Goal: Task Accomplishment & Management: Complete application form

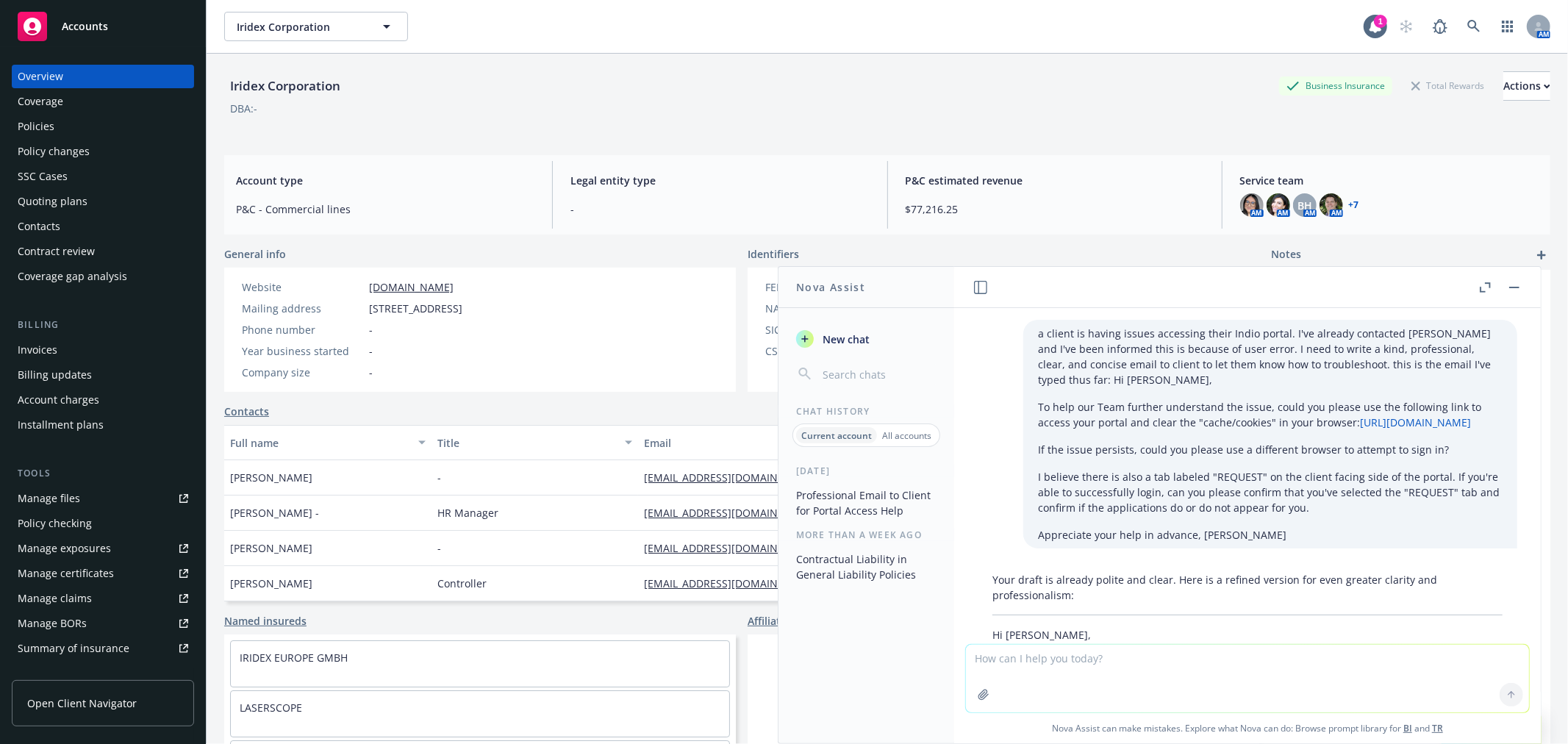
scroll to position [1242, 0]
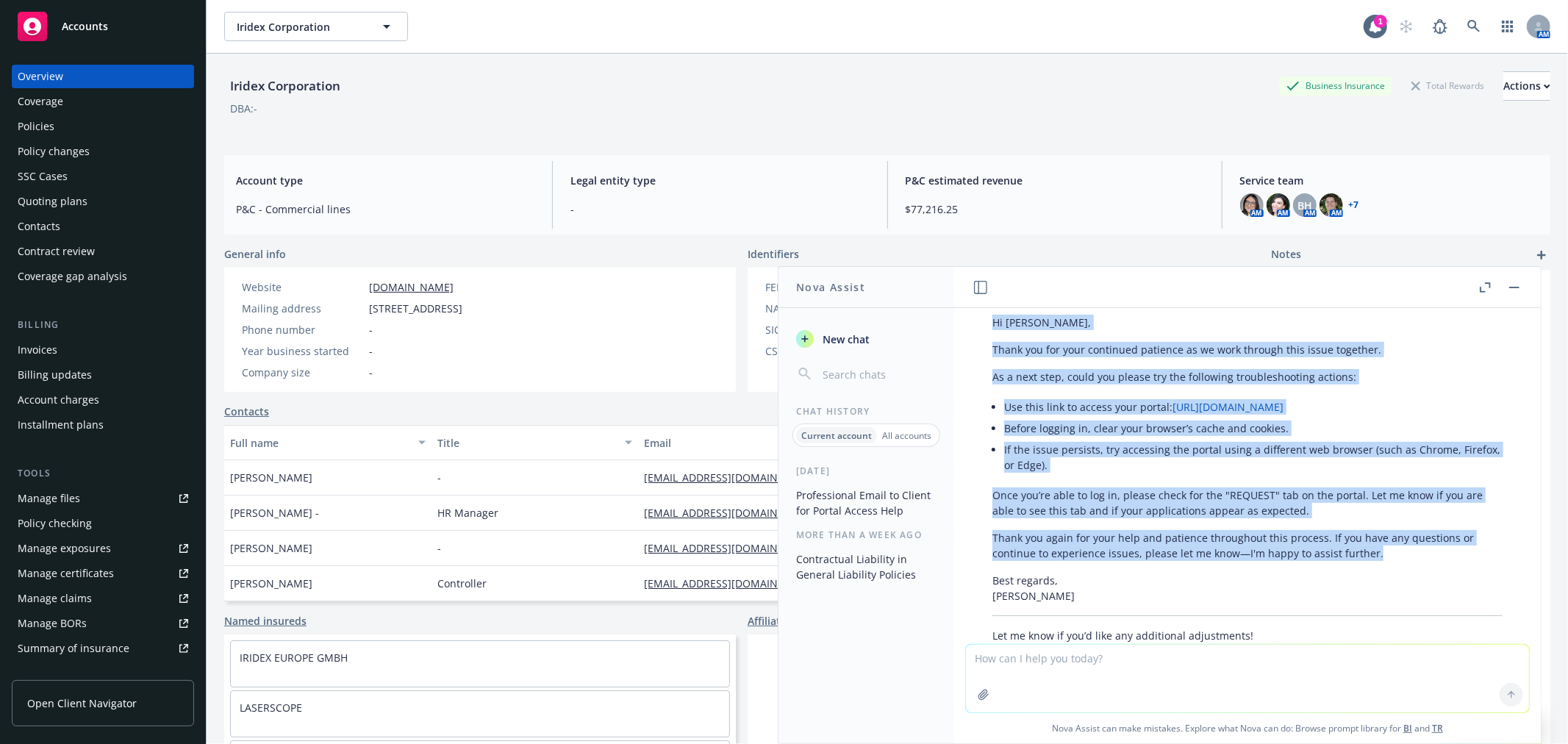
click at [1506, 288] on button "button" at bounding box center [1514, 288] width 18 height 18
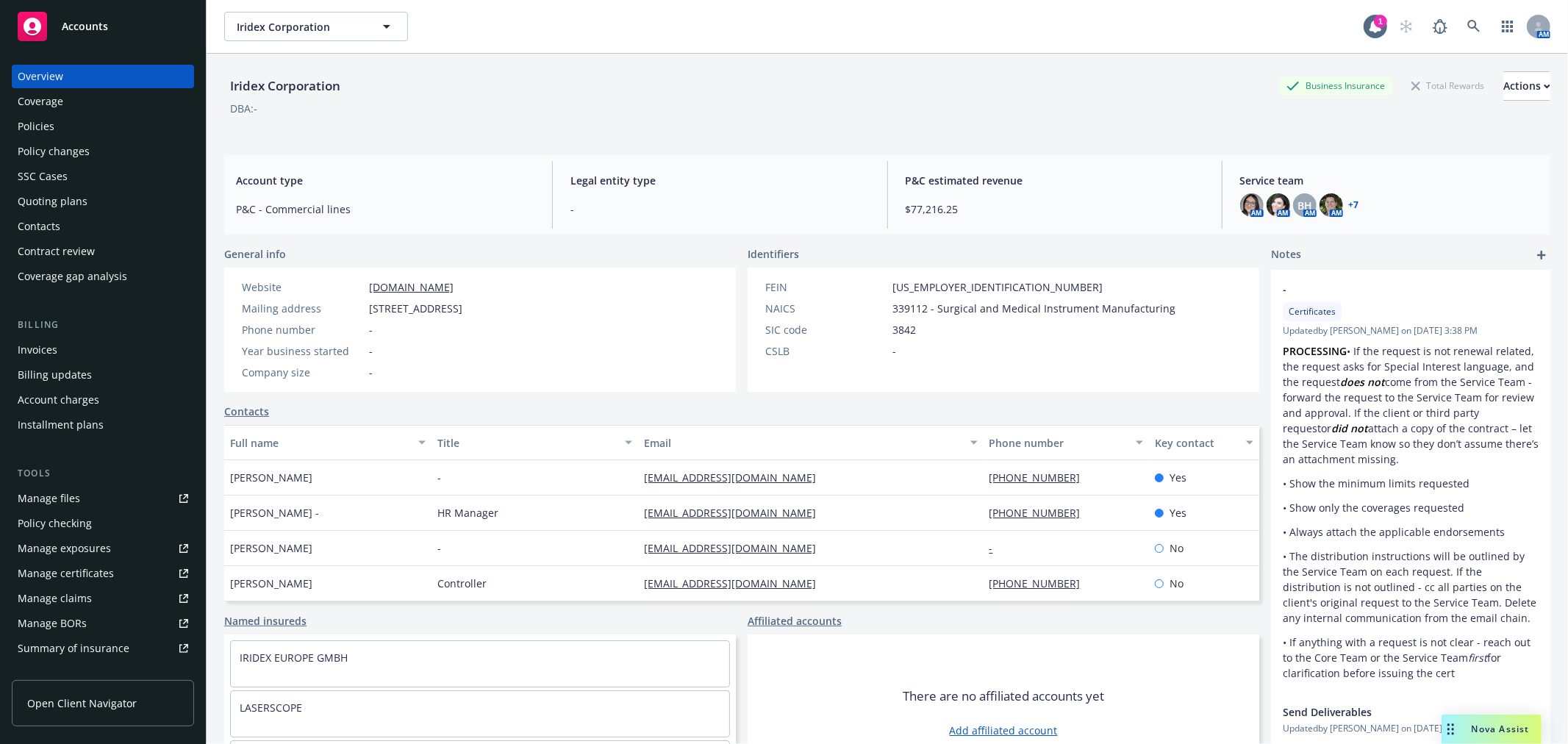
click at [644, 103] on div "DBA: -" at bounding box center [887, 108] width 1326 height 15
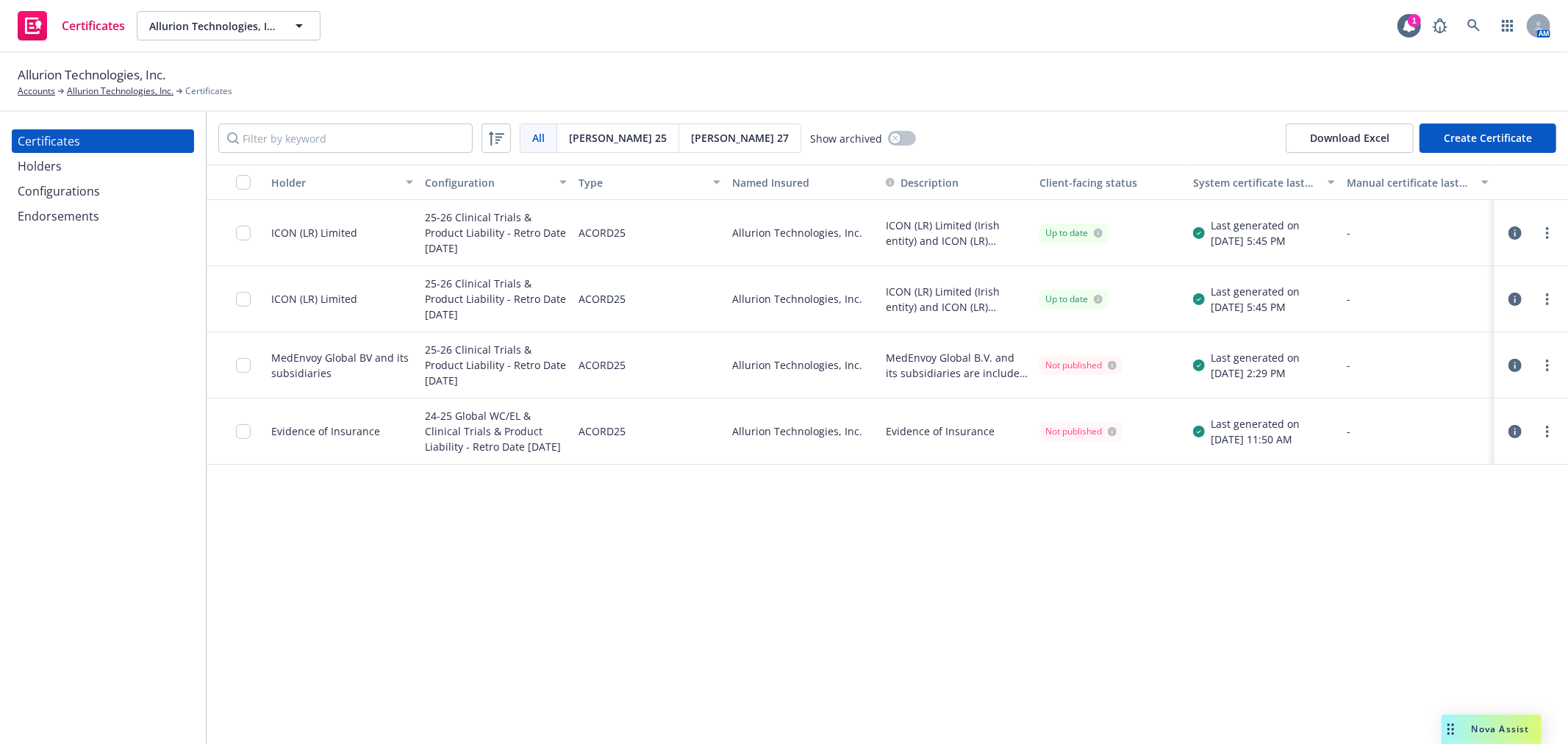
click at [1490, 134] on button "Create Certificate" at bounding box center [1487, 138] width 137 height 30
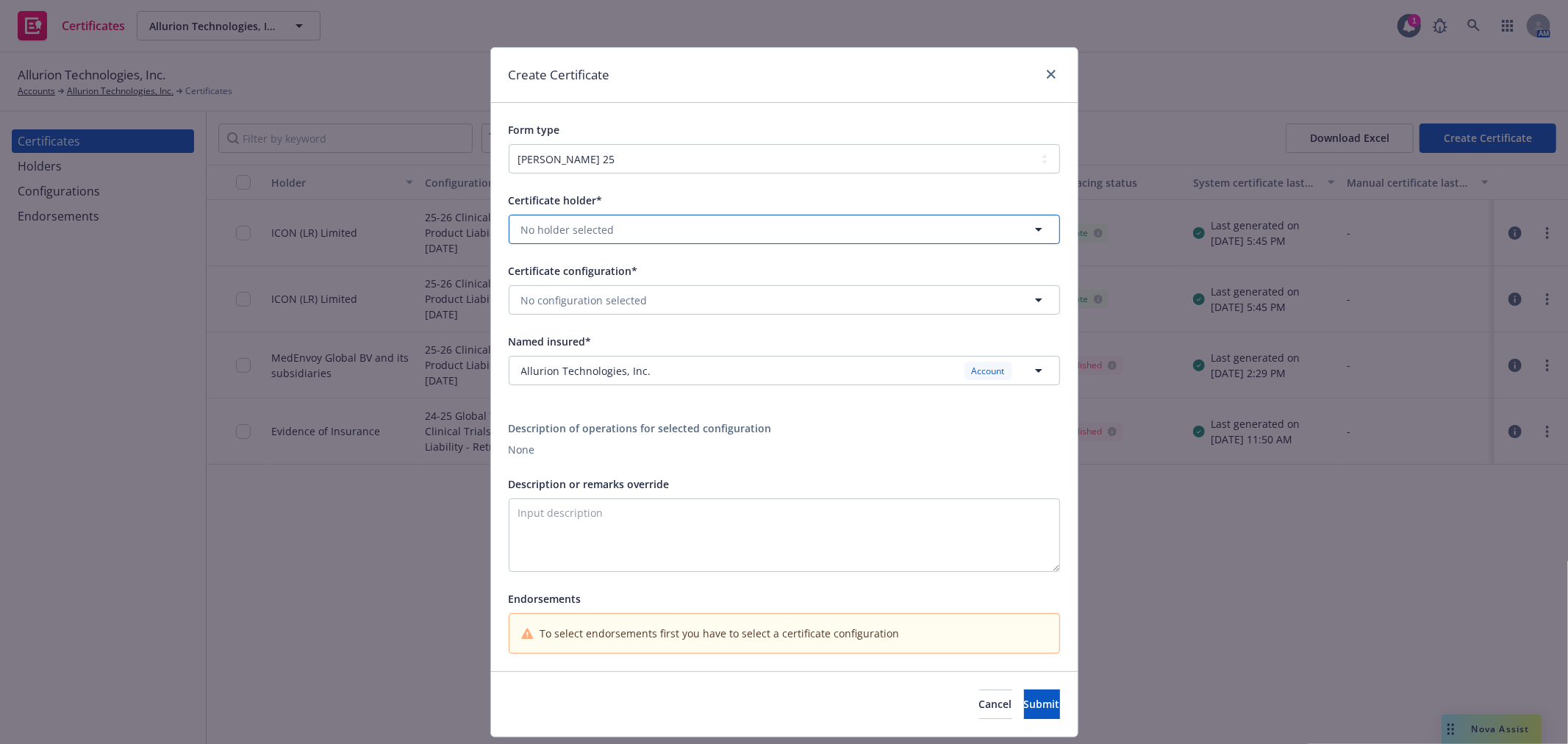
click at [521, 232] on span "No holder selected" at bounding box center [567, 229] width 94 height 15
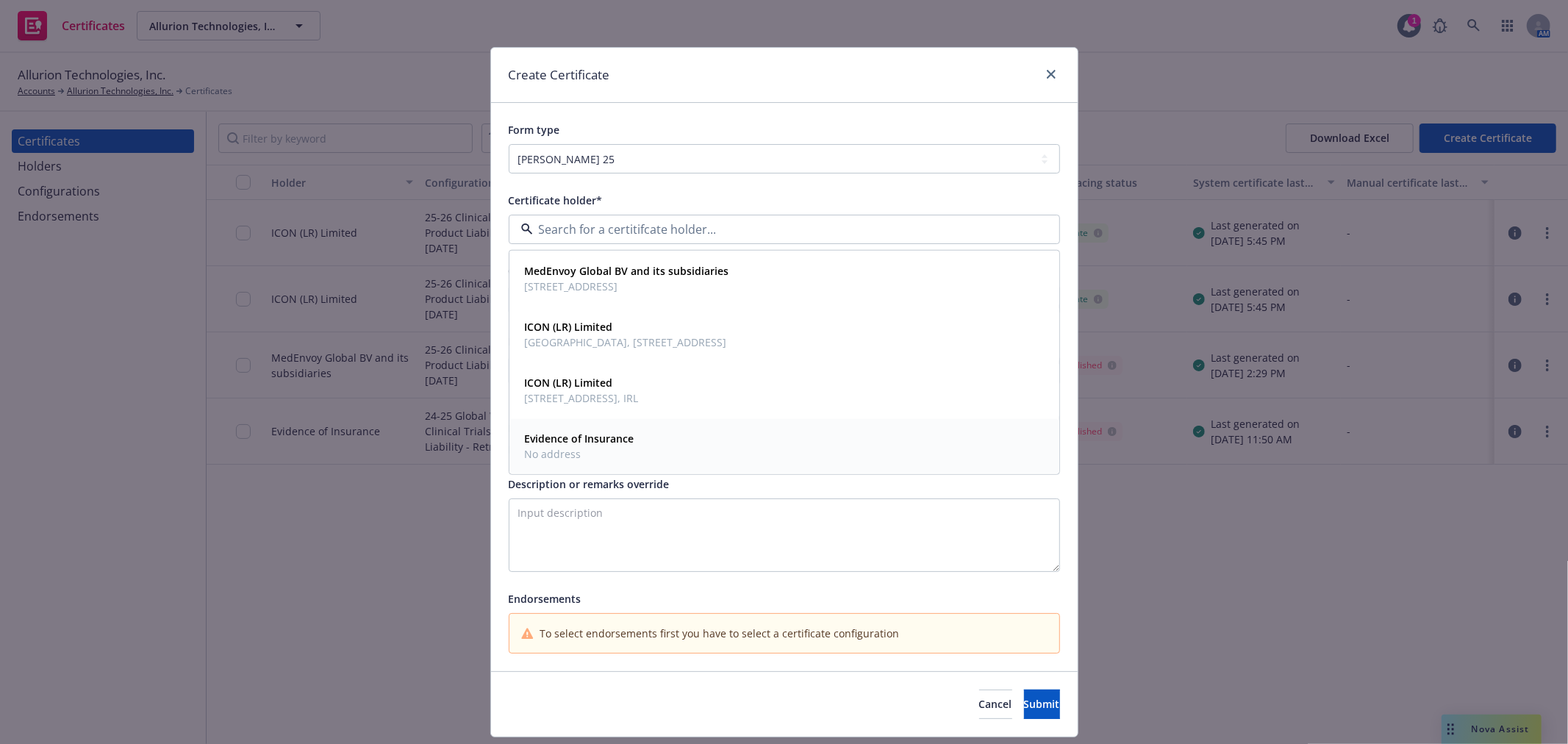
click at [595, 436] on strong "Evidence of Insurance" at bounding box center [579, 438] width 109 height 14
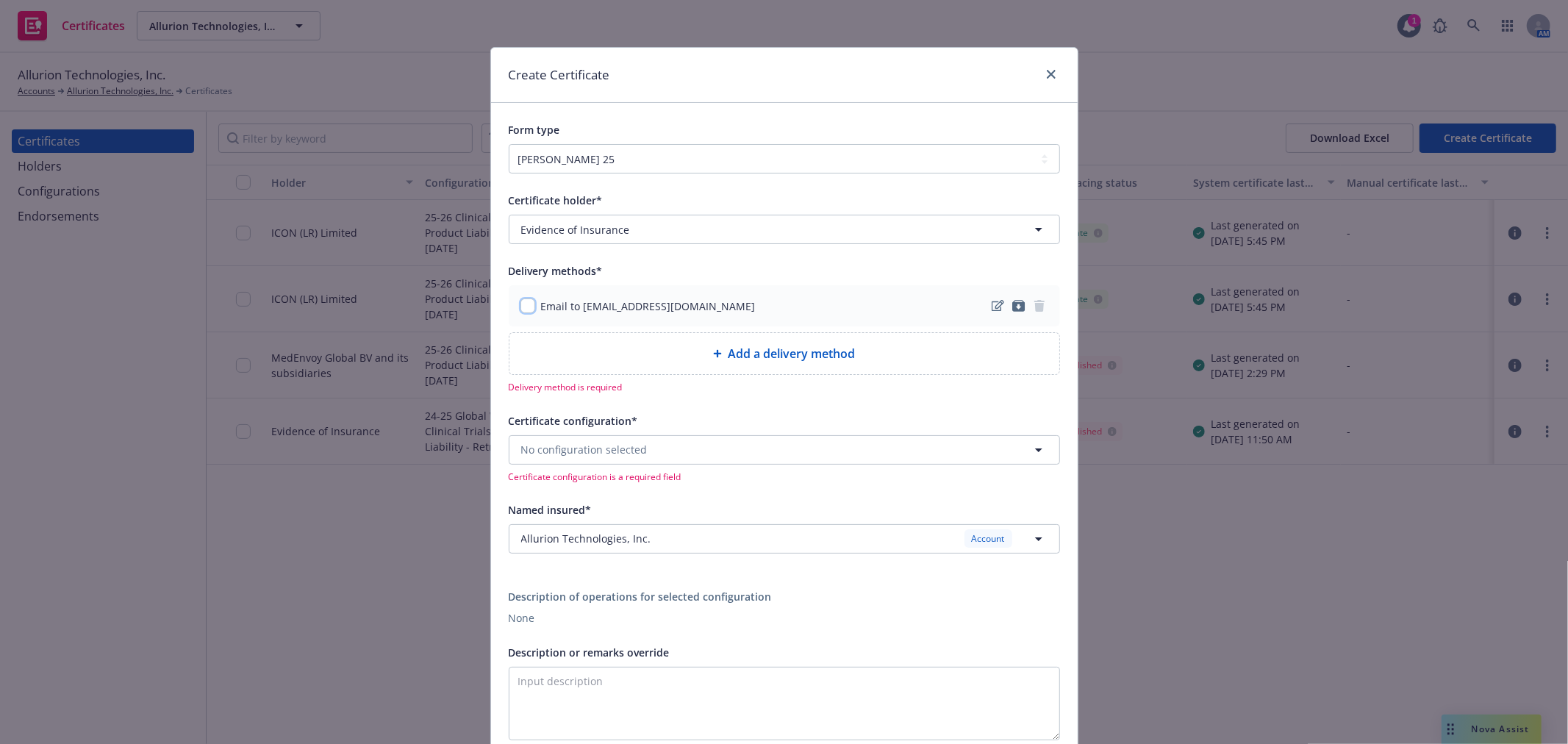
click at [523, 310] on input "checkbox" at bounding box center [527, 305] width 14 height 14
checkbox input "true"
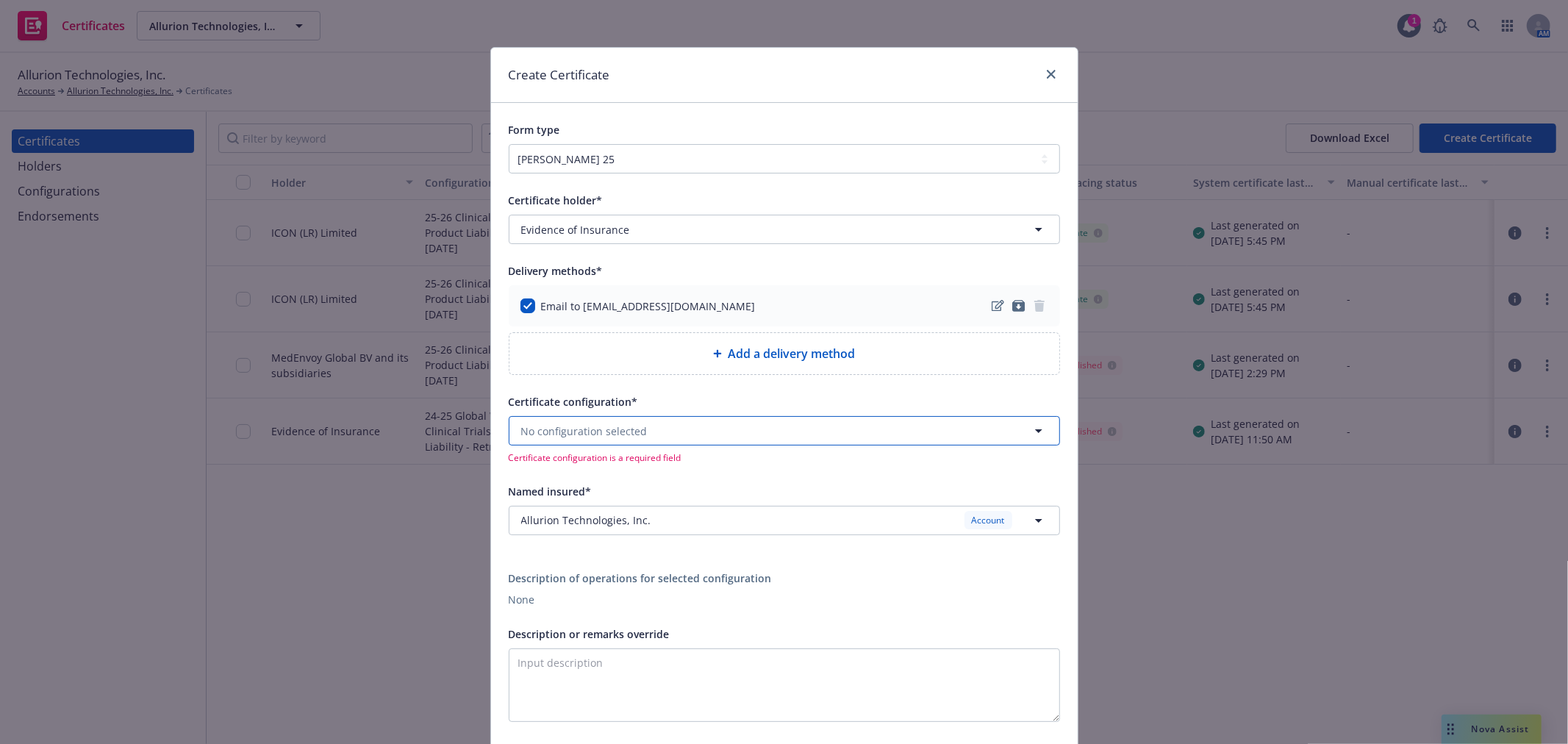
click at [583, 435] on span "No configuration selected" at bounding box center [584, 431] width 126 height 15
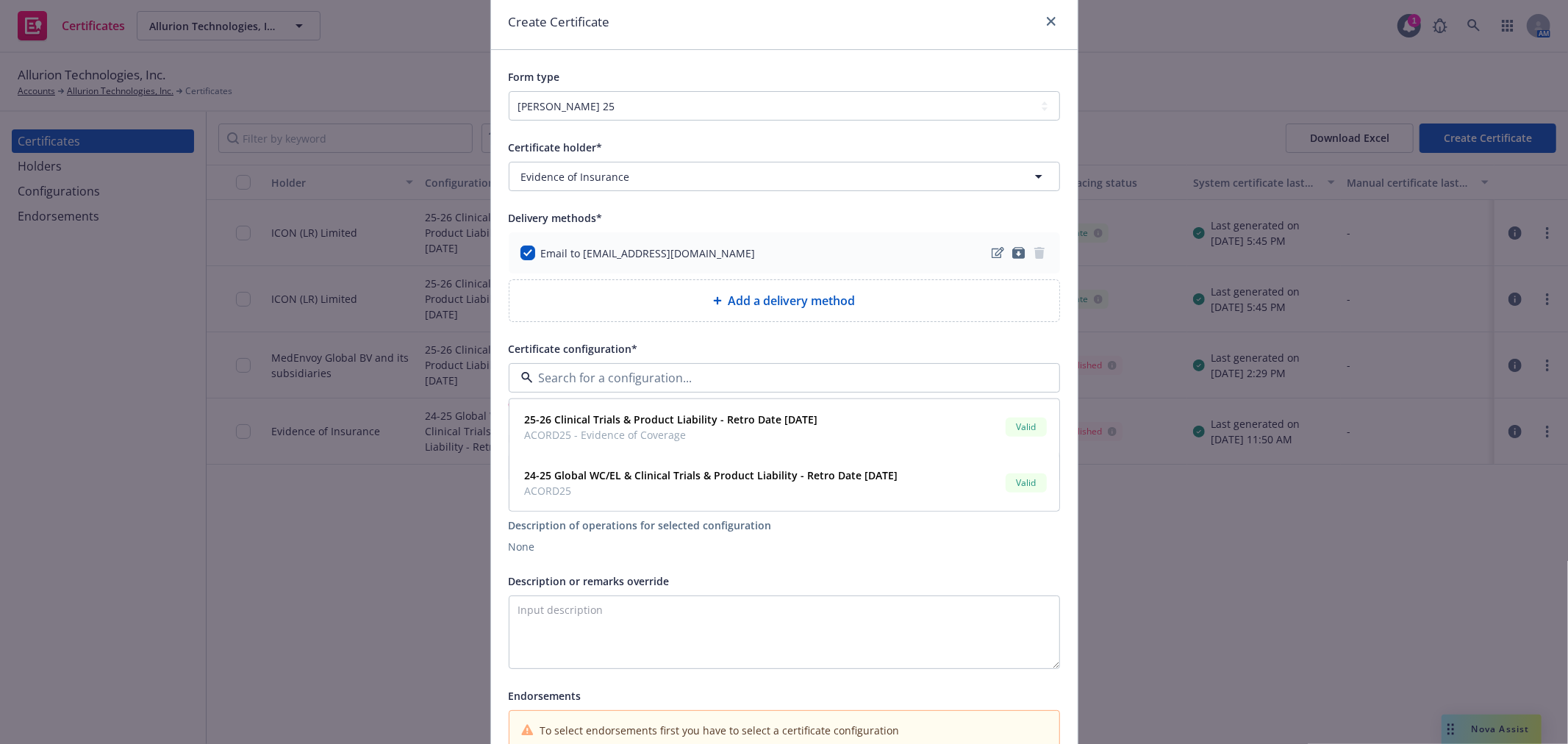
scroll to position [82, 0]
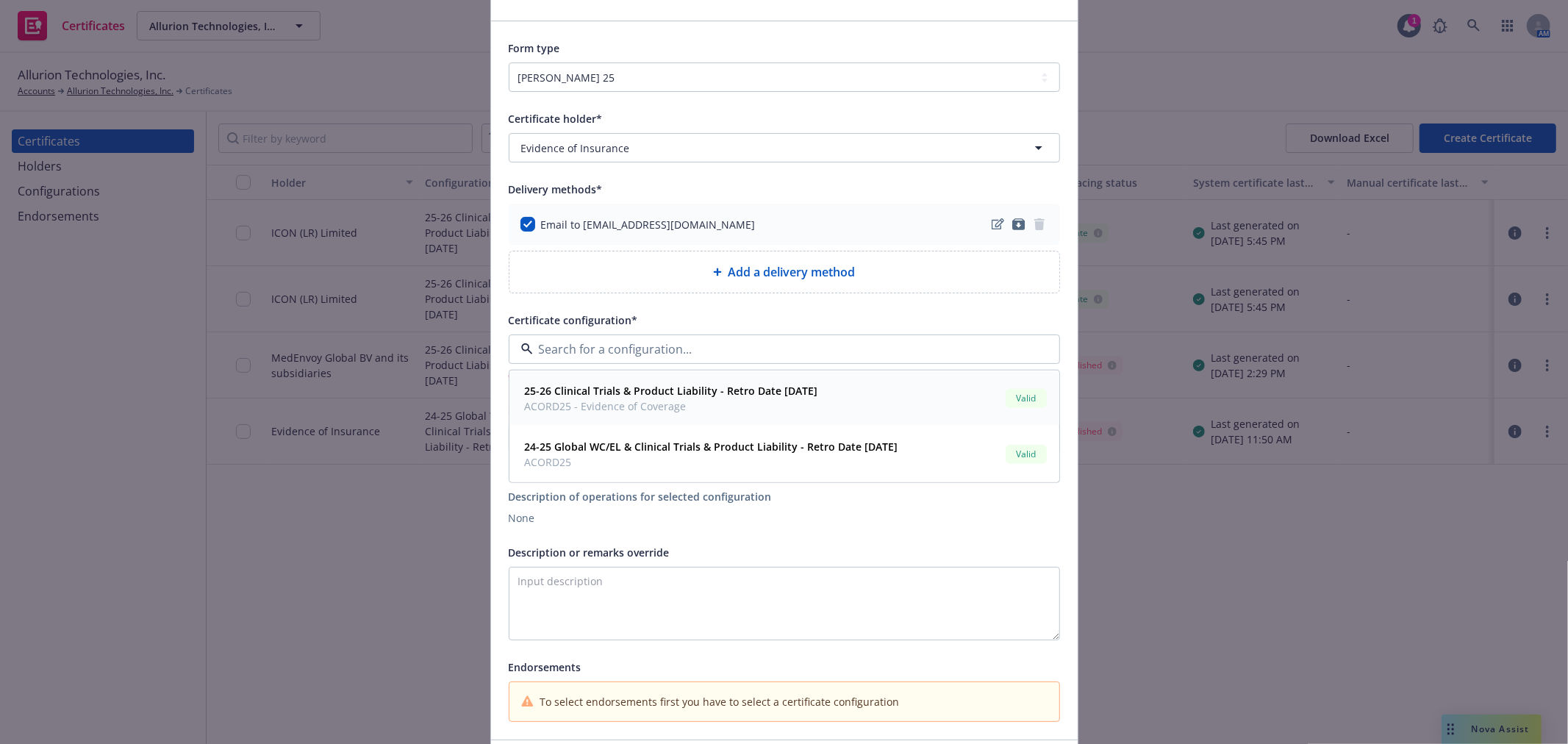
click at [625, 400] on span "ACORD25 - Evidence of Coverage" at bounding box center [671, 405] width 293 height 15
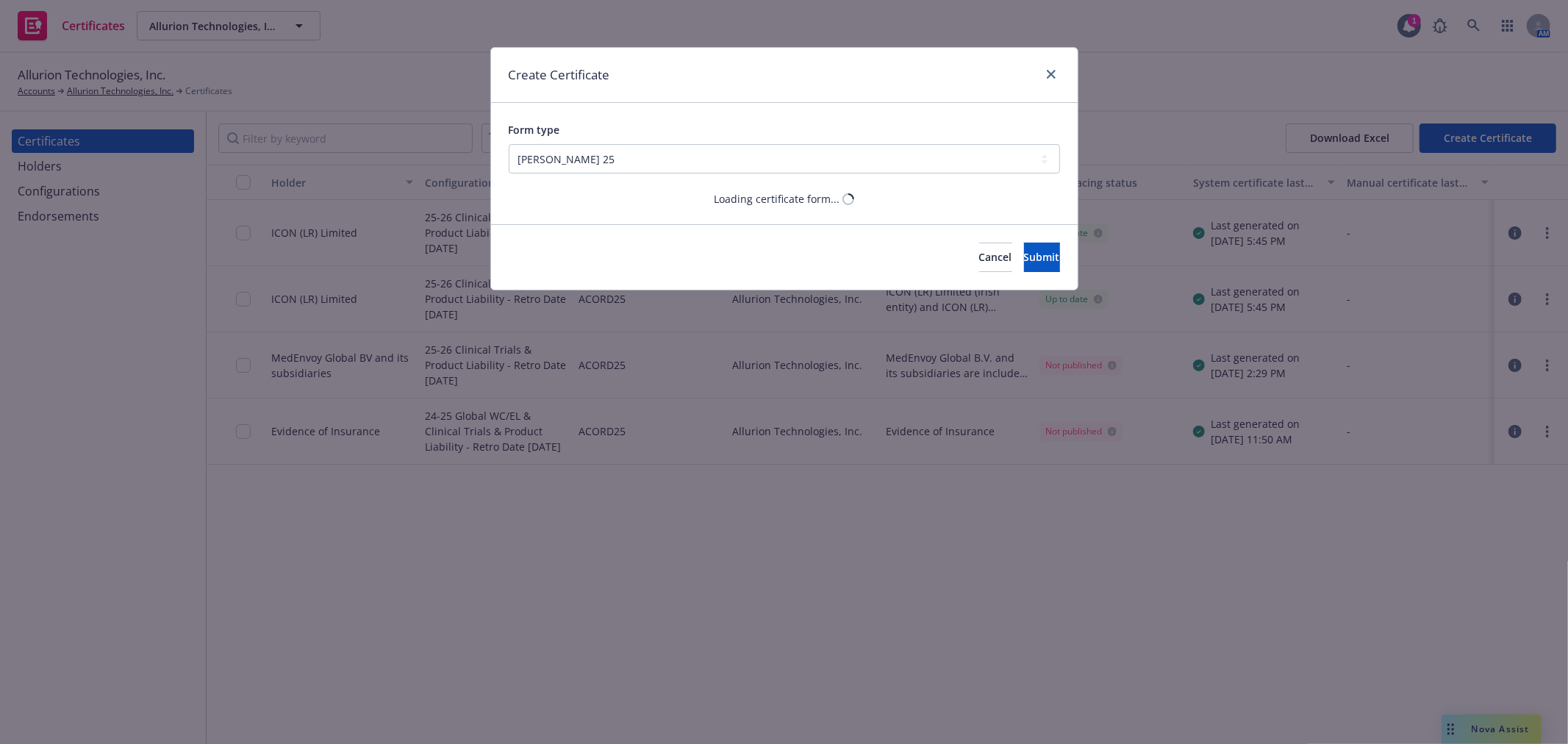
scroll to position [0, 0]
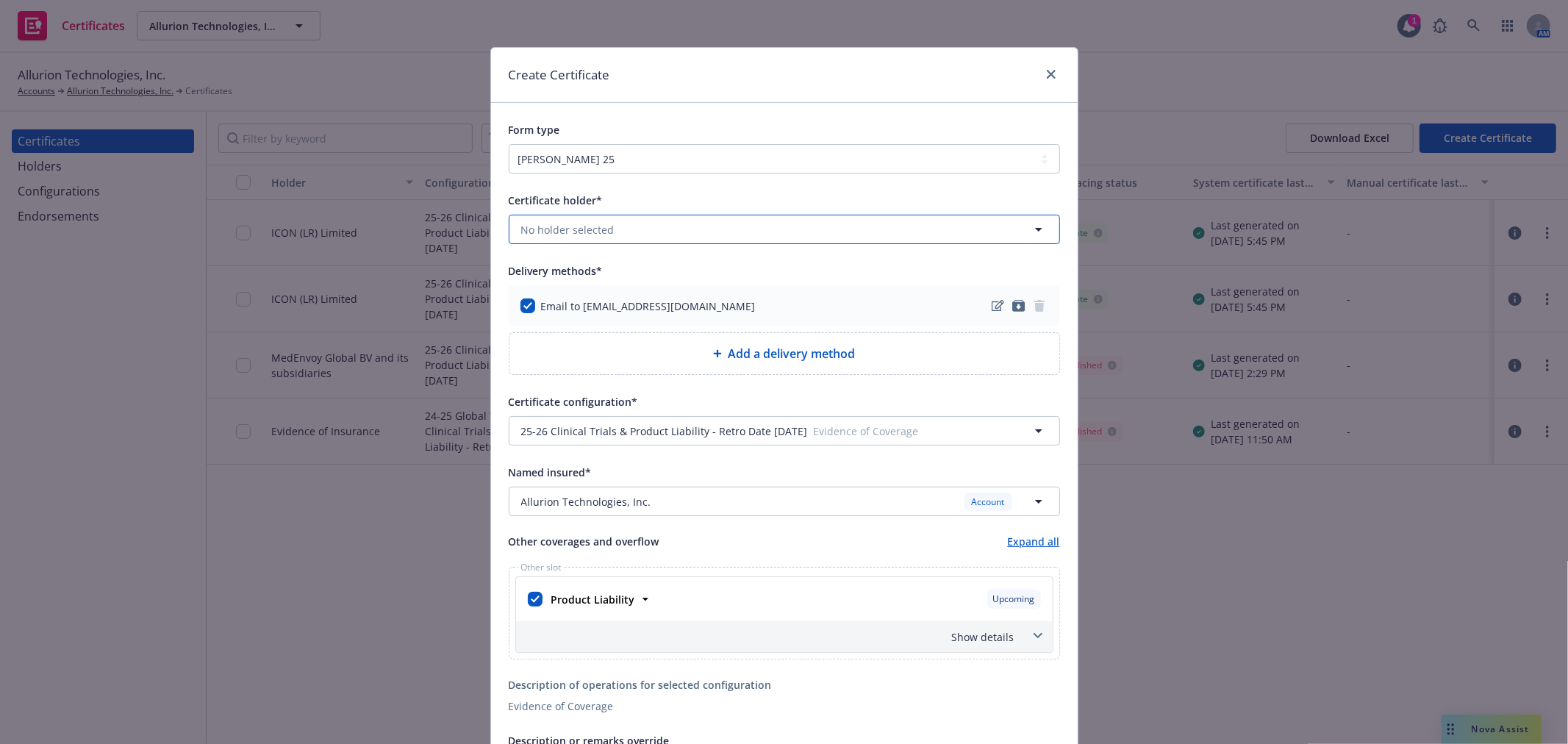
click at [563, 231] on span "No holder selected" at bounding box center [567, 229] width 94 height 15
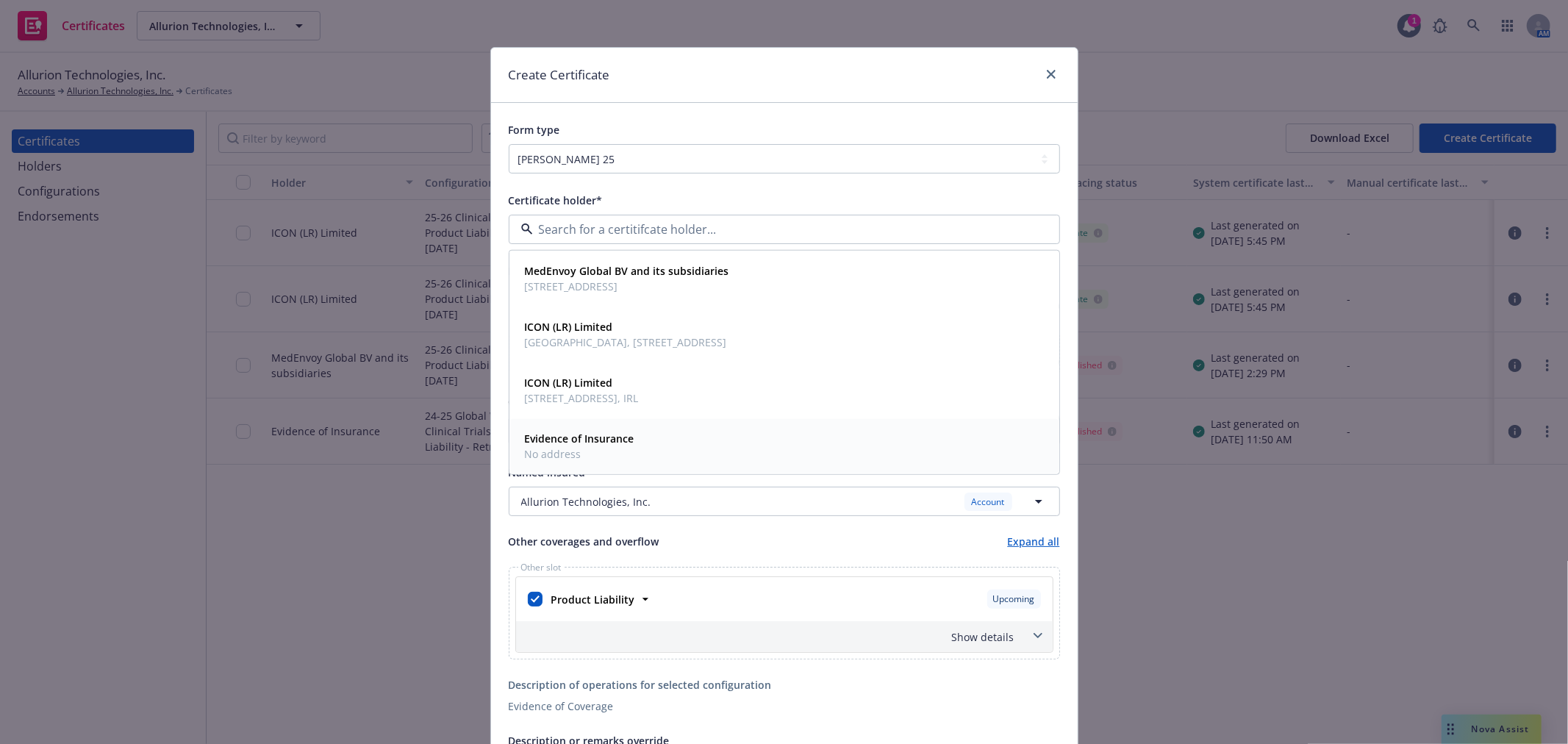
click at [599, 457] on span "No address" at bounding box center [579, 453] width 109 height 15
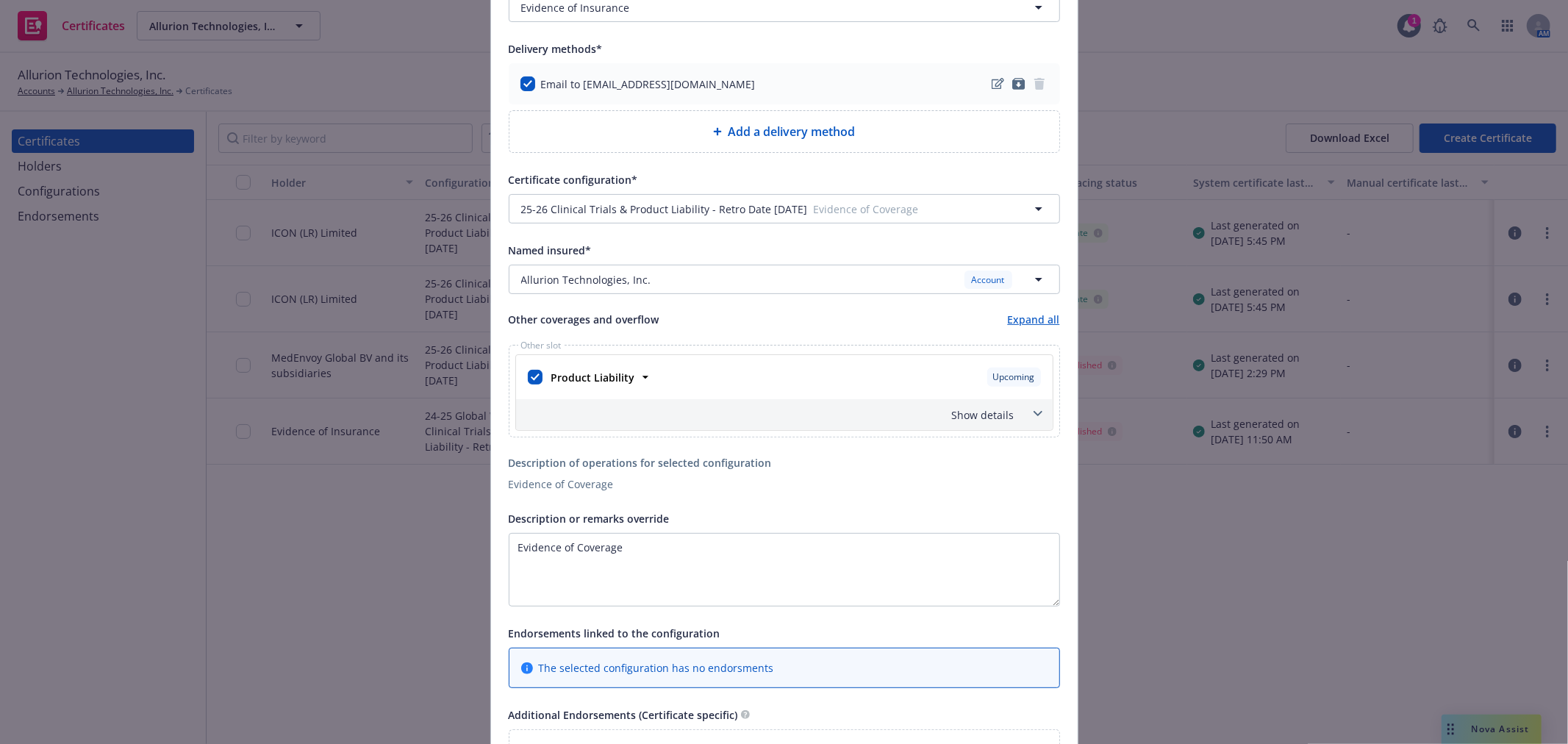
scroll to position [245, 0]
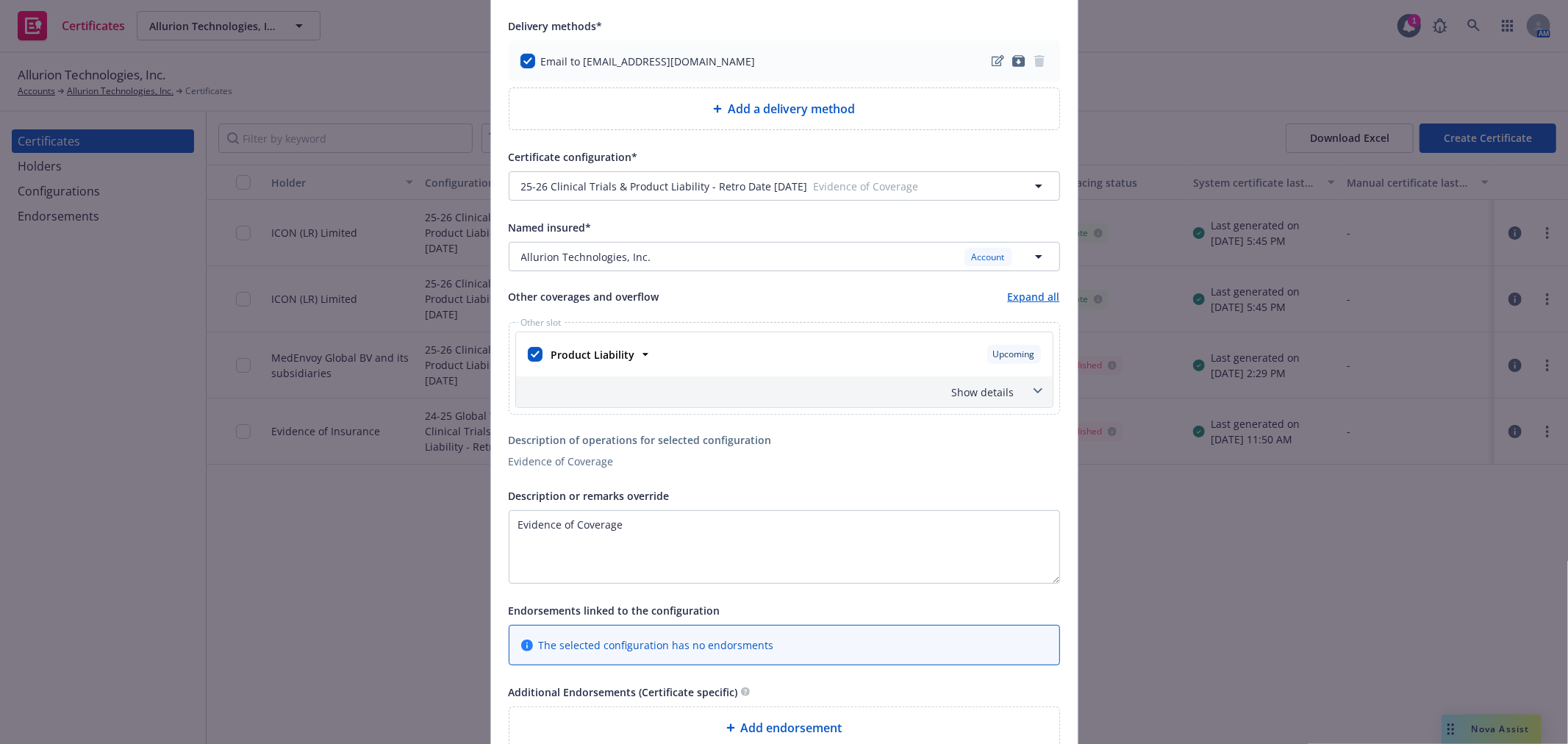
click at [977, 388] on div "Show details" at bounding box center [766, 392] width 495 height 15
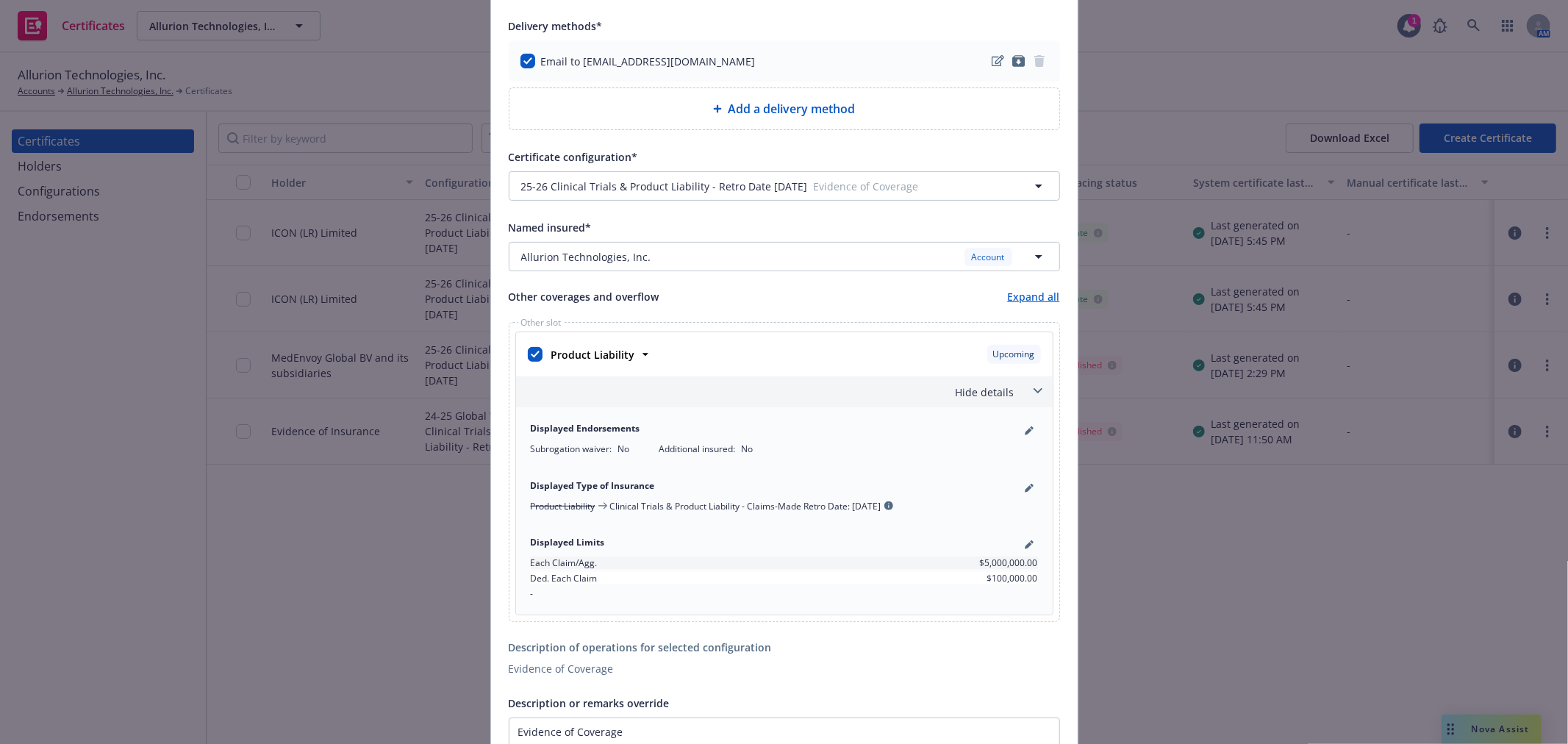
click at [970, 392] on div "Hide details" at bounding box center [766, 392] width 495 height 15
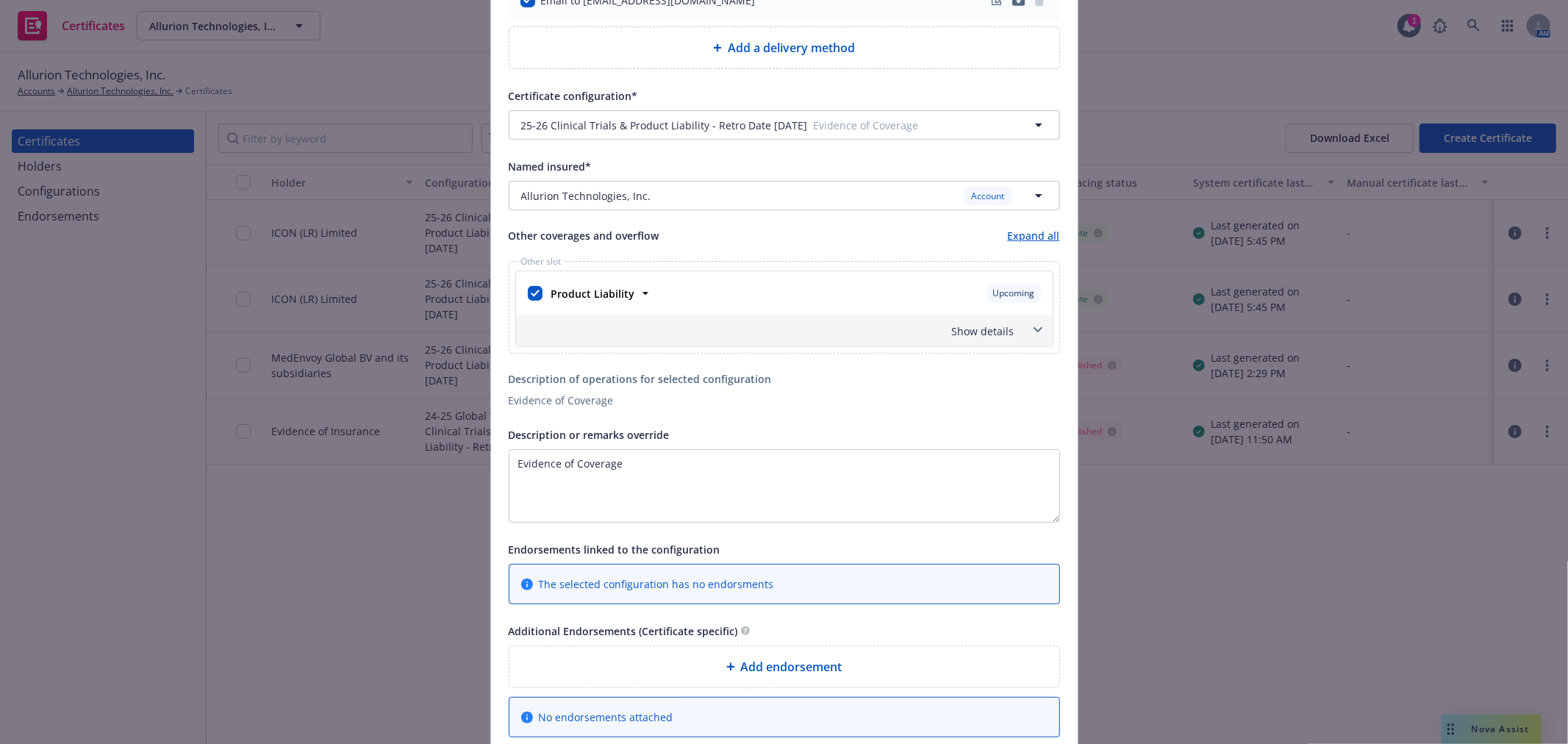
scroll to position [474, 0]
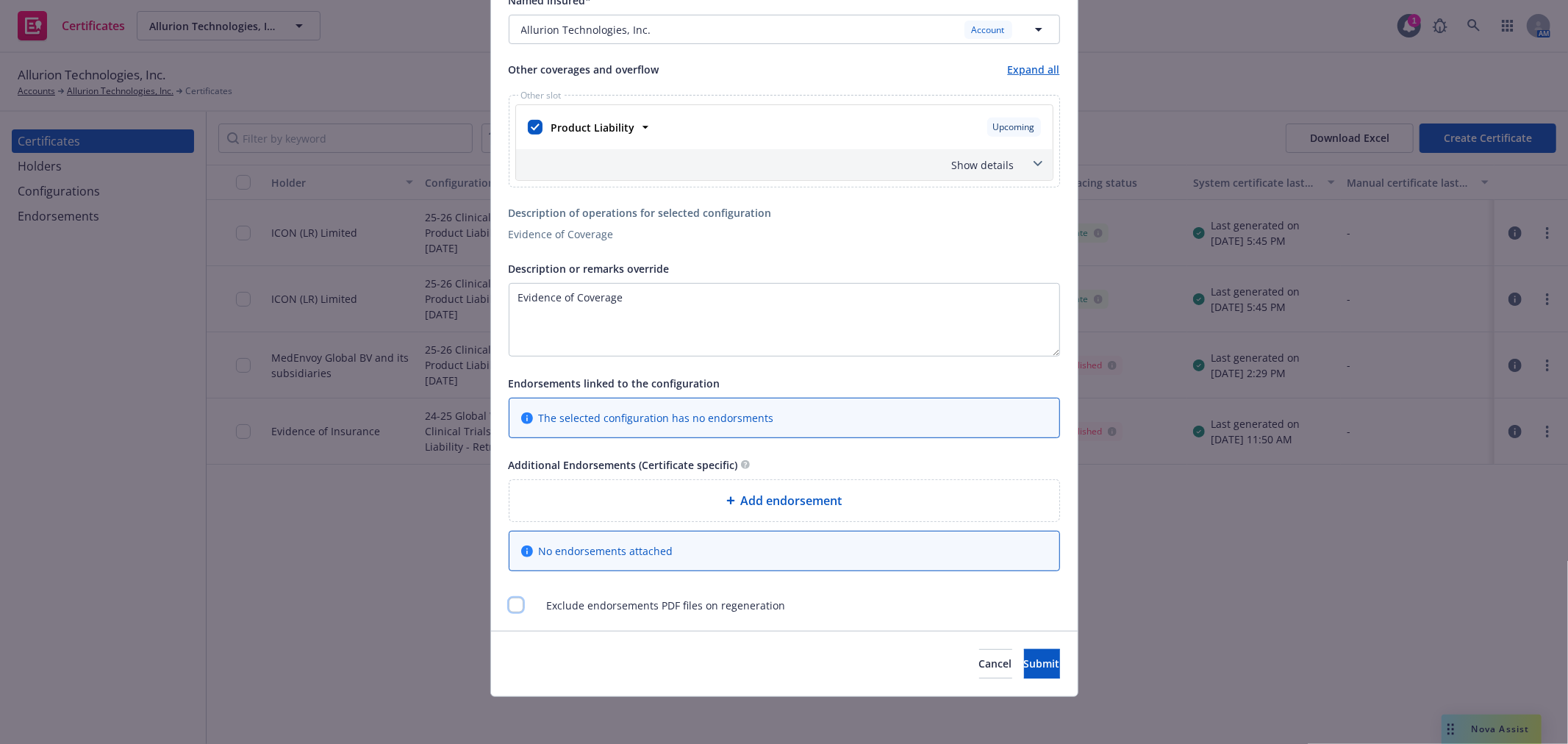
click at [511, 610] on input "checkbox" at bounding box center [515, 605] width 14 height 14
checkbox input "true"
click at [1024, 662] on span "Submit" at bounding box center [1041, 662] width 36 height 14
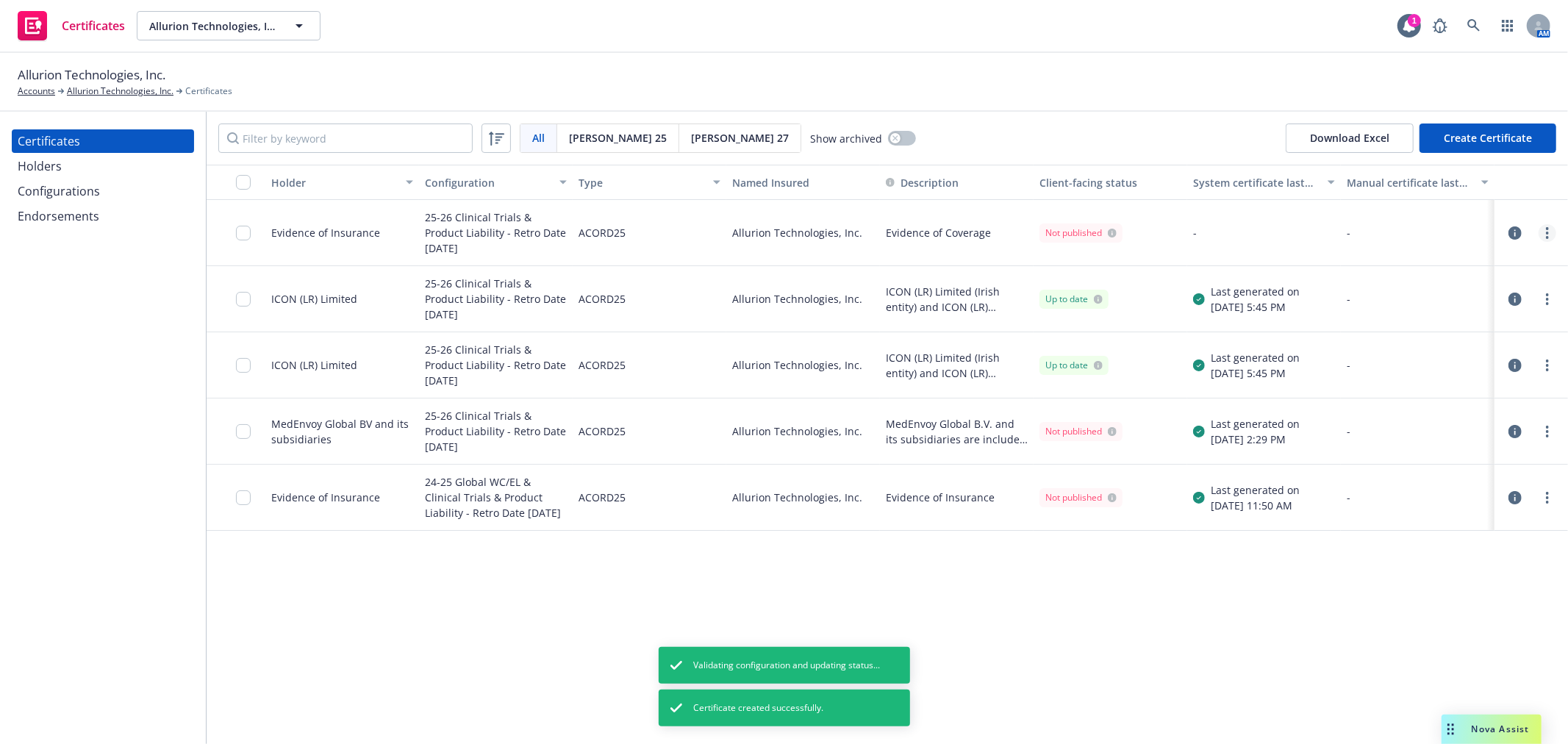
click at [1548, 229] on icon "more" at bounding box center [1547, 233] width 3 height 12
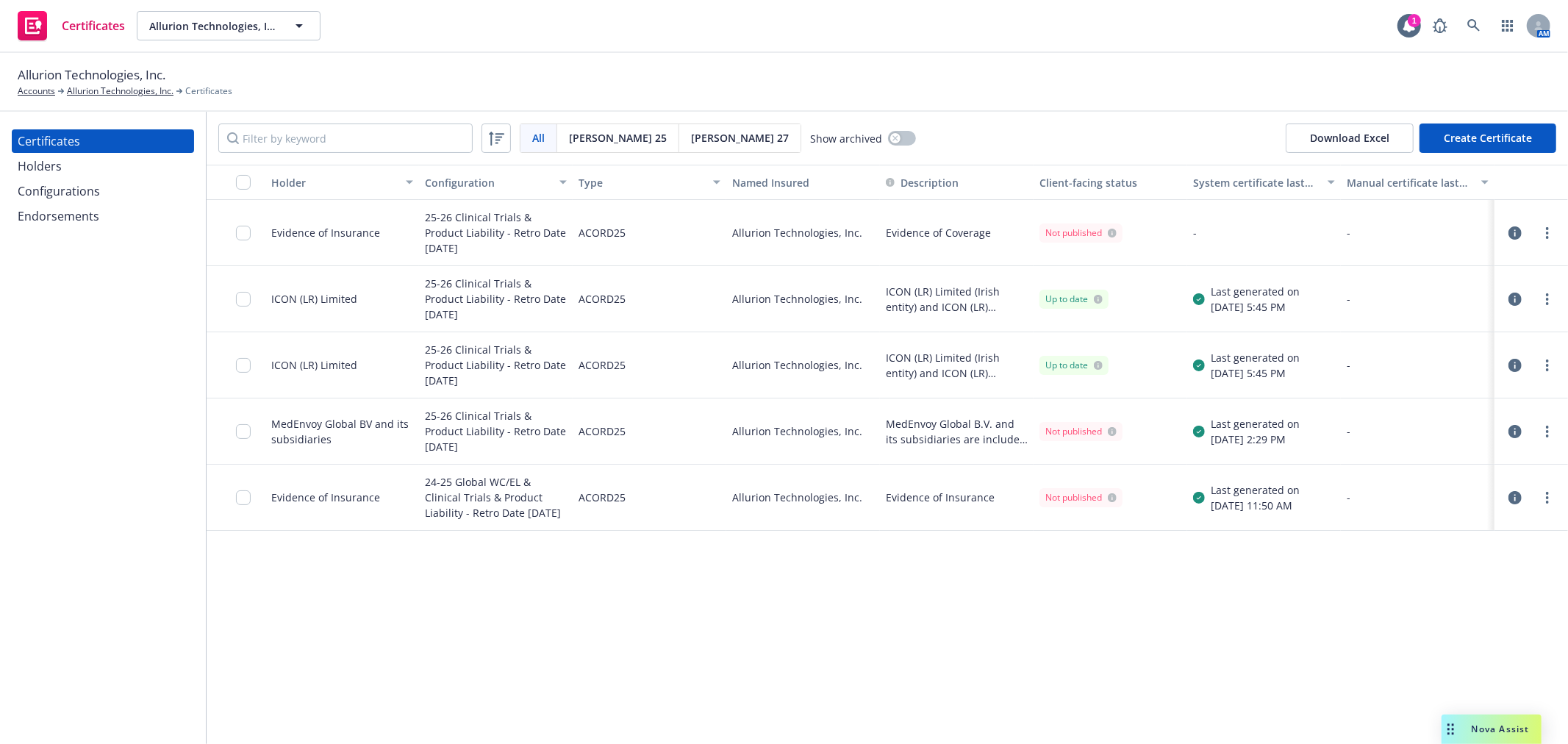
click at [1537, 233] on div at bounding box center [1530, 233] width 50 height 18
click at [1542, 233] on link "more" at bounding box center [1547, 233] width 18 height 18
click at [248, 232] on input "checkbox" at bounding box center [243, 233] width 14 height 14
click at [722, 714] on div "Download certificate" at bounding box center [699, 710] width 111 height 28
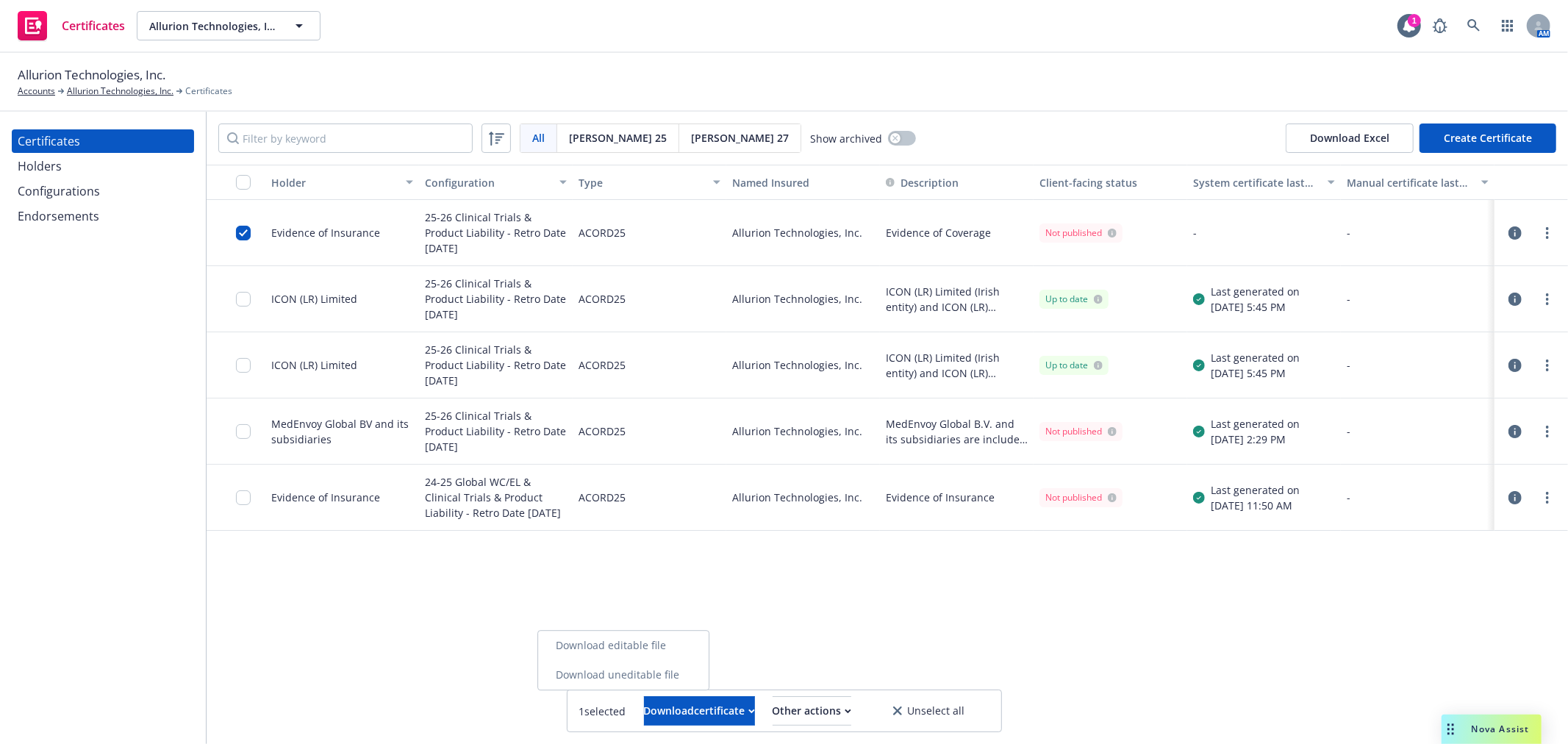
click at [699, 670] on link "Download uneditable file" at bounding box center [623, 674] width 170 height 30
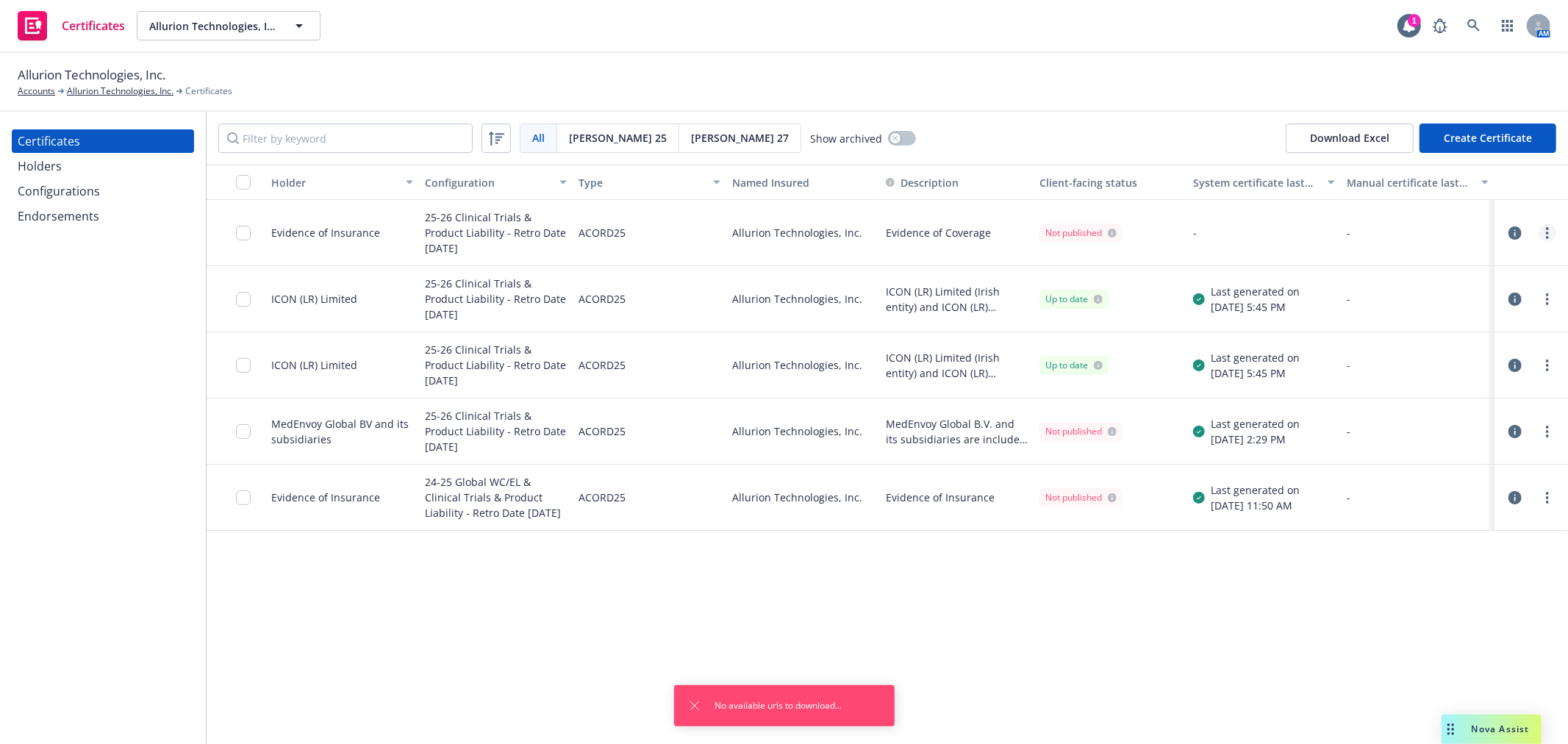
click at [1547, 232] on circle "more" at bounding box center [1547, 233] width 3 height 3
click at [1390, 332] on link "Regenerate" at bounding box center [1438, 321] width 235 height 30
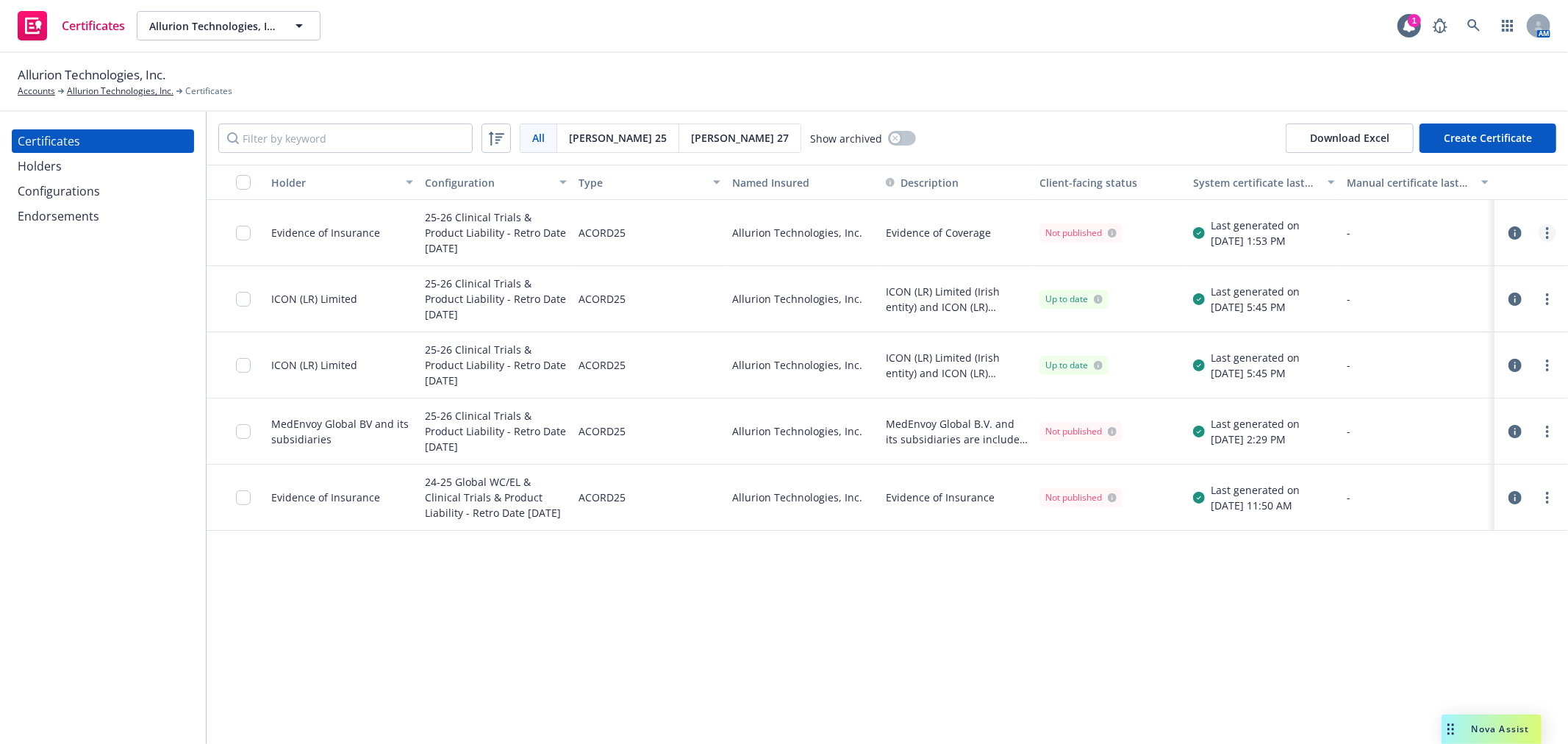
click at [1547, 236] on circle "more" at bounding box center [1547, 237] width 3 height 3
click at [1542, 238] on link "more" at bounding box center [1547, 233] width 18 height 18
click at [1410, 432] on link "Download uneditable generated certificate" at bounding box center [1438, 440] width 235 height 30
click at [241, 231] on input "checkbox" at bounding box center [243, 233] width 14 height 14
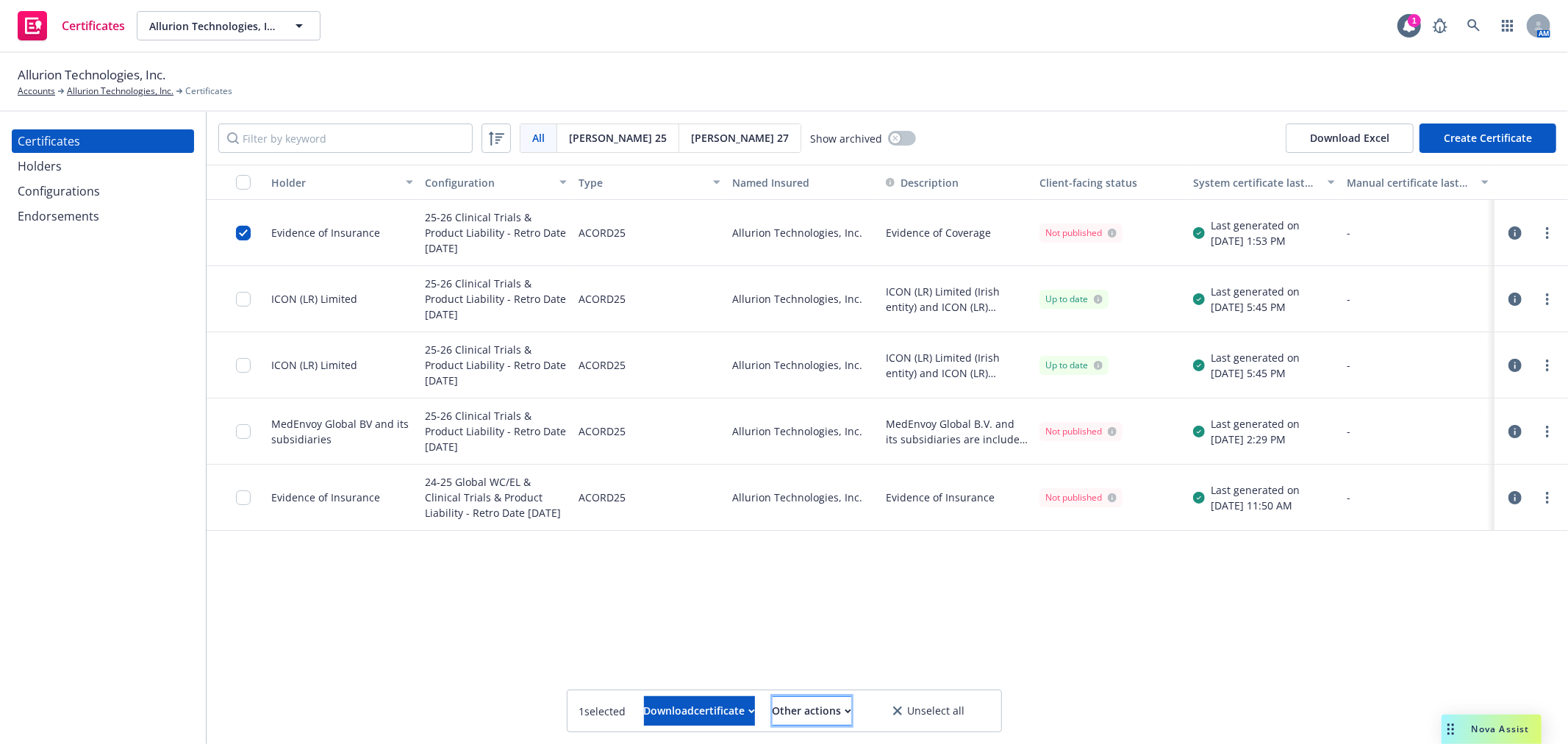
click at [840, 708] on div "Other actions" at bounding box center [812, 710] width 78 height 28
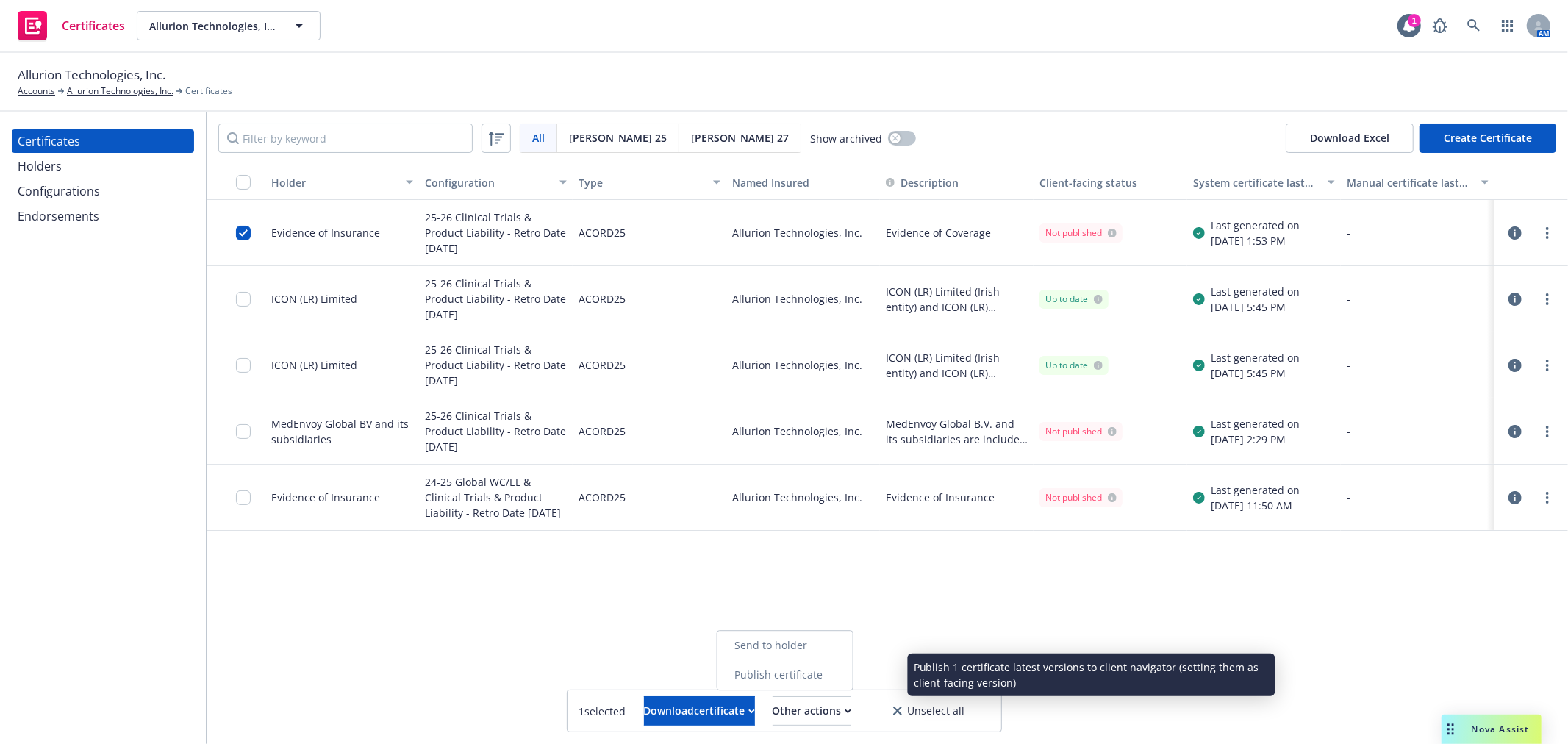
click at [852, 670] on link "Publish certificate" at bounding box center [784, 674] width 135 height 30
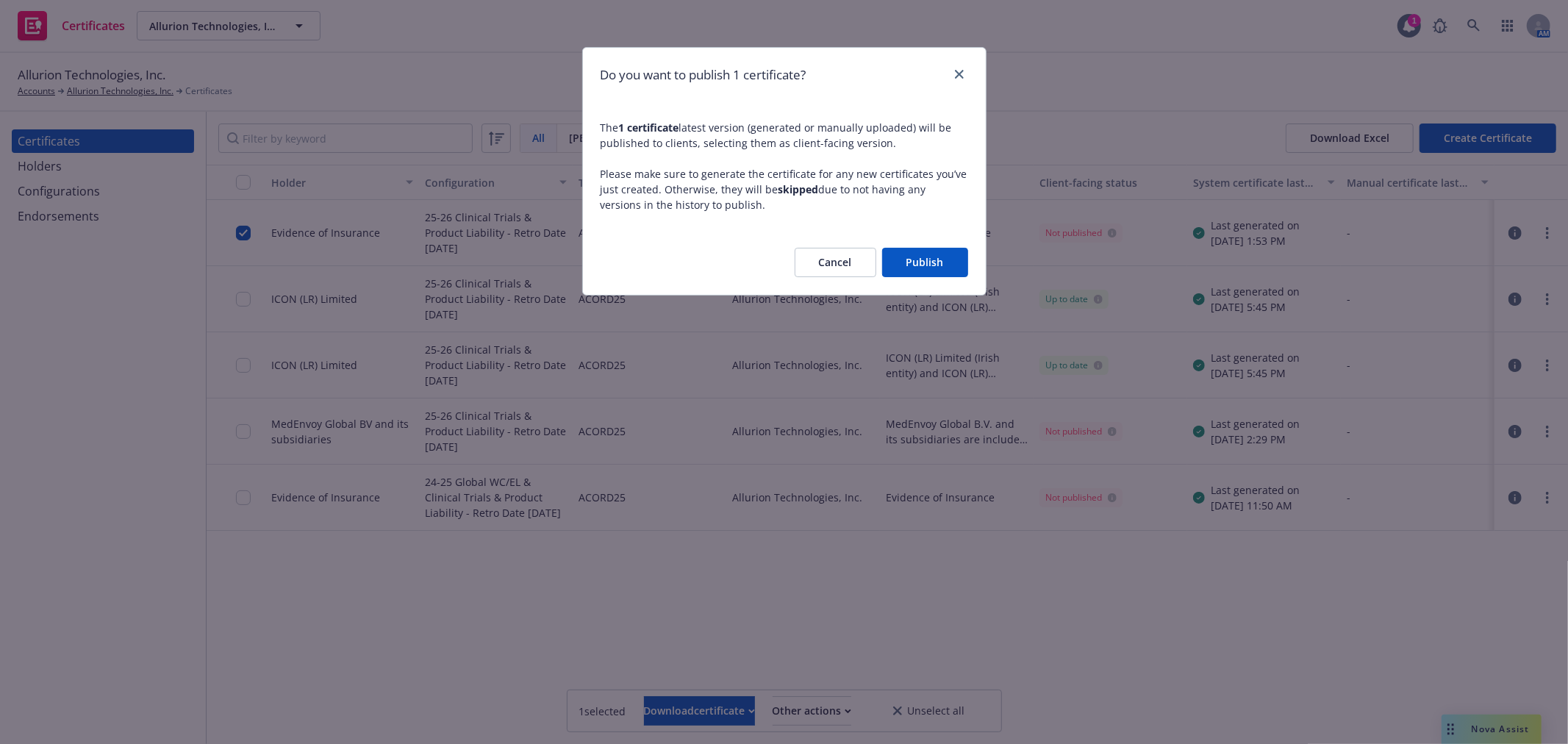
click at [931, 267] on button "Publish" at bounding box center [925, 262] width 86 height 30
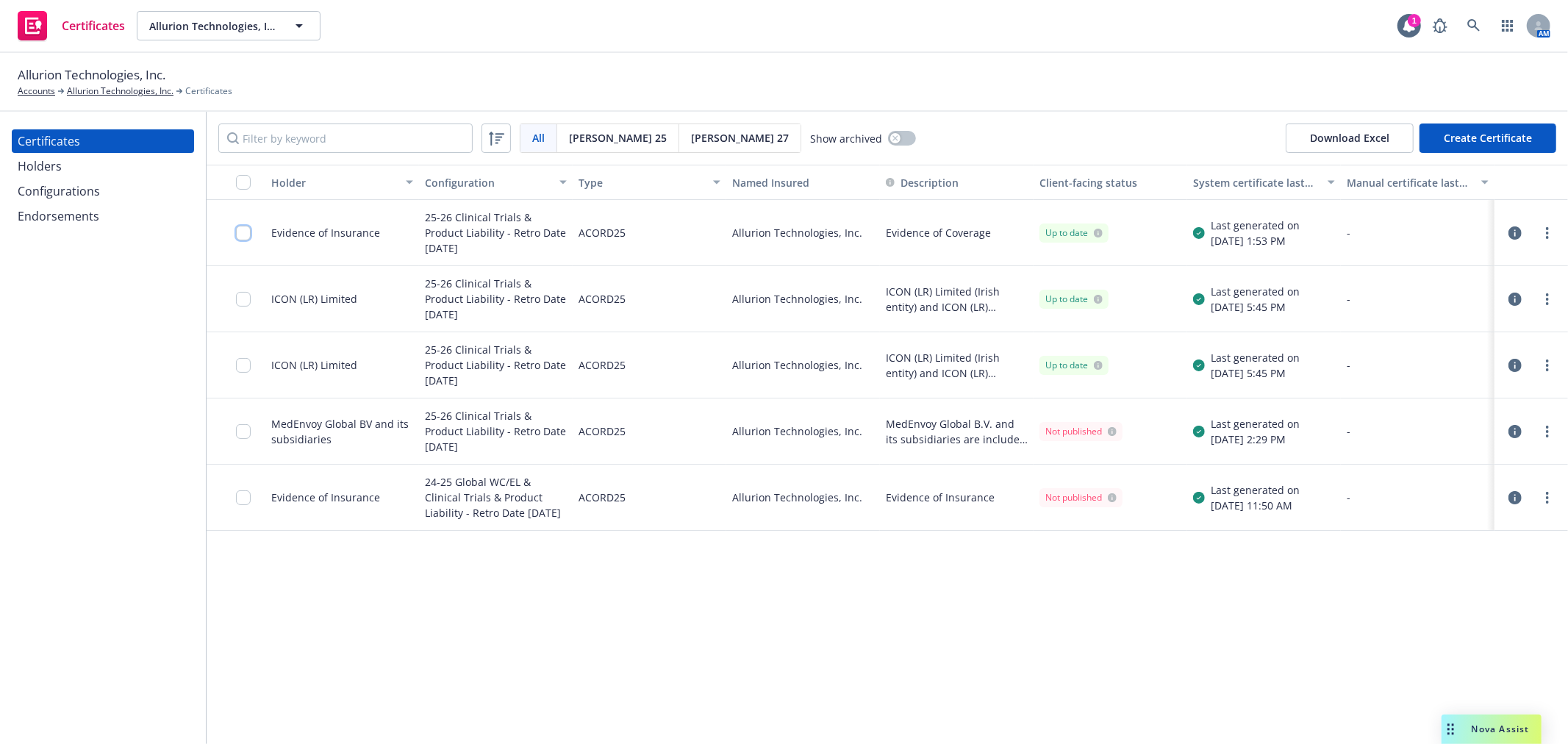
click at [241, 233] on input "checkbox" at bounding box center [243, 233] width 14 height 14
click at [1549, 233] on link "more" at bounding box center [1547, 233] width 18 height 18
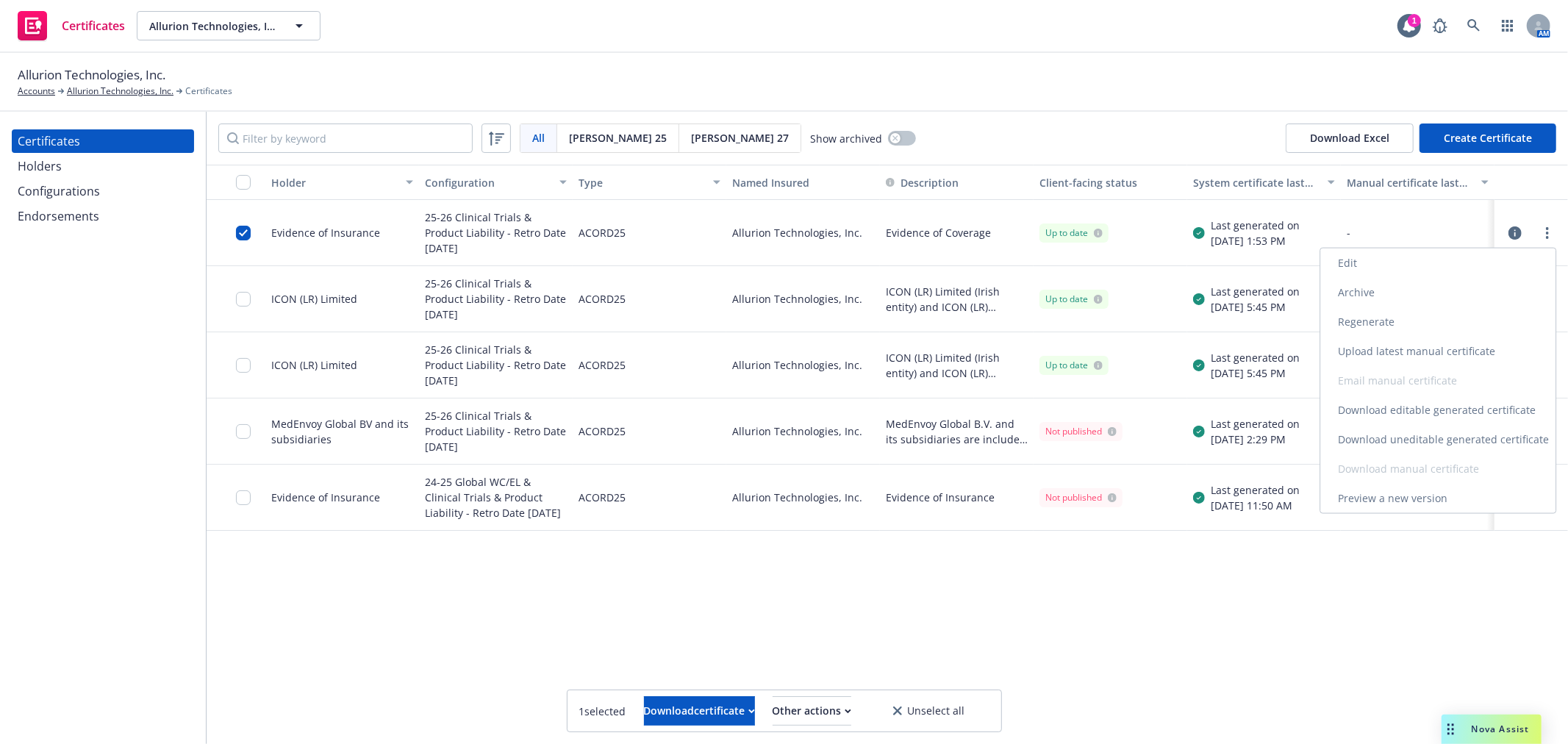
click at [1407, 261] on link "Edit" at bounding box center [1438, 263] width 235 height 30
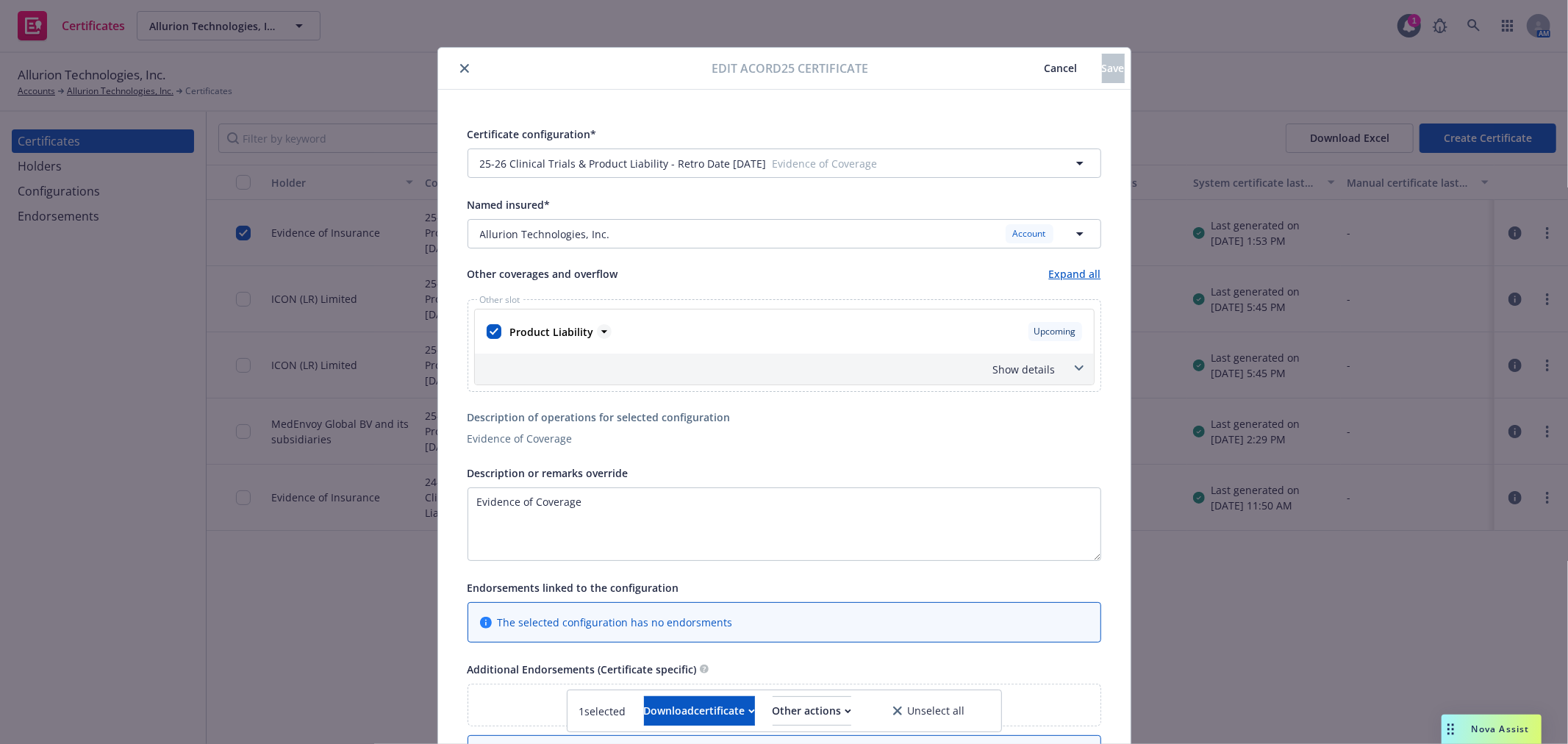
click at [597, 332] on icon at bounding box center [604, 332] width 14 height 14
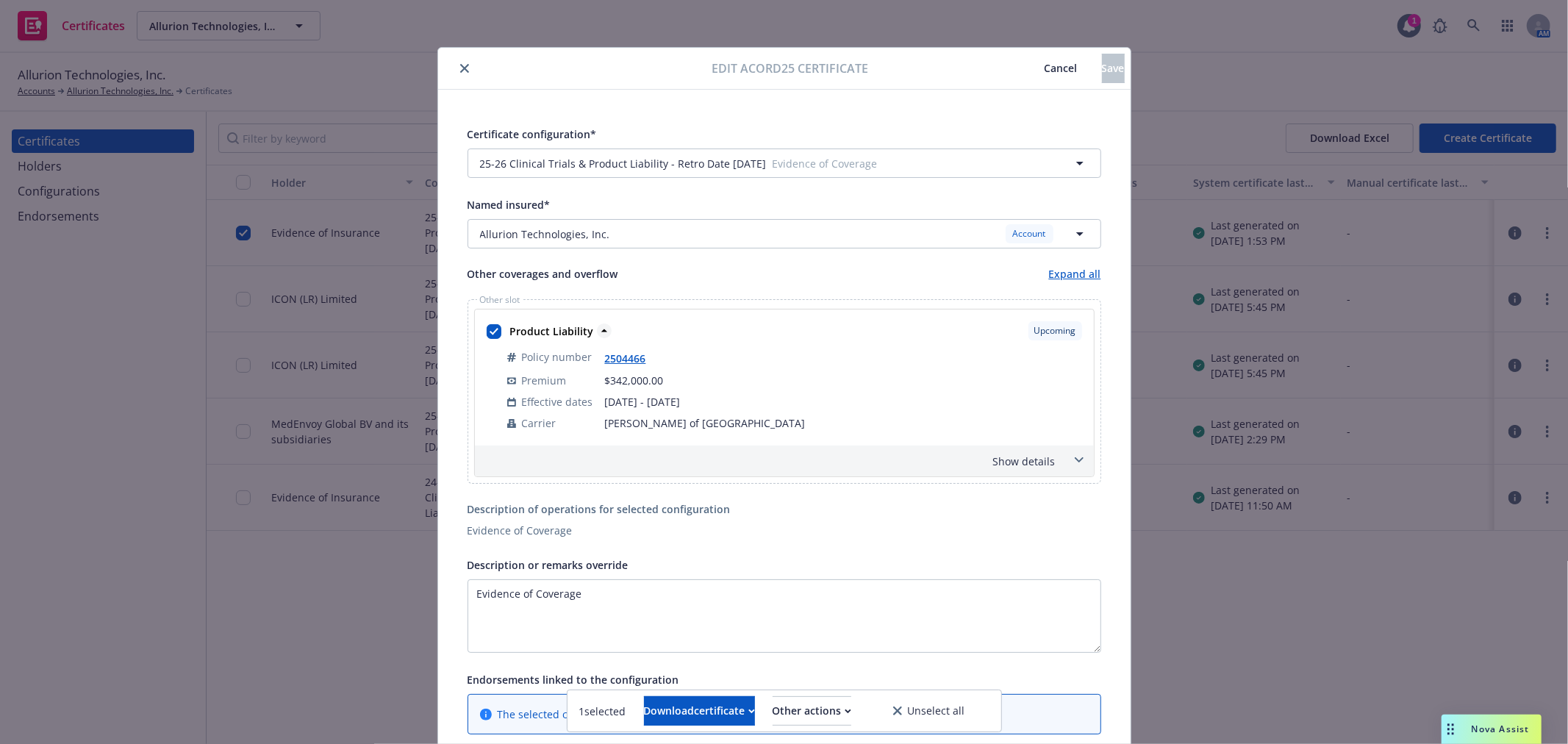
click at [597, 332] on icon at bounding box center [604, 331] width 14 height 14
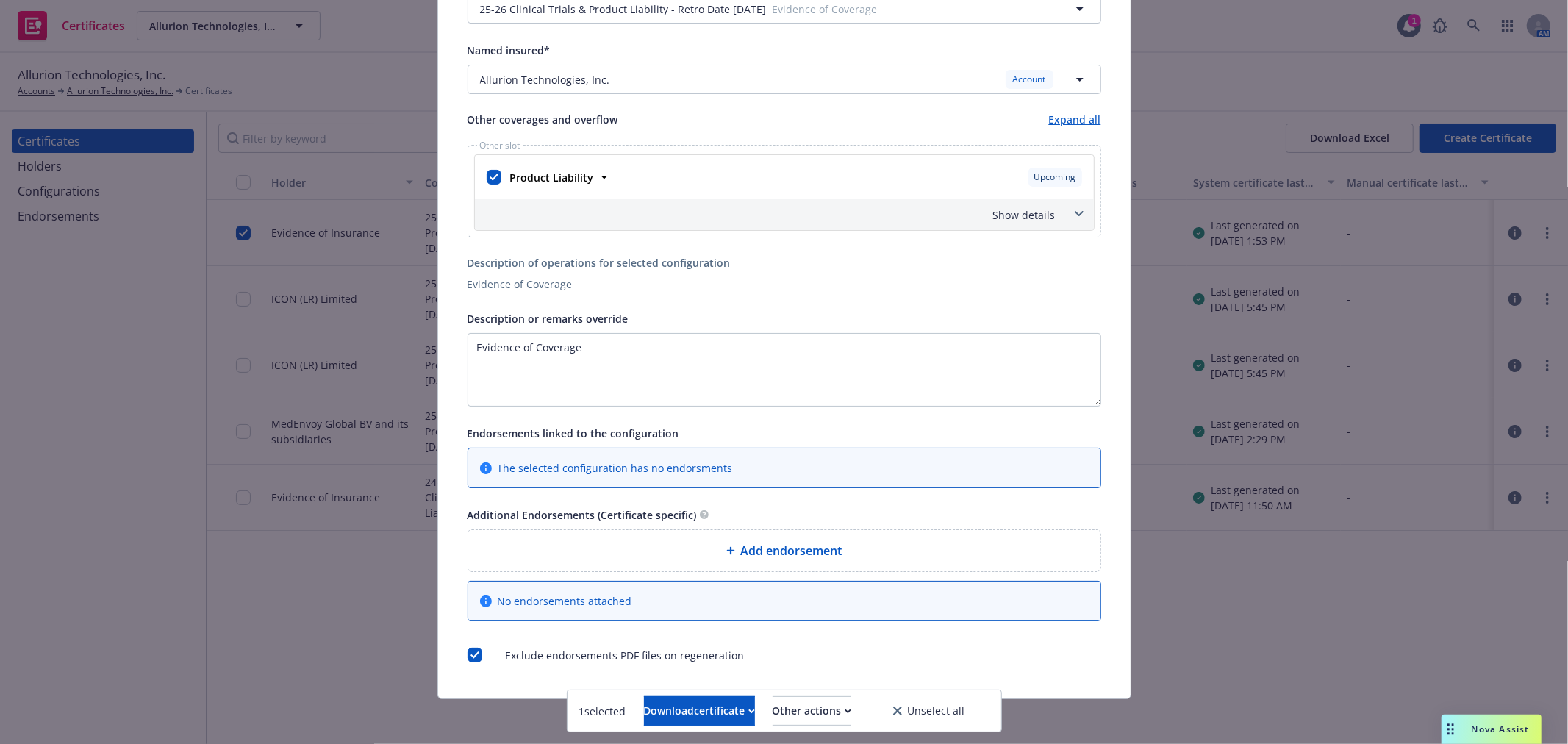
scroll to position [158, 0]
click at [1067, 209] on span at bounding box center [1078, 211] width 23 height 23
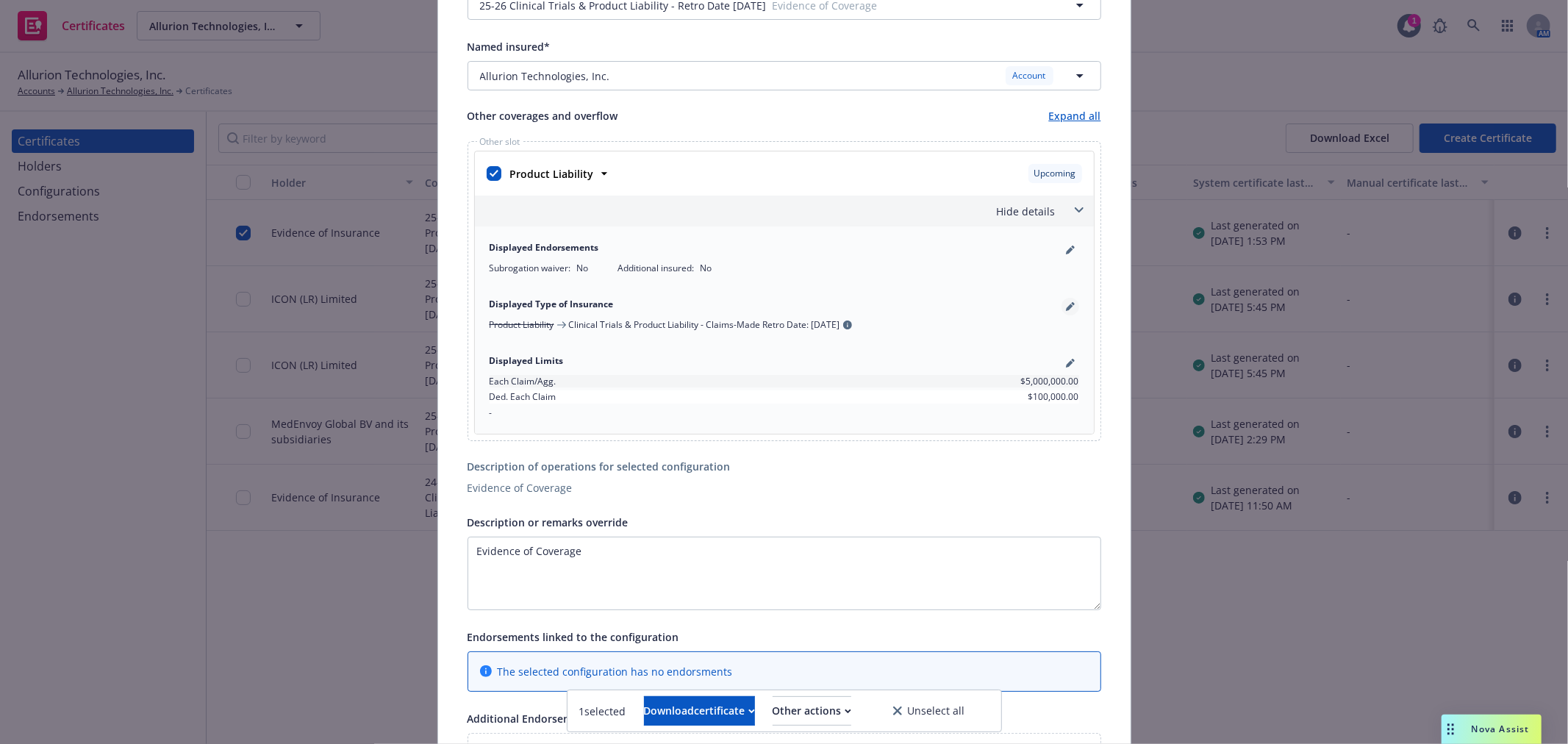
click at [1066, 307] on icon "pencil" at bounding box center [1069, 307] width 7 height 7
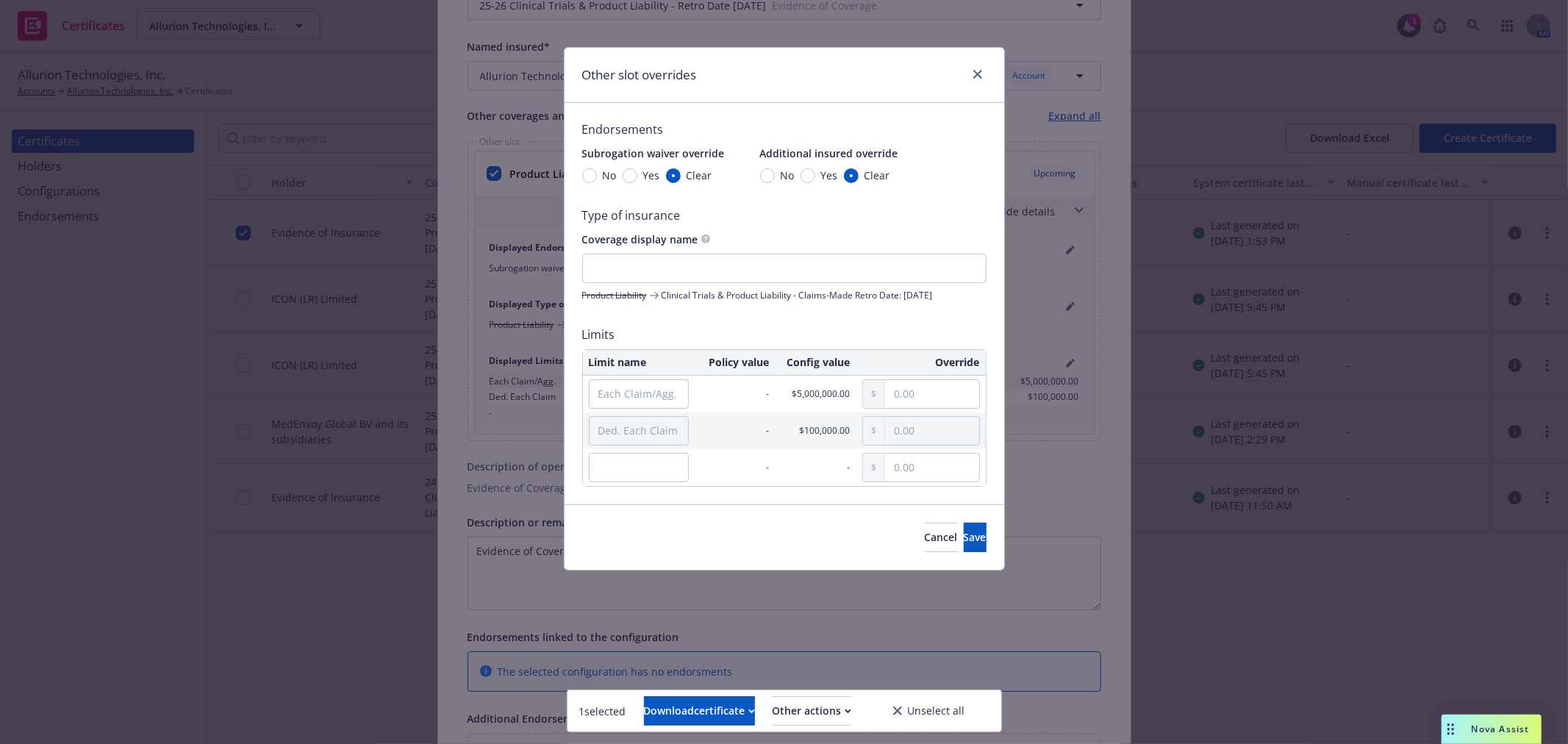
click at [933, 297] on span "Clinical Trials & Product Liability - Claims-Made Retro Date: 01/09/2018" at bounding box center [797, 295] width 271 height 13
drag, startPoint x: 663, startPoint y: 296, endPoint x: 963, endPoint y: 301, distance: 300.0
click at [963, 301] on div "Product Liability Clinical Trials & Product Liability - Claims-Made Retro Date:…" at bounding box center [784, 295] width 404 height 13
copy span "Clinical Trials & Product Liability - Claims-Made Retro Date: 01/09/2018"
click at [683, 270] on input "text" at bounding box center [784, 268] width 404 height 30
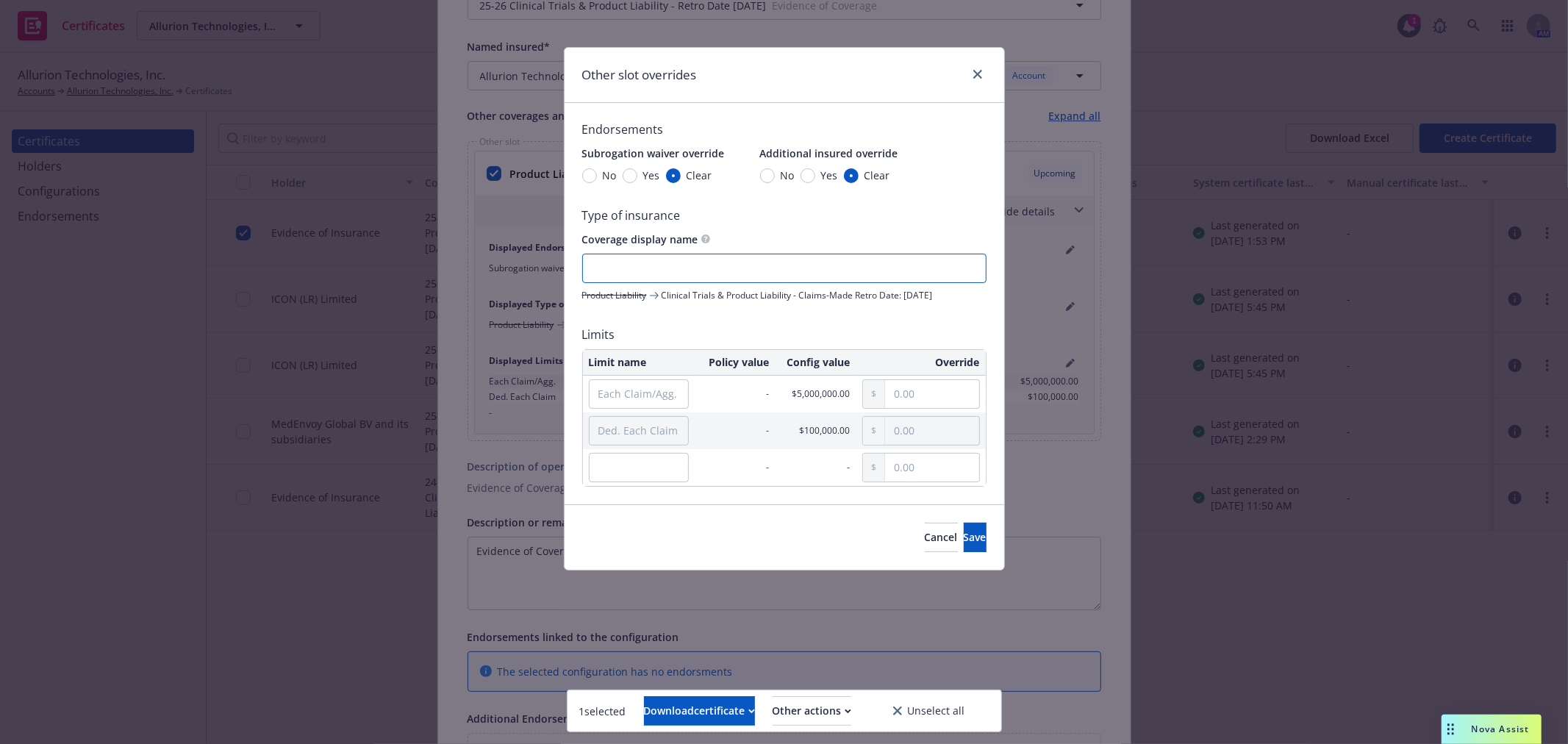
paste input "Clinical Trials & Product Liability - Claims-Made Retro Date: 01/09/2018"
click at [886, 270] on input "Clinical Trials & Product Liability - Claims-Made Retro Date: 01/09/2018" at bounding box center [784, 268] width 404 height 30
click at [901, 270] on input "Clinical Trials & Product Liability - Claims-Made Retro Date: 10/09/2018" at bounding box center [784, 268] width 404 height 30
type input "Clinical Trials & Product Liability - Claims-Made Retro Date: 10/26/2016"
click at [964, 535] on span "Save" at bounding box center [975, 536] width 23 height 14
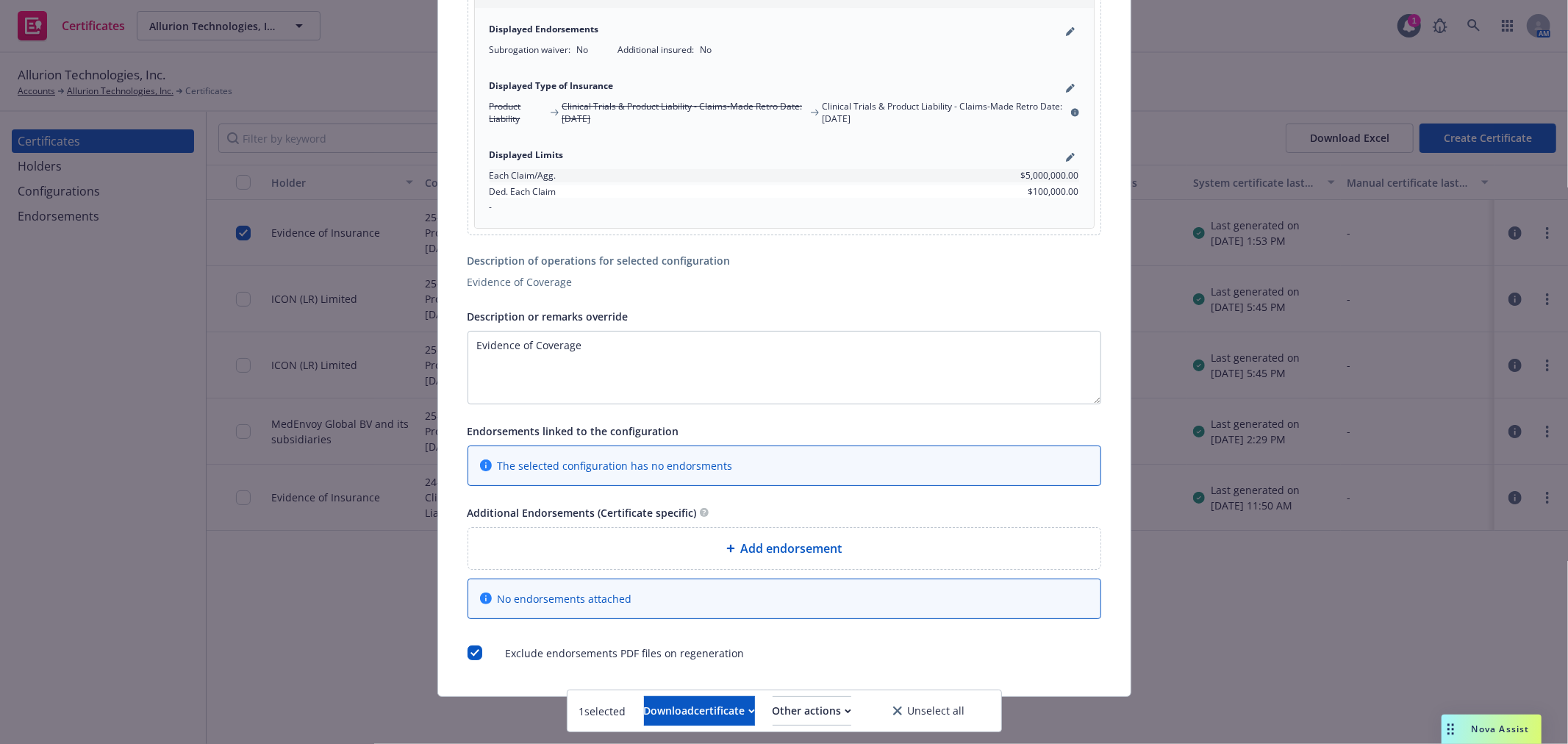
scroll to position [0, 0]
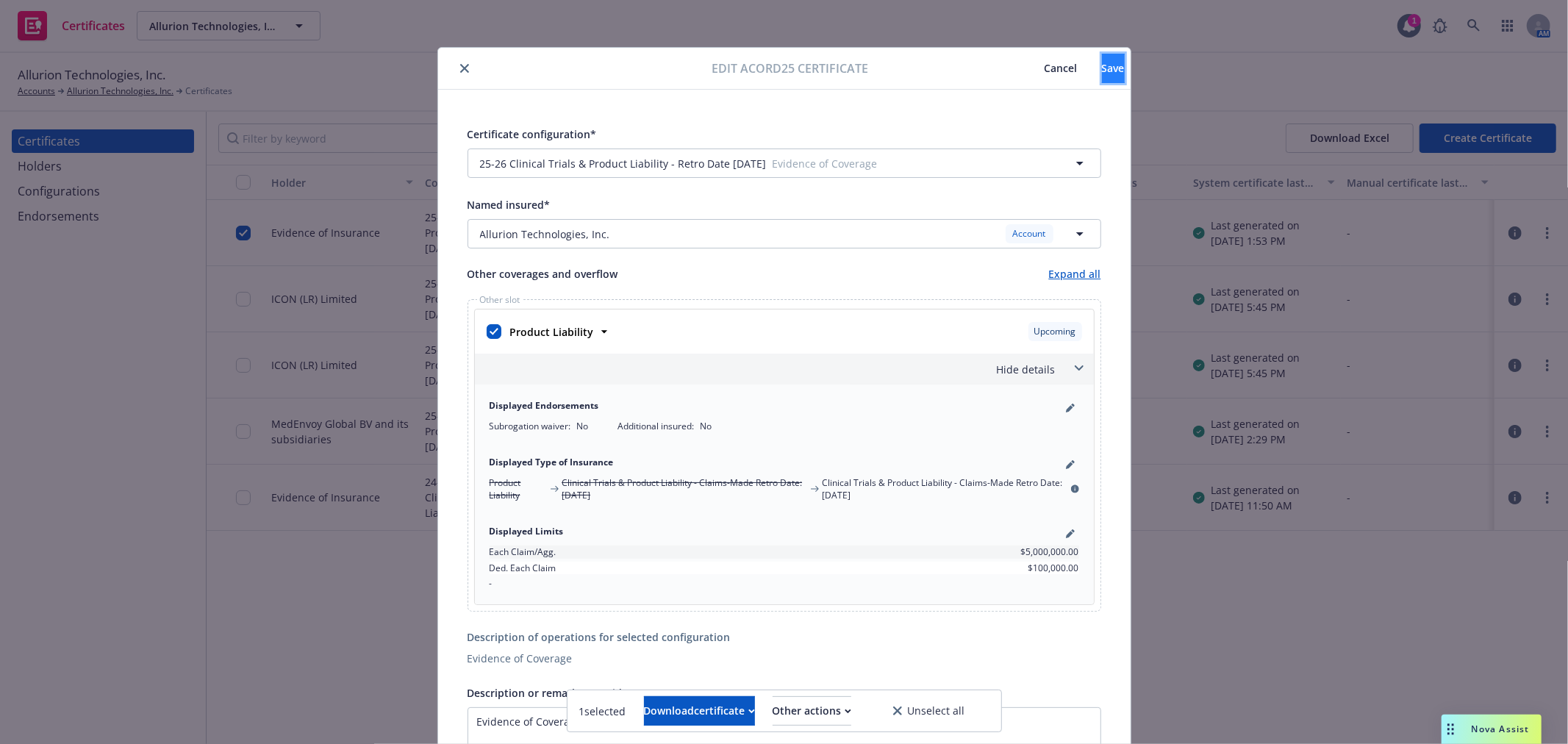
click at [1102, 64] on button "Save" at bounding box center [1113, 68] width 23 height 30
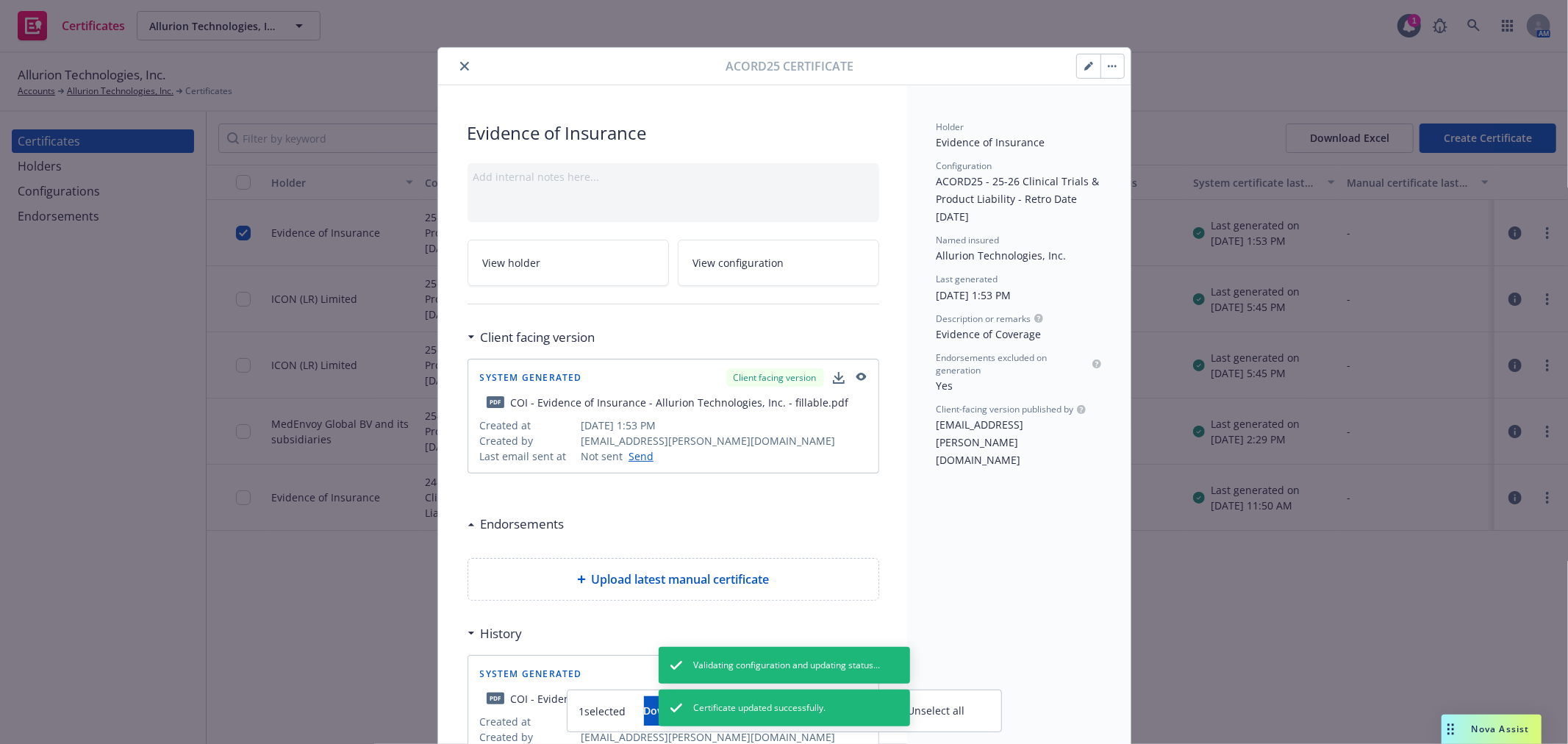
click at [460, 65] on icon "close" at bounding box center [464, 66] width 9 height 9
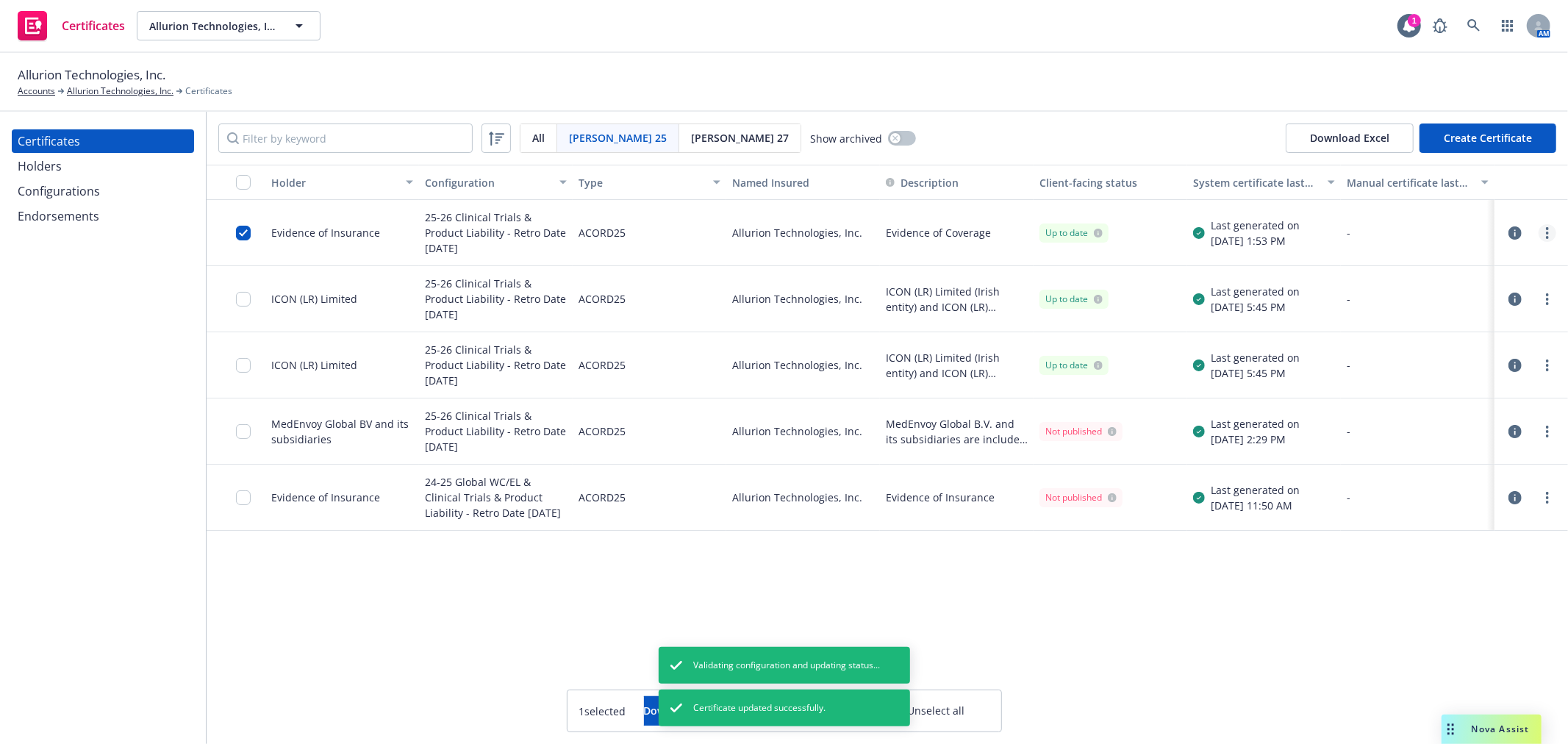
click at [1546, 229] on circle "more" at bounding box center [1547, 229] width 3 height 3
click at [1443, 316] on link "Regenerate" at bounding box center [1438, 321] width 235 height 30
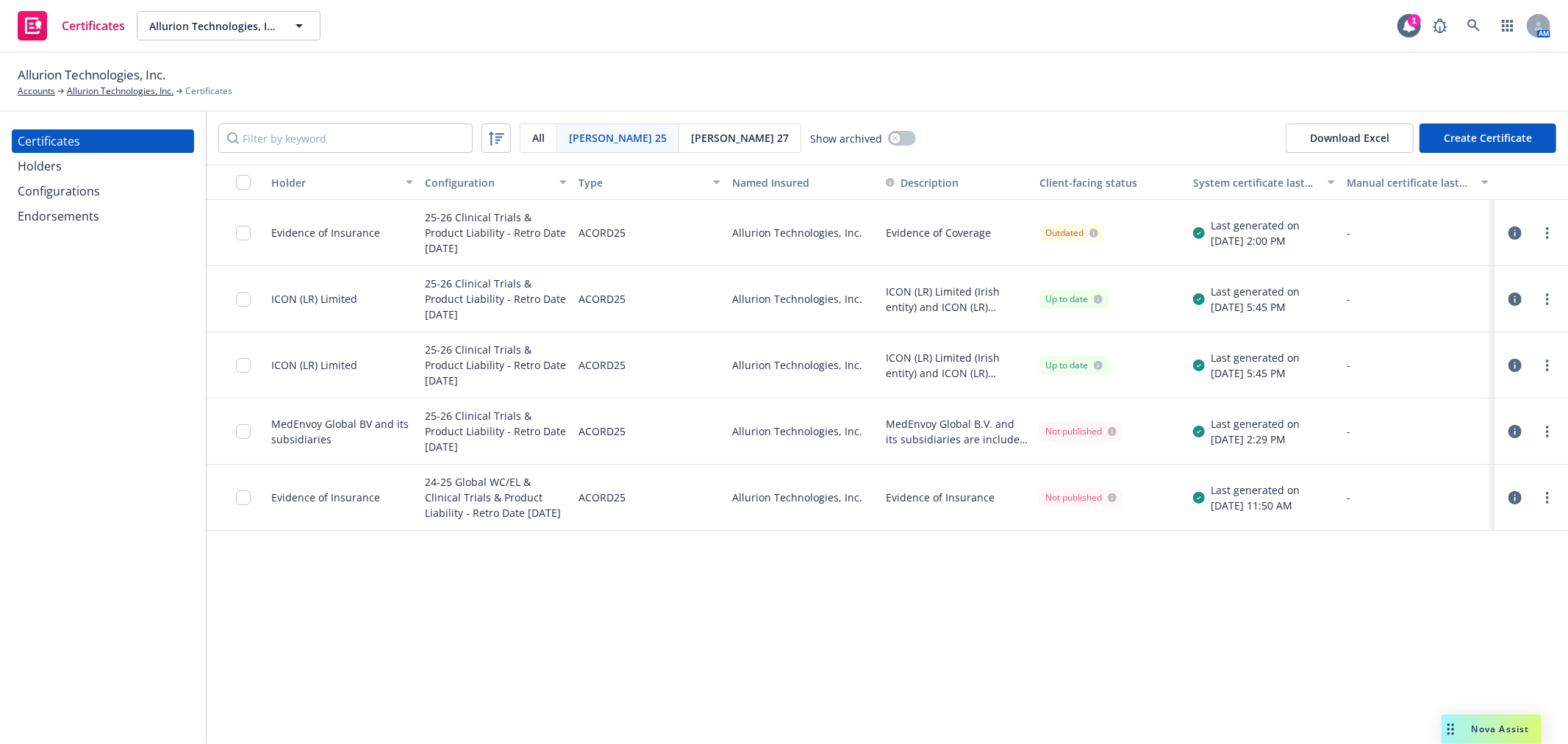
click at [231, 230] on div at bounding box center [236, 233] width 59 height 66
click at [244, 233] on input "checkbox" at bounding box center [243, 233] width 14 height 14
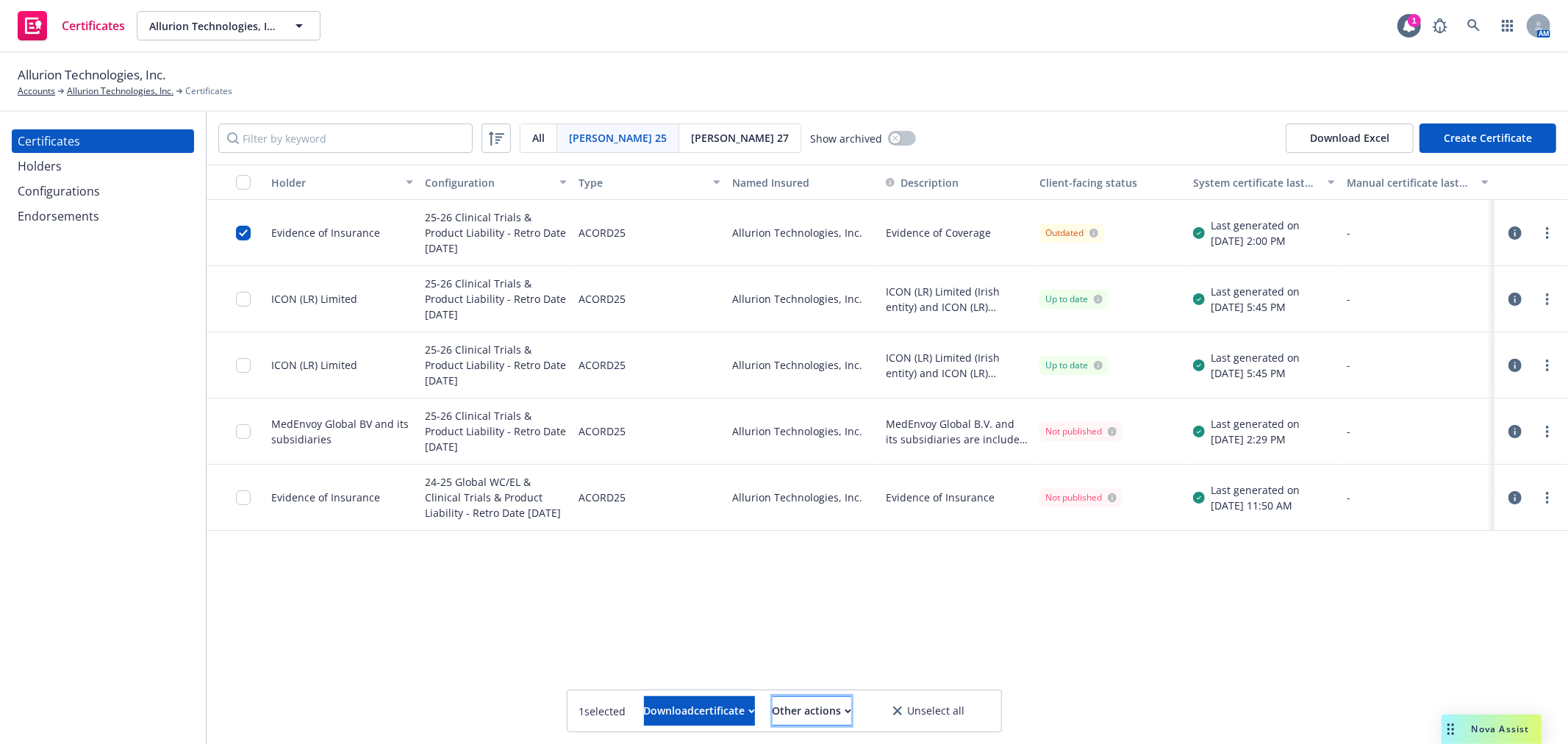
click at [830, 718] on div "Other actions" at bounding box center [812, 710] width 78 height 28
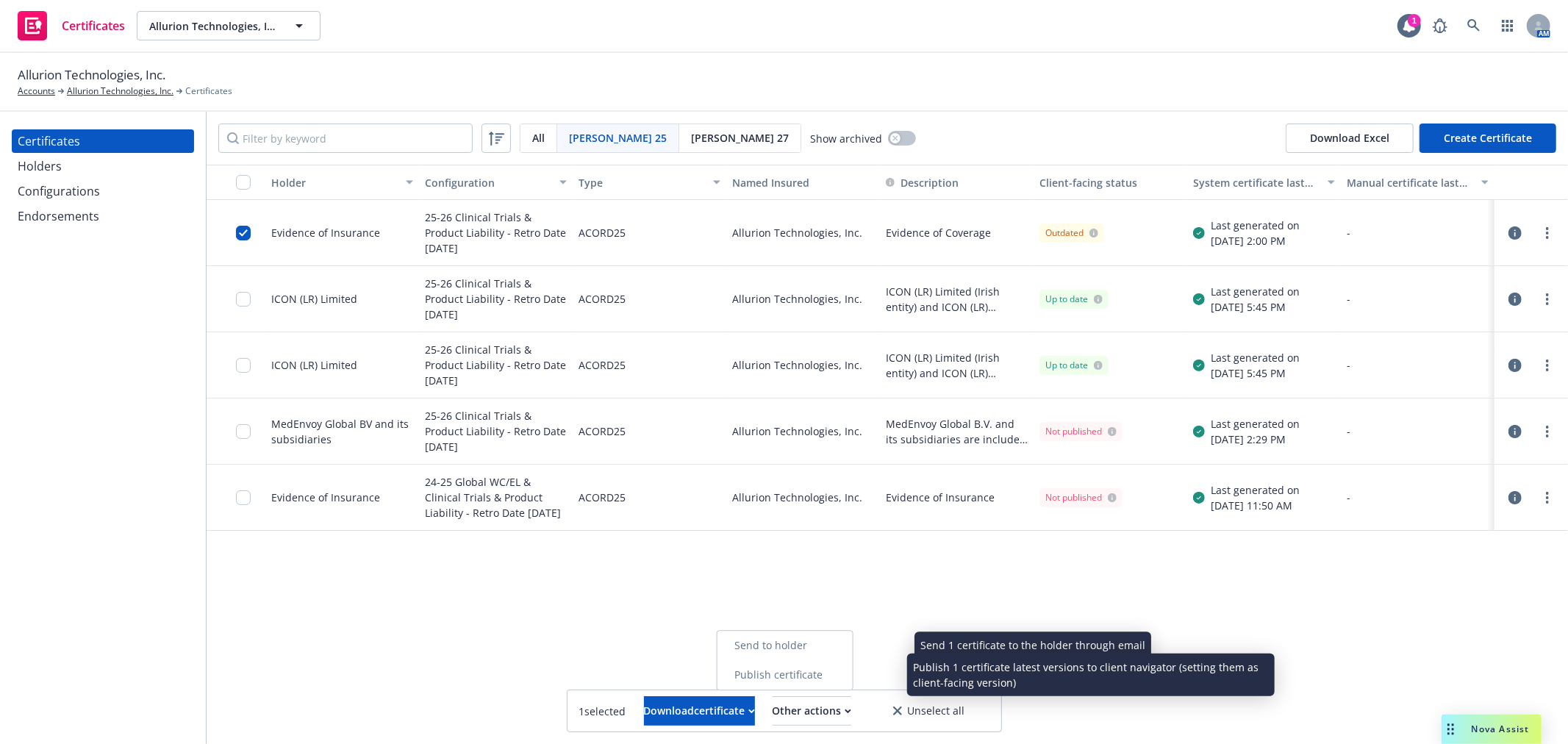
click at [841, 671] on link "Publish certificate" at bounding box center [784, 674] width 135 height 30
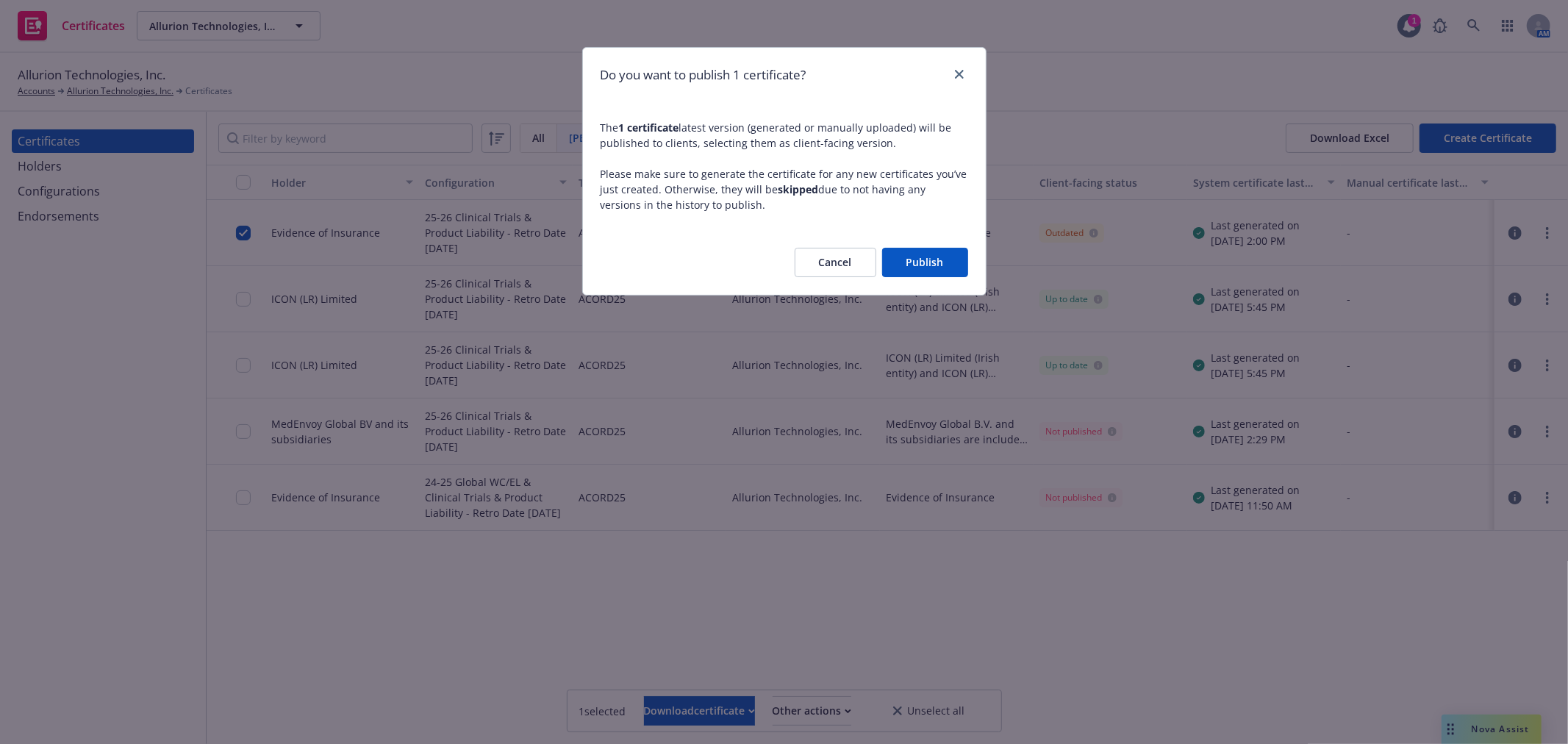
click at [914, 265] on button "Publish" at bounding box center [925, 262] width 86 height 30
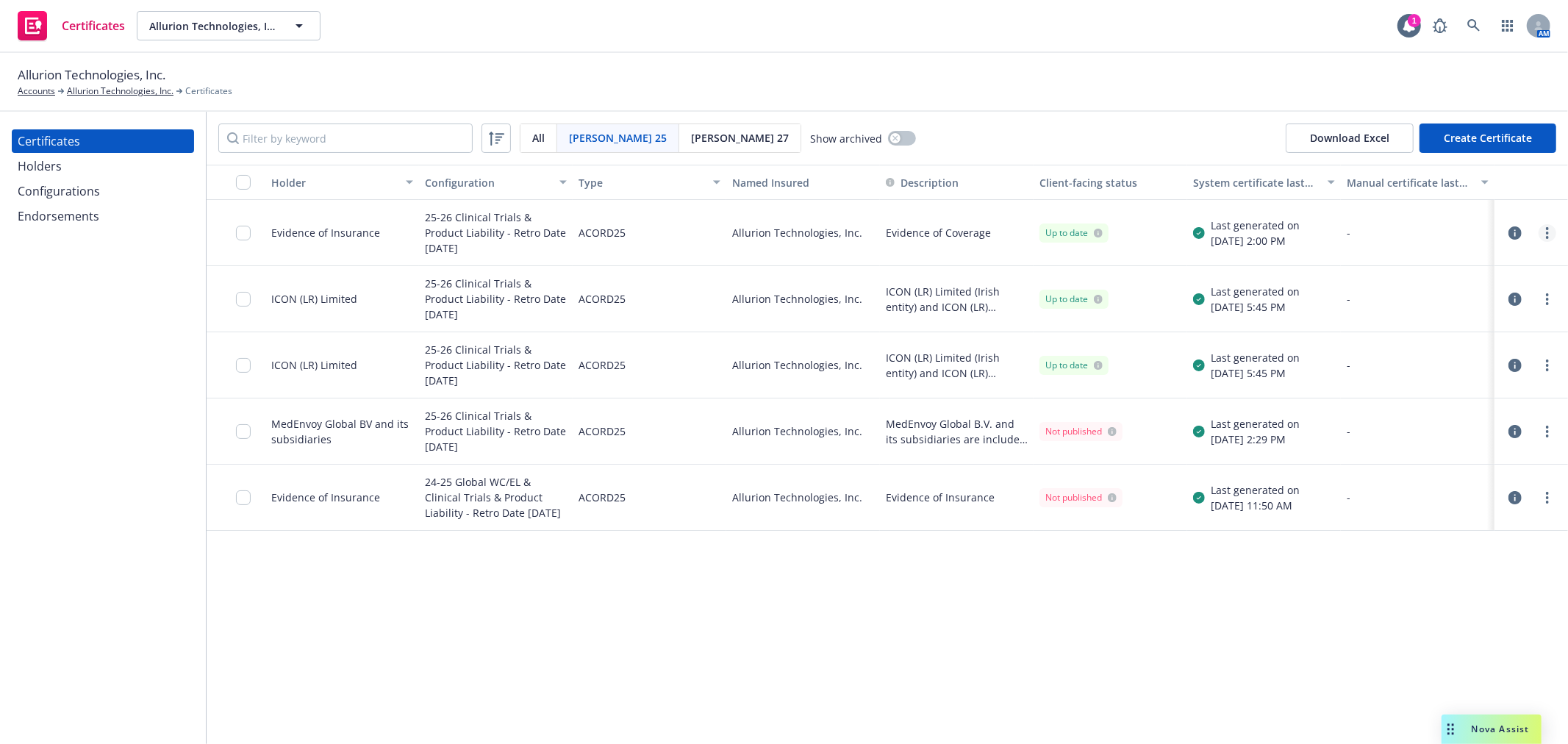
click at [1545, 236] on link "more" at bounding box center [1547, 233] width 18 height 18
click at [1441, 432] on link "Download uneditable generated certificate" at bounding box center [1438, 440] width 235 height 30
click at [143, 473] on div "Certificates Holders Configurations Endorsements" at bounding box center [103, 428] width 206 height 632
click at [90, 172] on div "Holders" at bounding box center [102, 165] width 170 height 23
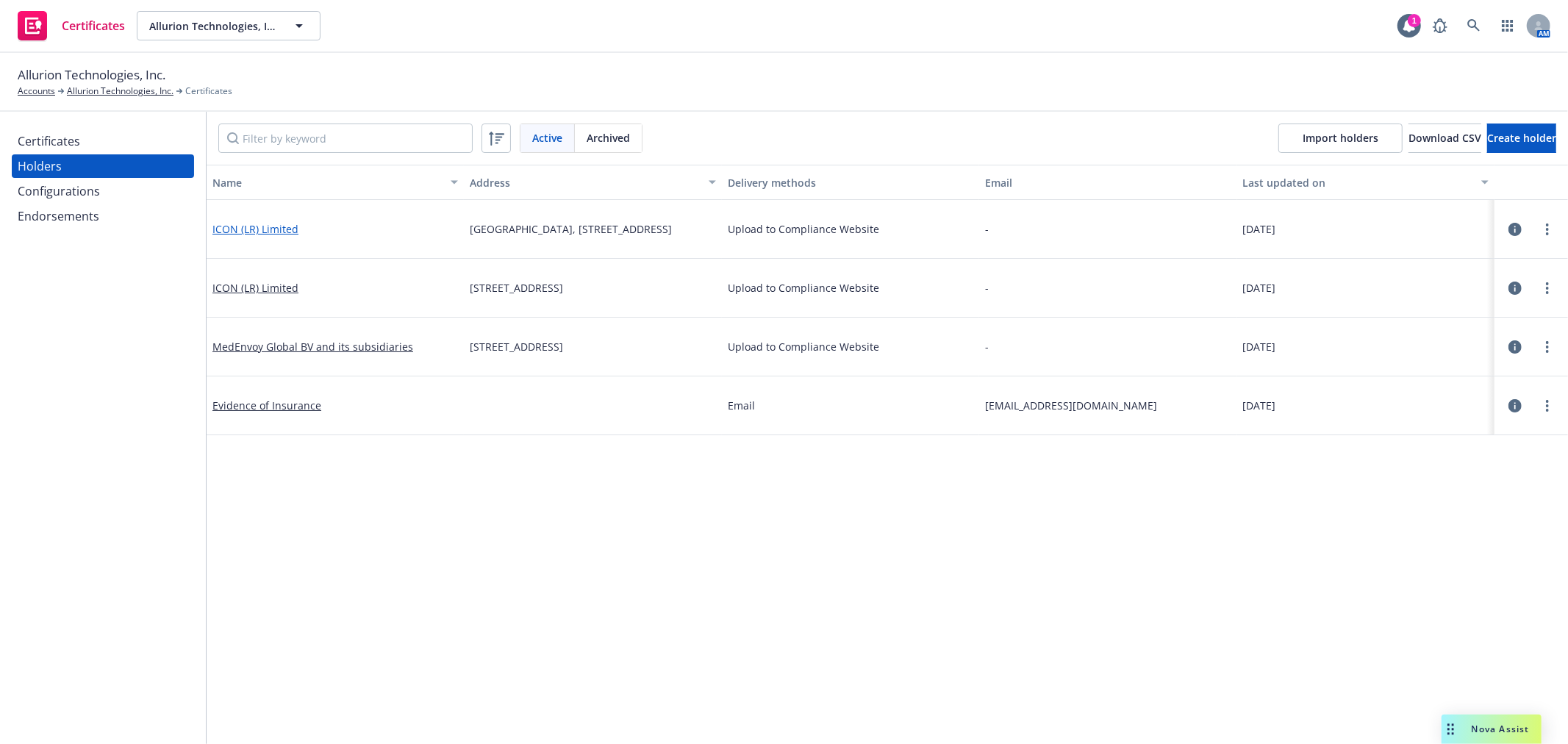
click at [261, 228] on link "ICON (LR) Limited" at bounding box center [256, 229] width 86 height 14
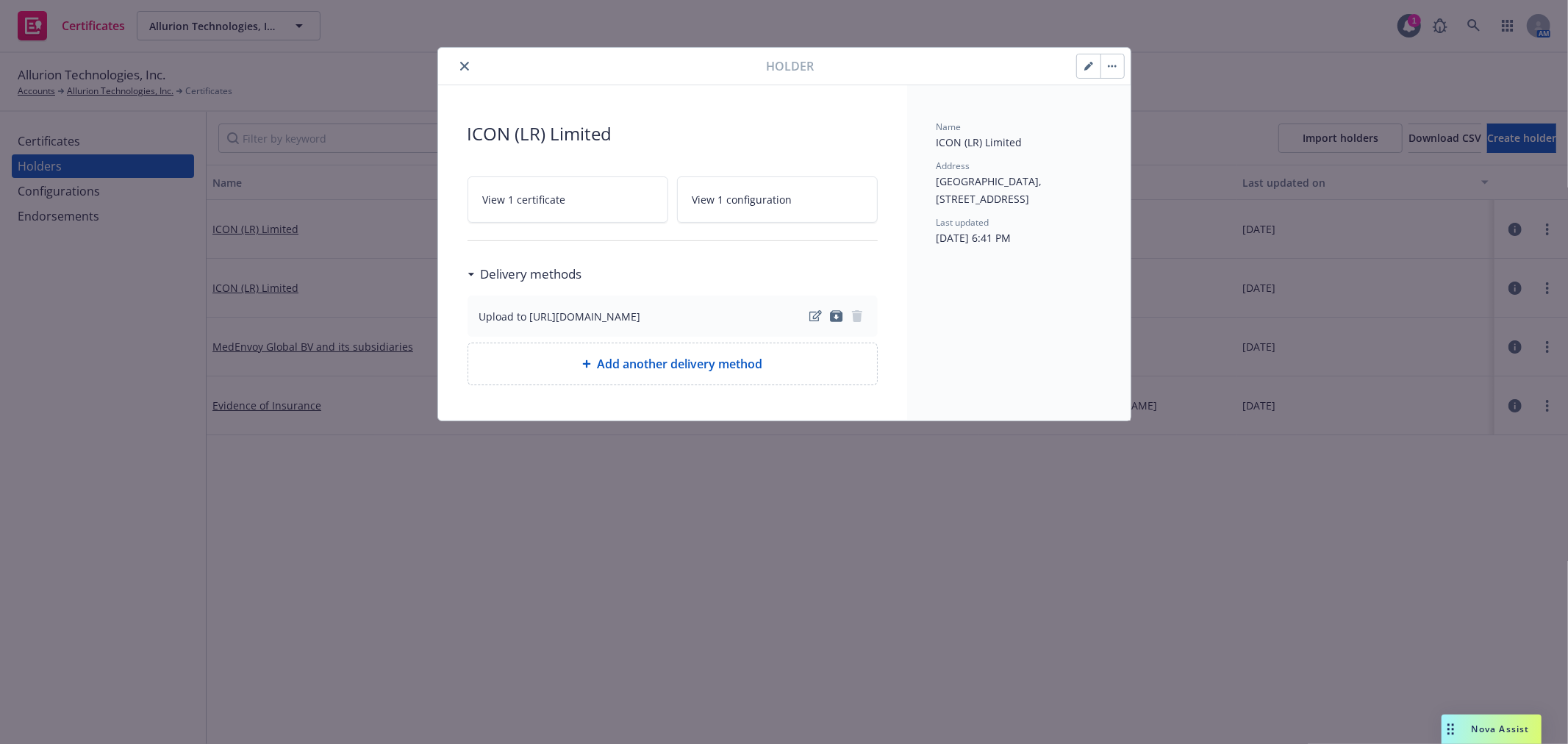
click at [456, 61] on div at bounding box center [605, 66] width 323 height 18
click at [460, 67] on icon "close" at bounding box center [464, 66] width 9 height 9
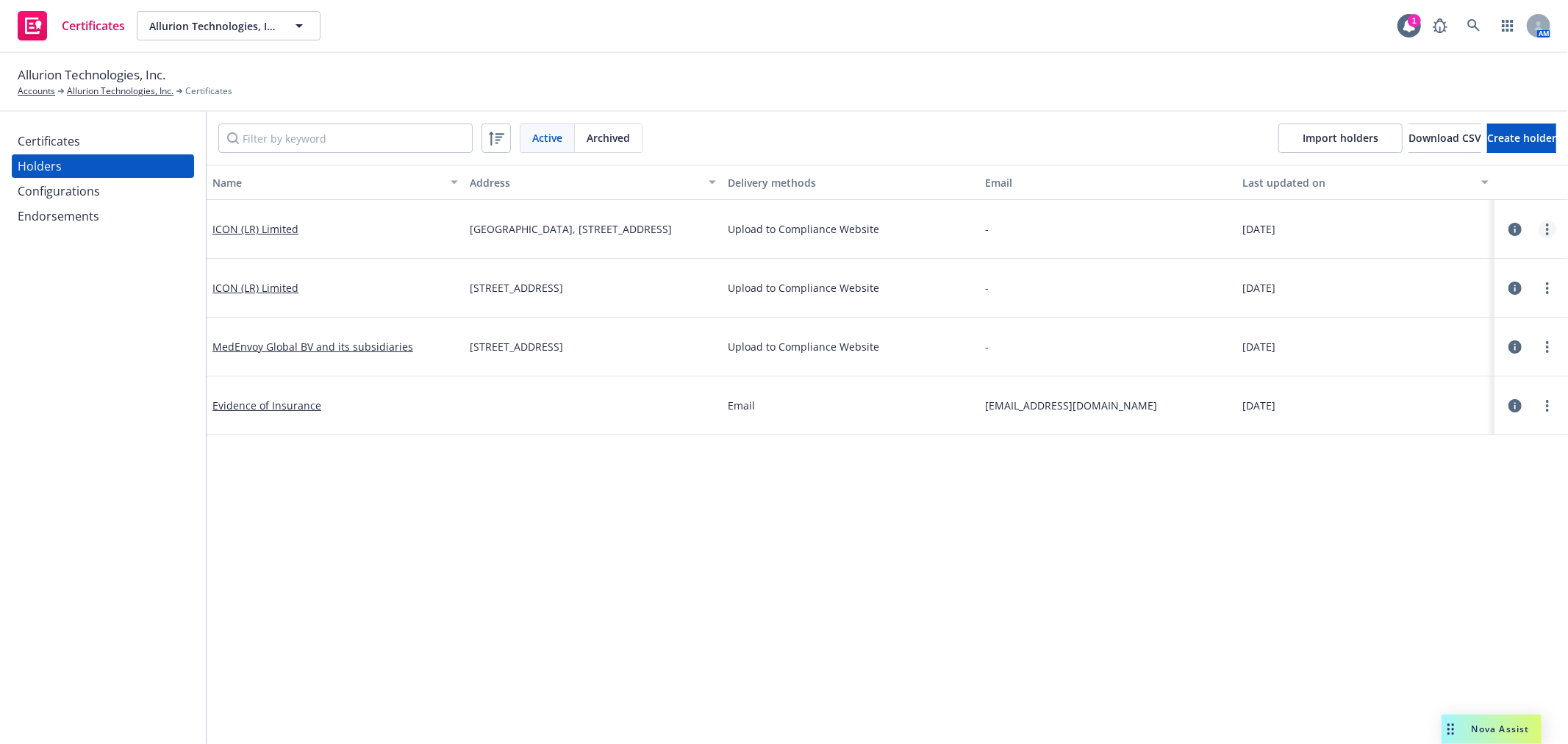
click at [1538, 223] on link "more" at bounding box center [1547, 229] width 18 height 18
click at [1415, 255] on link "Edit" at bounding box center [1463, 258] width 161 height 30
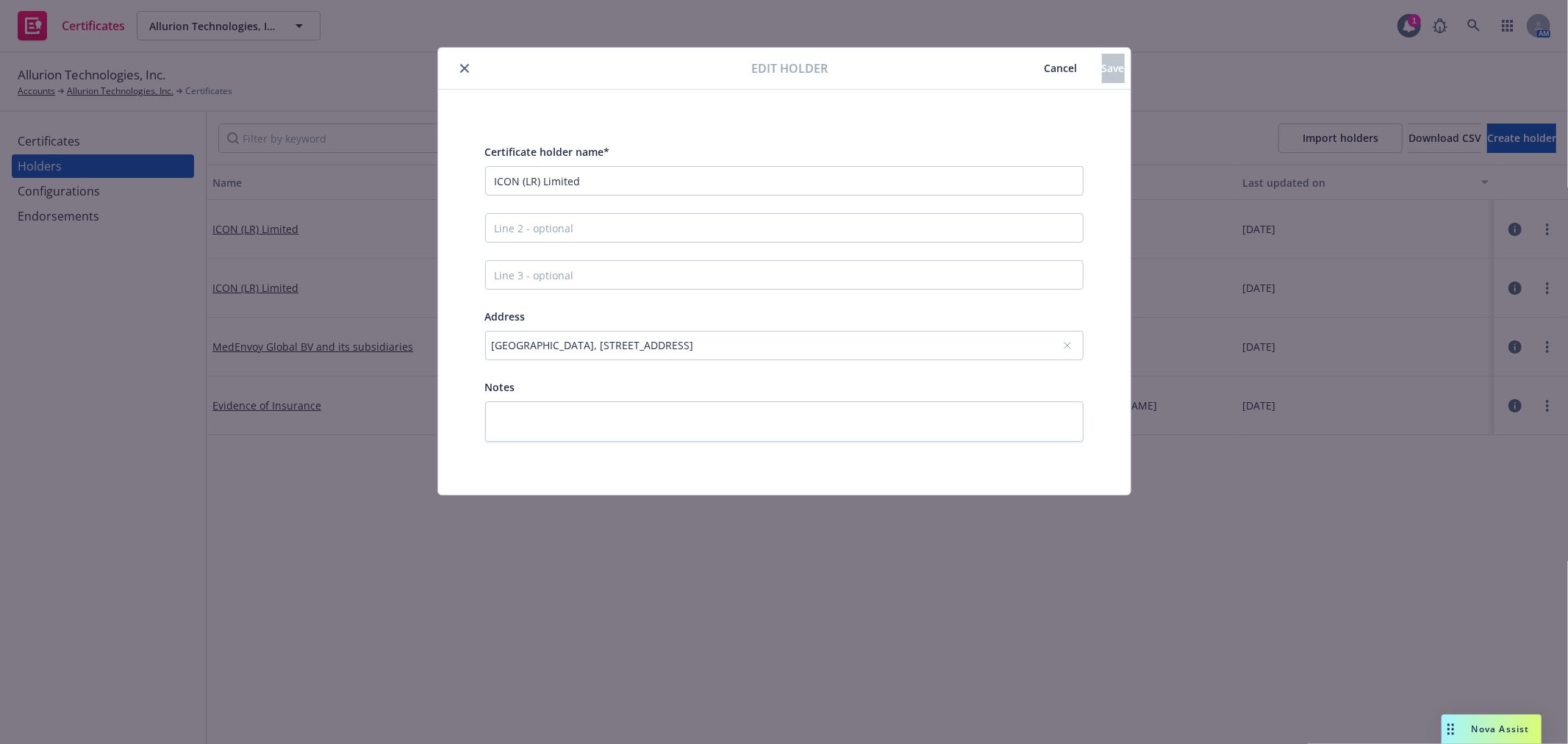
click at [850, 351] on div "3rd Floor North & South Wings, 100 Longwater Avenue, Green Park, Berkshire, Rea…" at bounding box center [777, 344] width 571 height 15
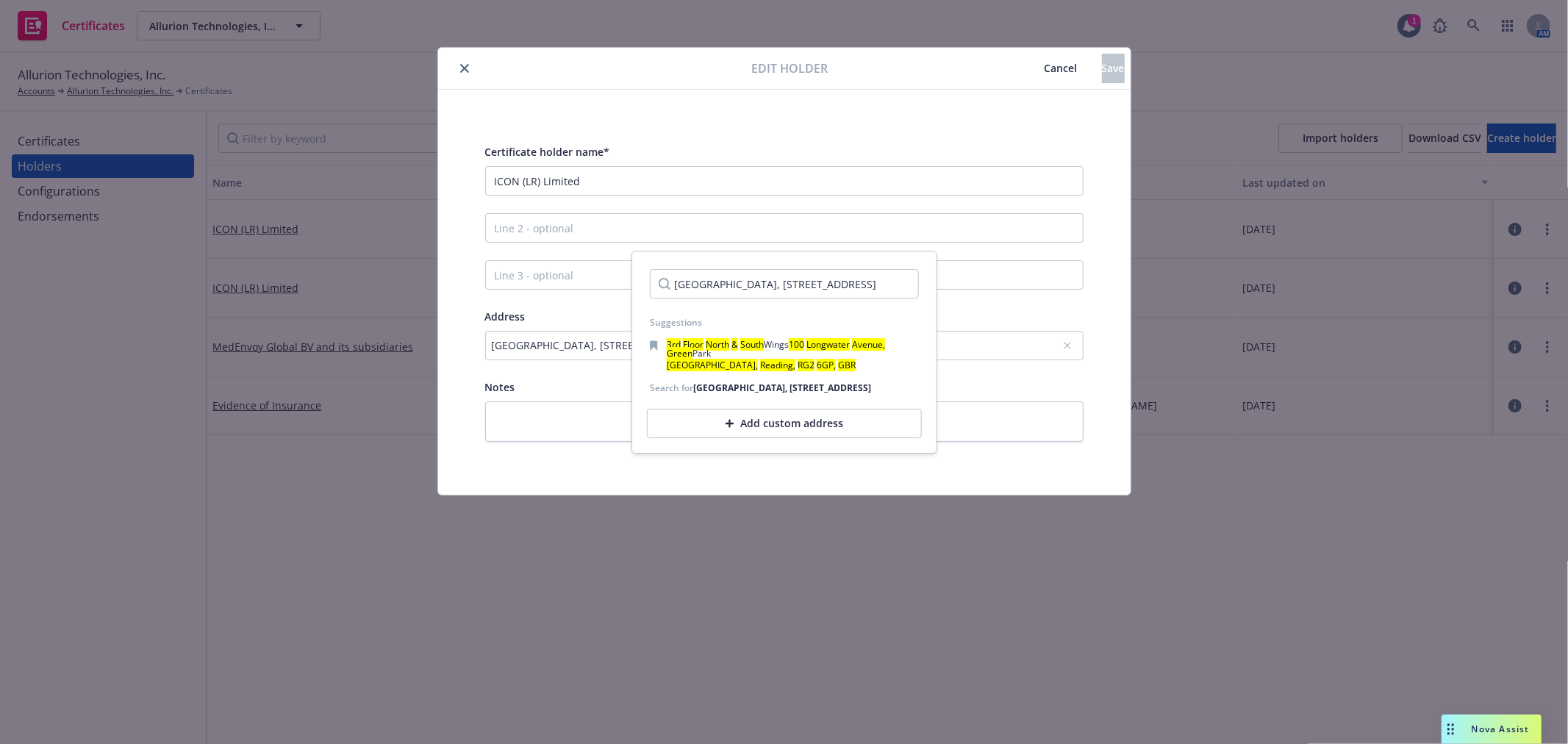
click at [795, 427] on div "Add custom address" at bounding box center [784, 423] width 275 height 30
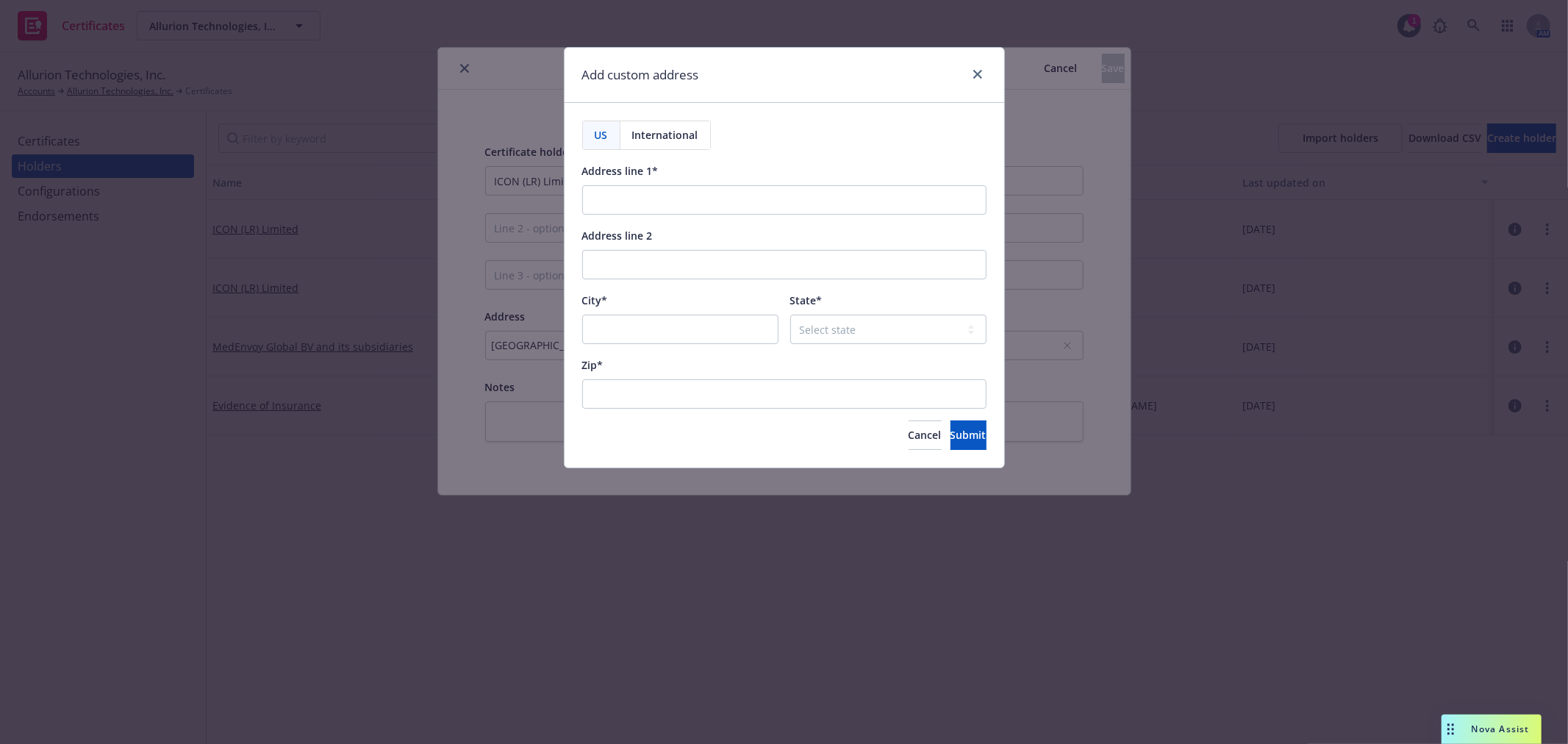
click at [673, 133] on span "International" at bounding box center [665, 134] width 66 height 15
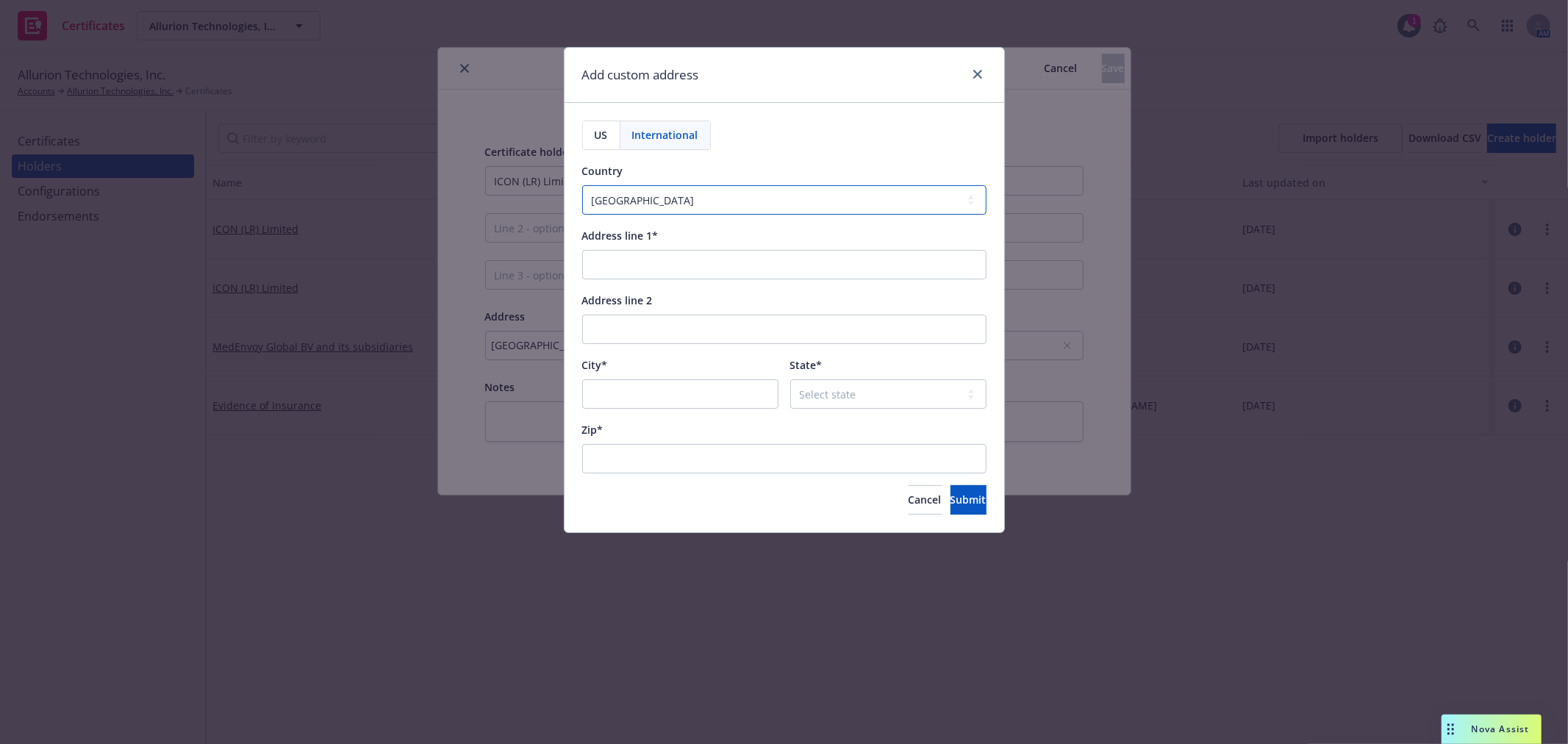
click at [762, 189] on select "Afghanistan Åland Islands Albania Algeria American Samoa Andorra Angola Anguill…" at bounding box center [784, 200] width 404 height 30
select select "GBR"
click at [582, 186] on select "Afghanistan Åland Islands Albania Algeria American Samoa Andorra Angola Anguill…" at bounding box center [784, 200] width 404 height 30
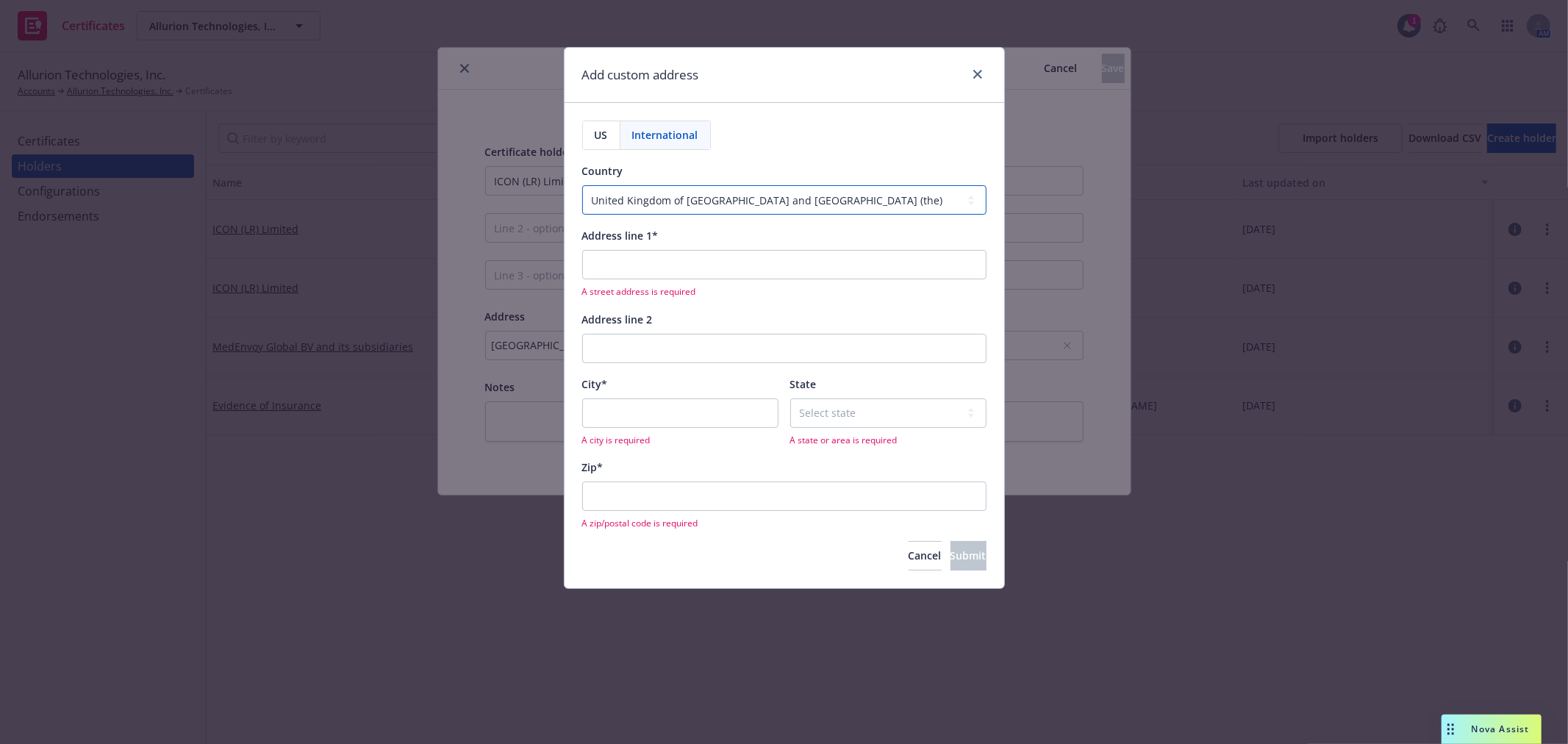
click at [717, 201] on select "Afghanistan Åland Islands Albania Algeria American Samoa Andorra Angola Anguill…" at bounding box center [784, 200] width 404 height 30
click at [582, 186] on select "Afghanistan Åland Islands Albania Algeria American Samoa Andorra Angola Anguill…" at bounding box center [784, 200] width 404 height 30
click at [679, 260] on input "Address line 1*" at bounding box center [784, 265] width 404 height 30
paste input "3rd Floor North & South Wings"
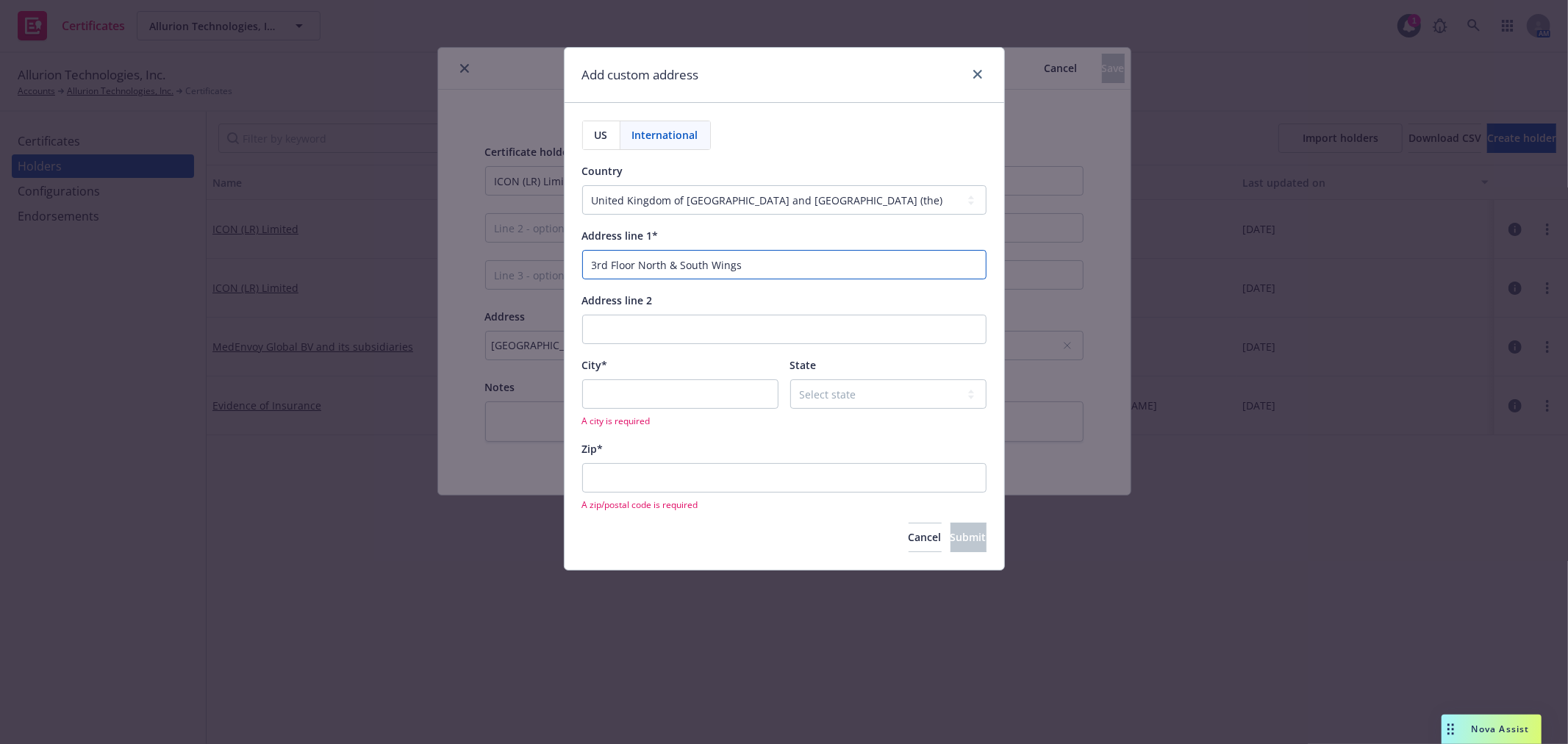
type input "3rd Floor North & South Wings"
click at [631, 317] on input "Address line 2" at bounding box center [784, 329] width 404 height 30
paste input "100 Longwater Avenue"
type input "100 Longwater Avenue"
click at [635, 399] on input "City*" at bounding box center [680, 394] width 197 height 30
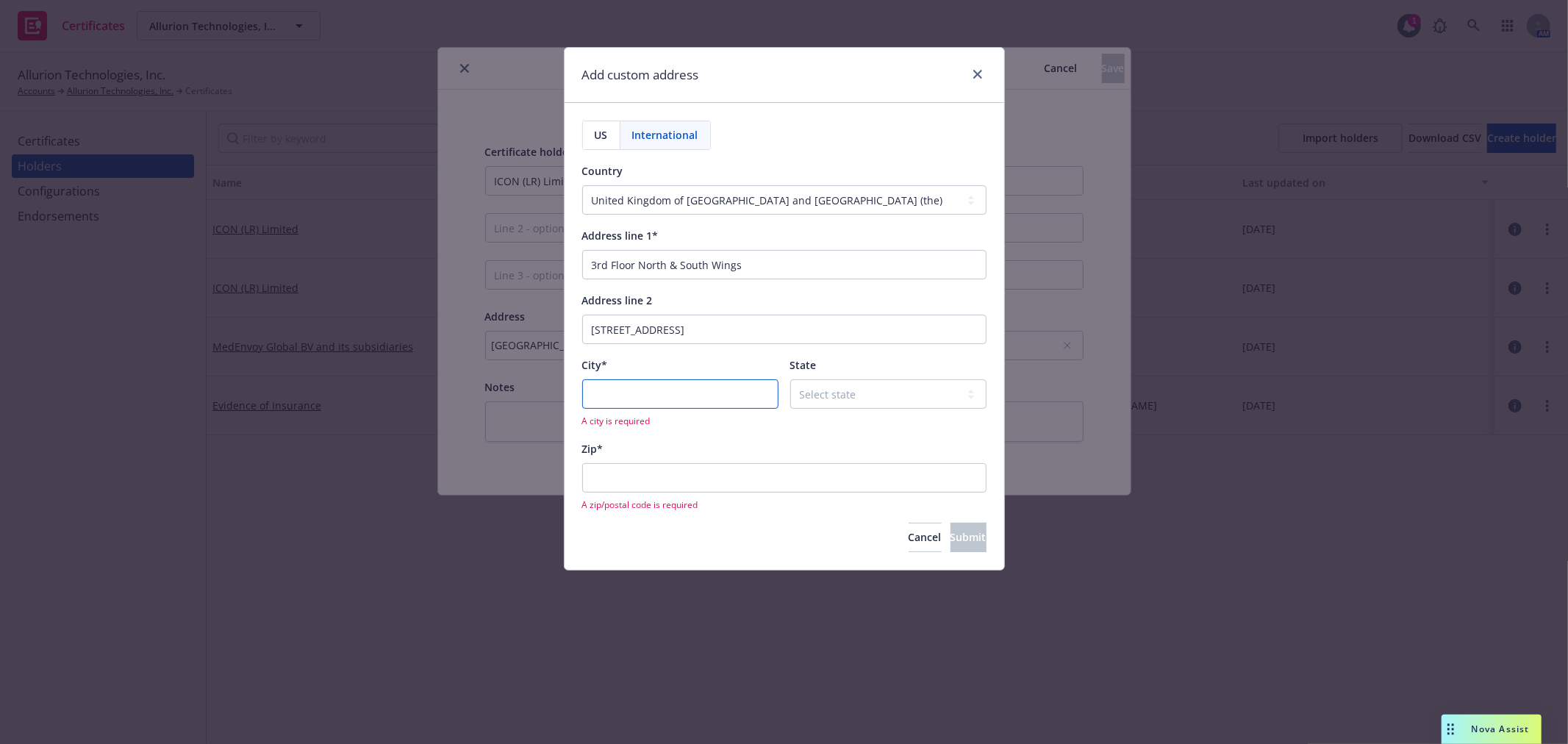
paste input "Green Park Reading"
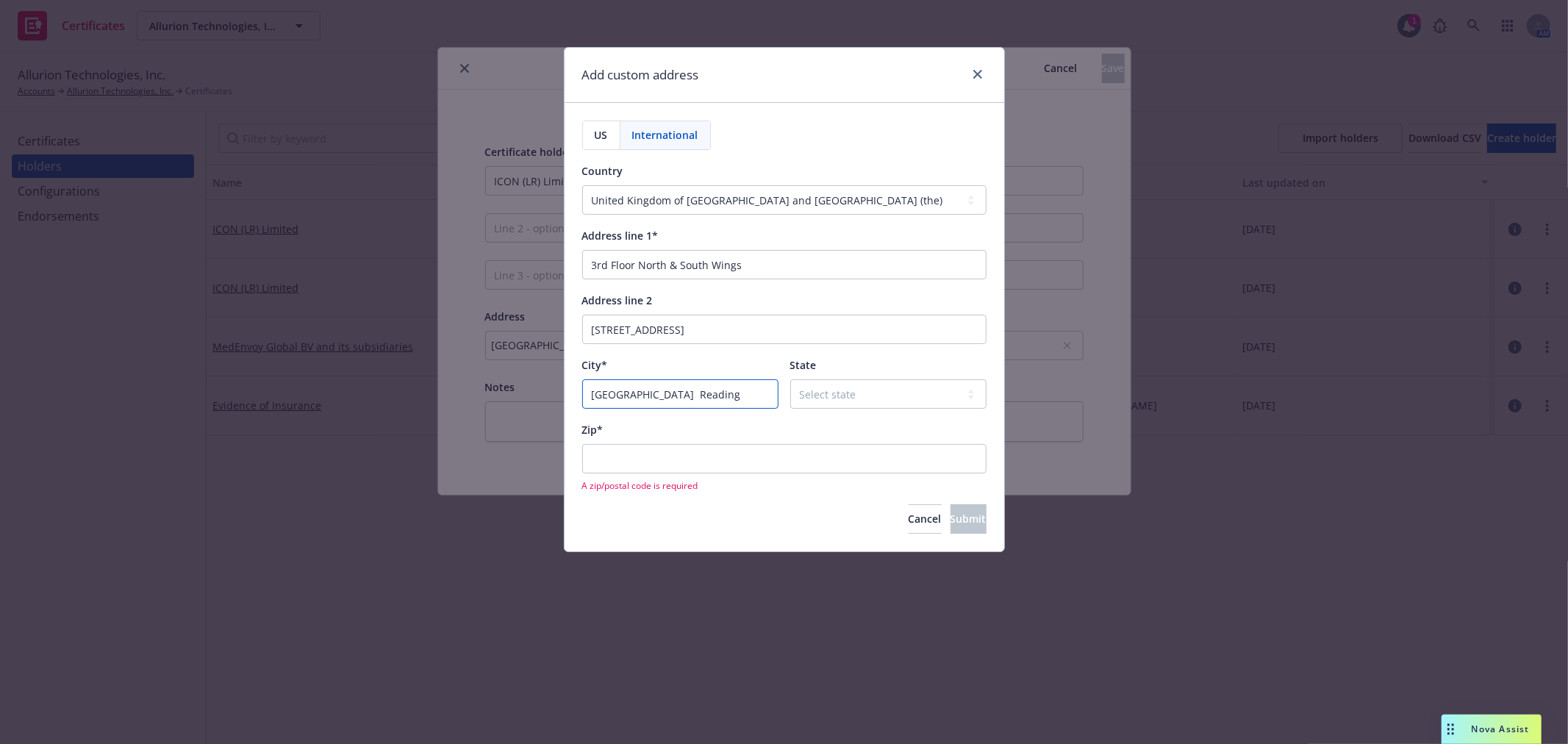
type input "Green Park Reading"
click at [857, 389] on select "Select state Aberdeen Aberdeenshire Angus Antrim Antrim and Newtownabbey Ards A…" at bounding box center [889, 394] width 197 height 30
drag, startPoint x: 699, startPoint y: 334, endPoint x: 548, endPoint y: 332, distance: 151.0
click at [548, 332] on div "Add custom address US International Country Afghanistan Åland Islands Albania A…" at bounding box center [784, 372] width 1568 height 744
paste input ", Green Park"
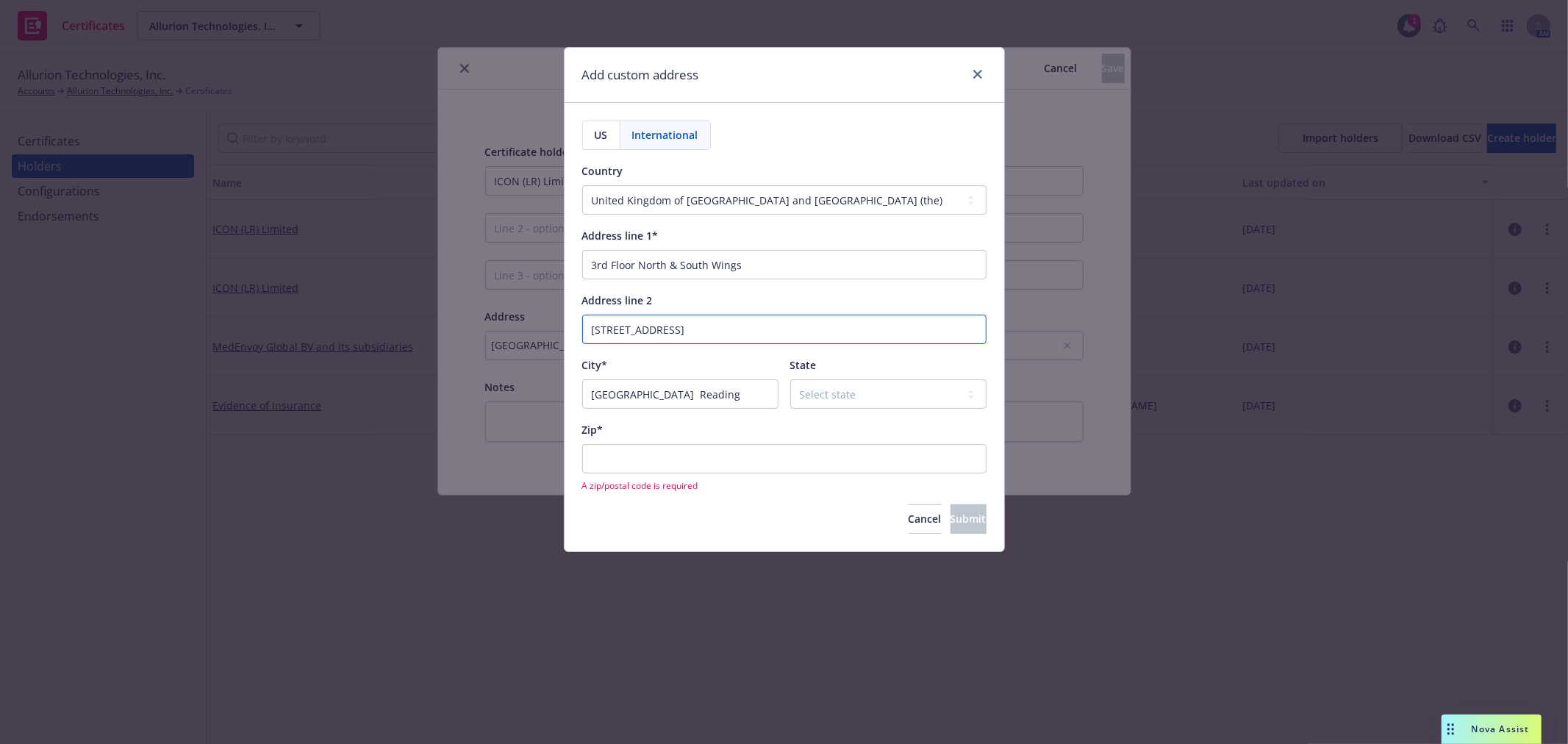
type input "100 Longwater Avenue, Green Park"
click at [703, 394] on input "Green Park Reading" at bounding box center [680, 394] width 197 height 30
drag, startPoint x: 696, startPoint y: 400, endPoint x: 553, endPoint y: 394, distance: 143.1
click at [553, 394] on div "Add custom address US International Country Afghanistan Åland Islands Albania A…" at bounding box center [784, 372] width 1568 height 744
type input "Reading"
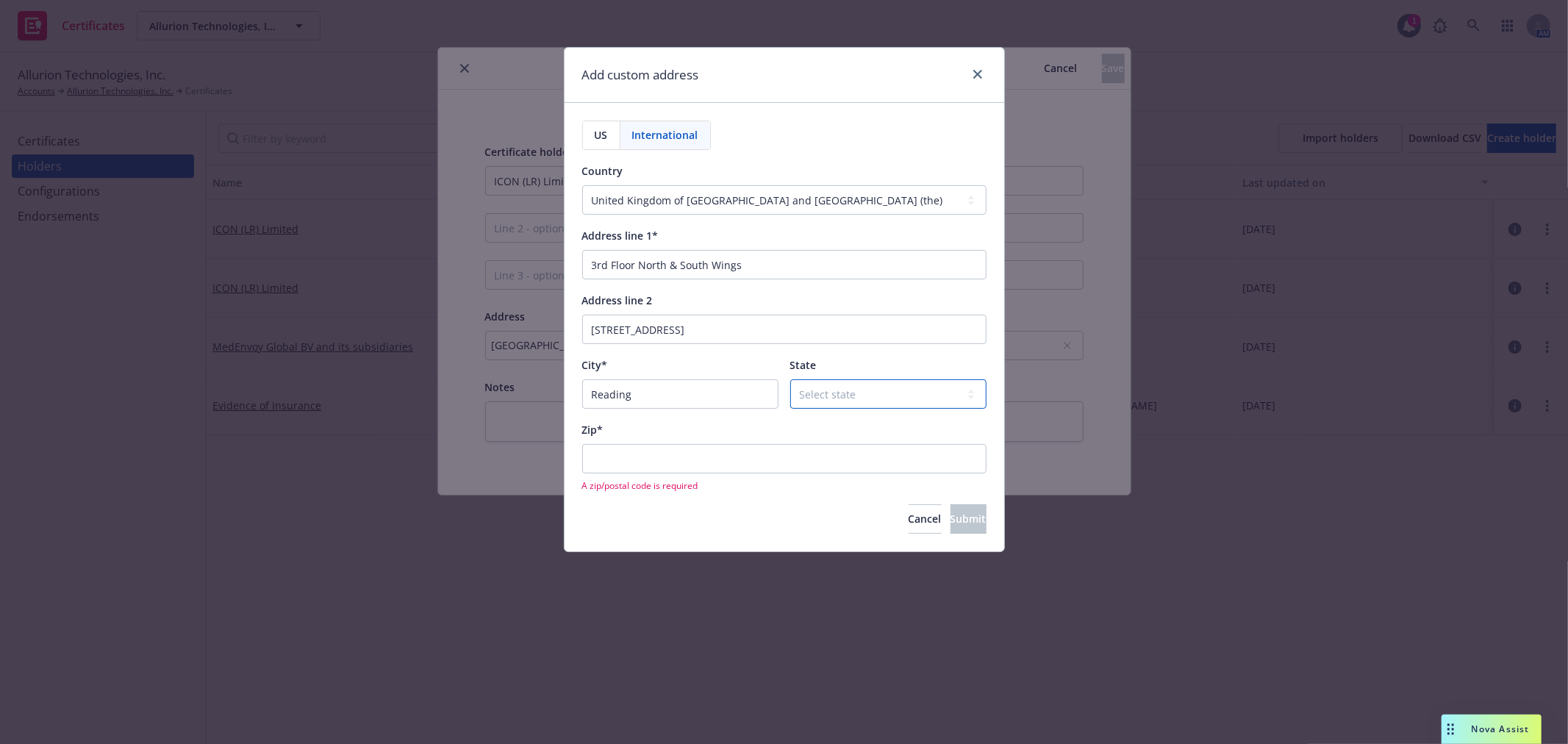
click at [837, 393] on select "Select state Aberdeen Aberdeenshire Angus Antrim Antrim and Newtownabbey Ards A…" at bounding box center [889, 394] width 197 height 30
select select "RDG"
click at [790, 380] on select "Select state Aberdeen Aberdeenshire Angus Antrim Antrim and Newtownabbey Ards A…" at bounding box center [889, 394] width 197 height 30
click at [692, 403] on input "Reading" at bounding box center [680, 394] width 197 height 30
drag, startPoint x: 663, startPoint y: 394, endPoint x: 538, endPoint y: 396, distance: 125.0
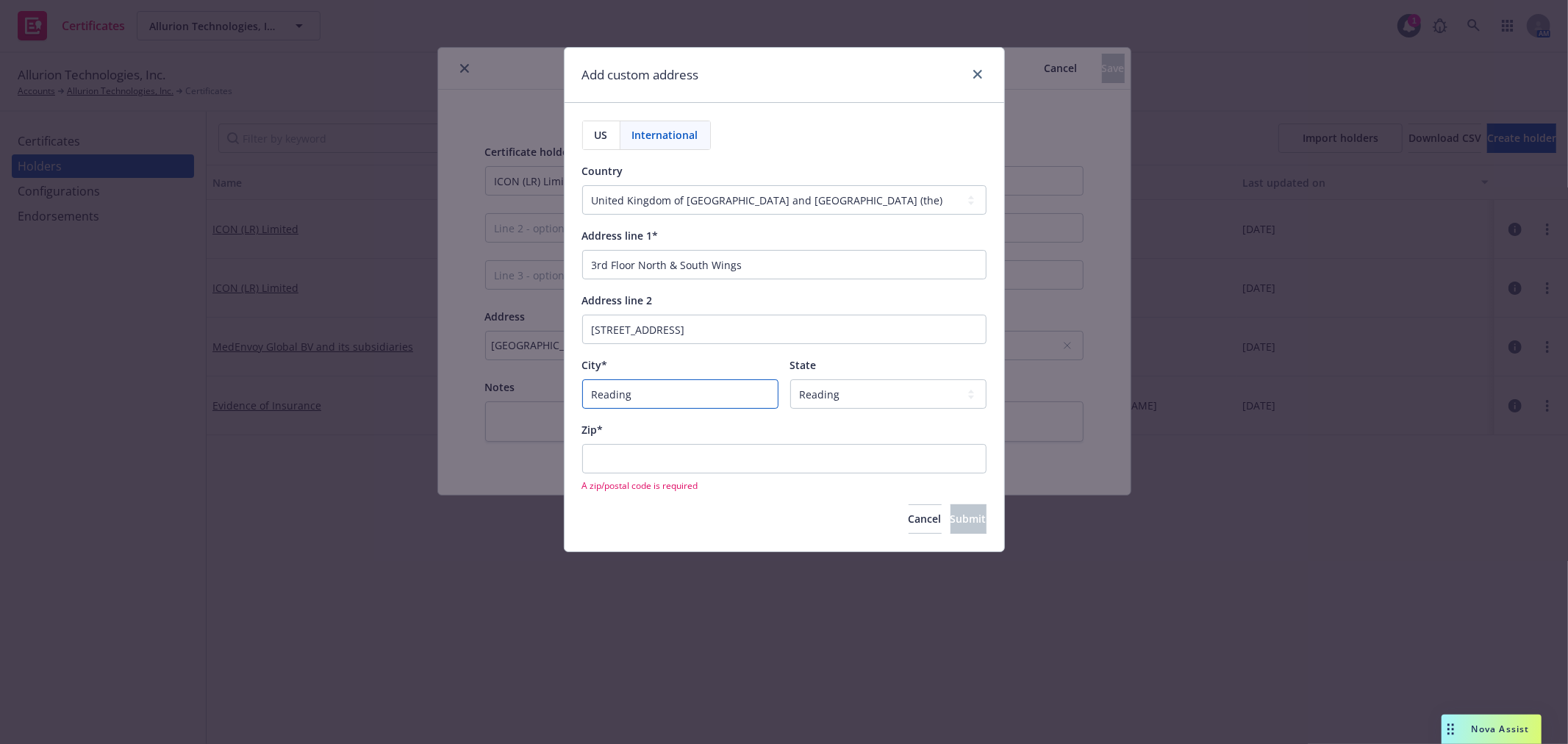
click at [538, 396] on div "Add custom address US International Country Afghanistan Åland Islands Albania A…" at bounding box center [784, 372] width 1568 height 744
type input "Berkshire"
click at [680, 464] on input "Zip*" at bounding box center [784, 458] width 404 height 30
paste input "RG2 6GP"
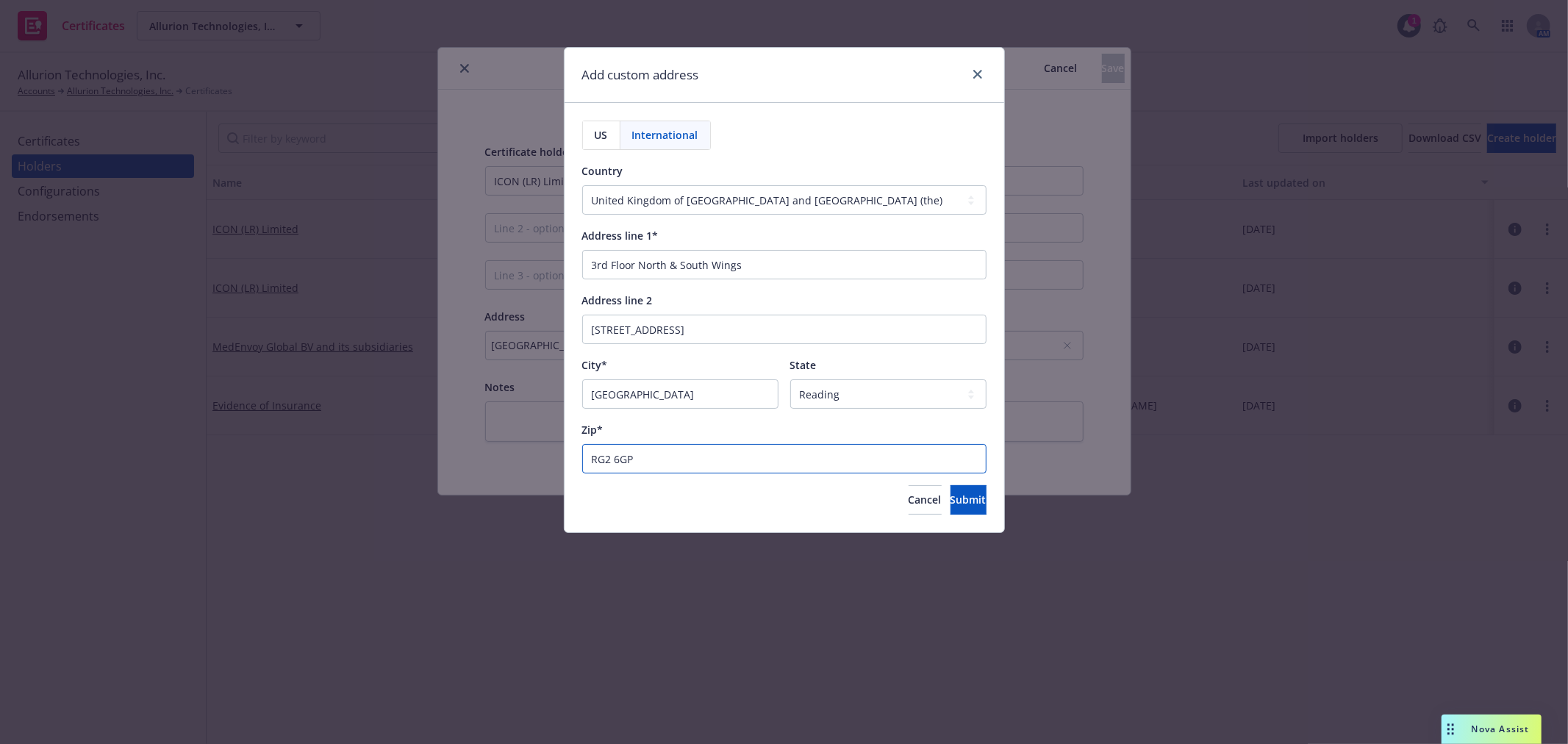
type input "RG2 6GP"
click at [650, 544] on div "Add custom address US International Country Afghanistan Åland Islands Albania A…" at bounding box center [784, 372] width 1568 height 744
click at [968, 502] on button "Submit" at bounding box center [968, 499] width 36 height 30
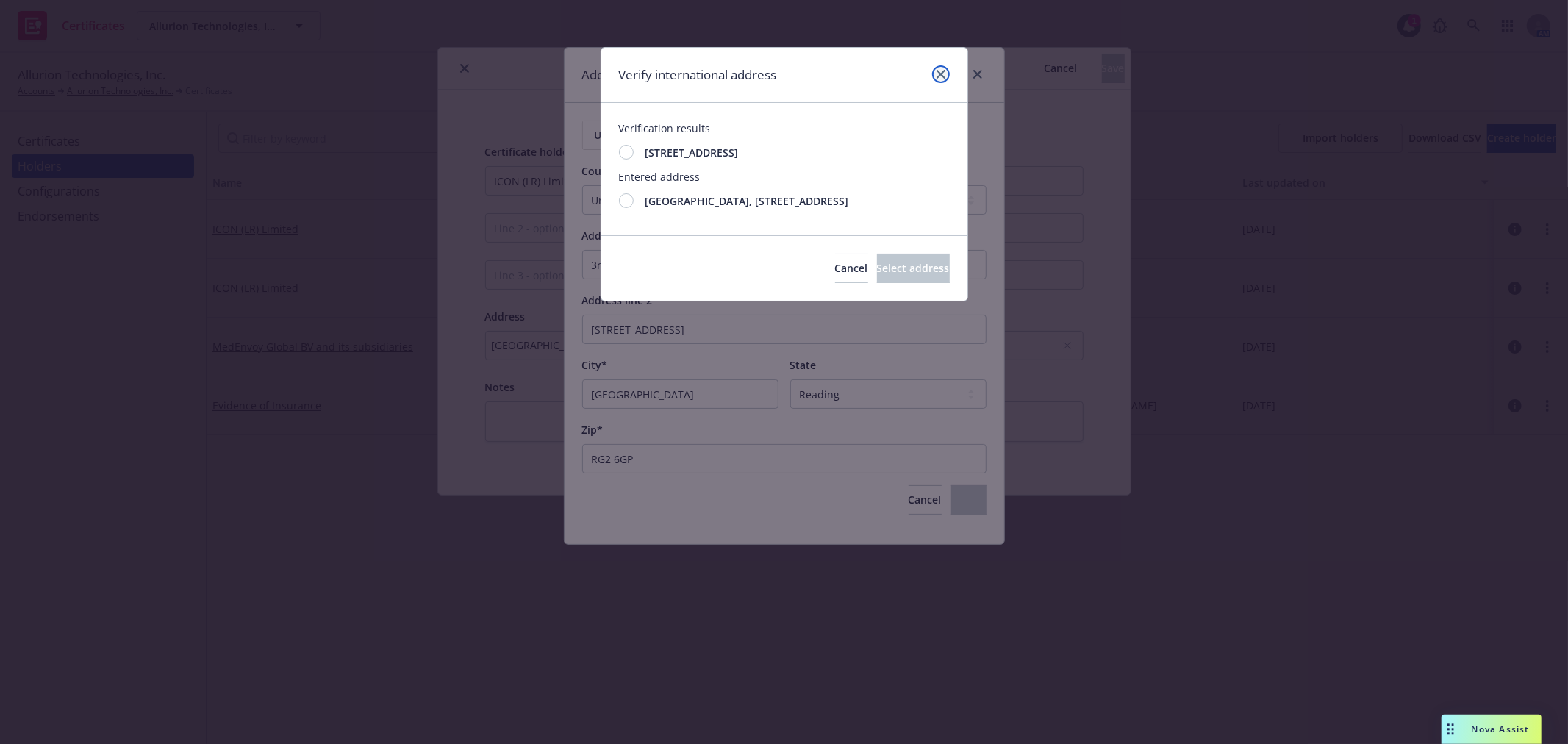
click at [943, 75] on icon "close" at bounding box center [941, 74] width 9 height 9
select select
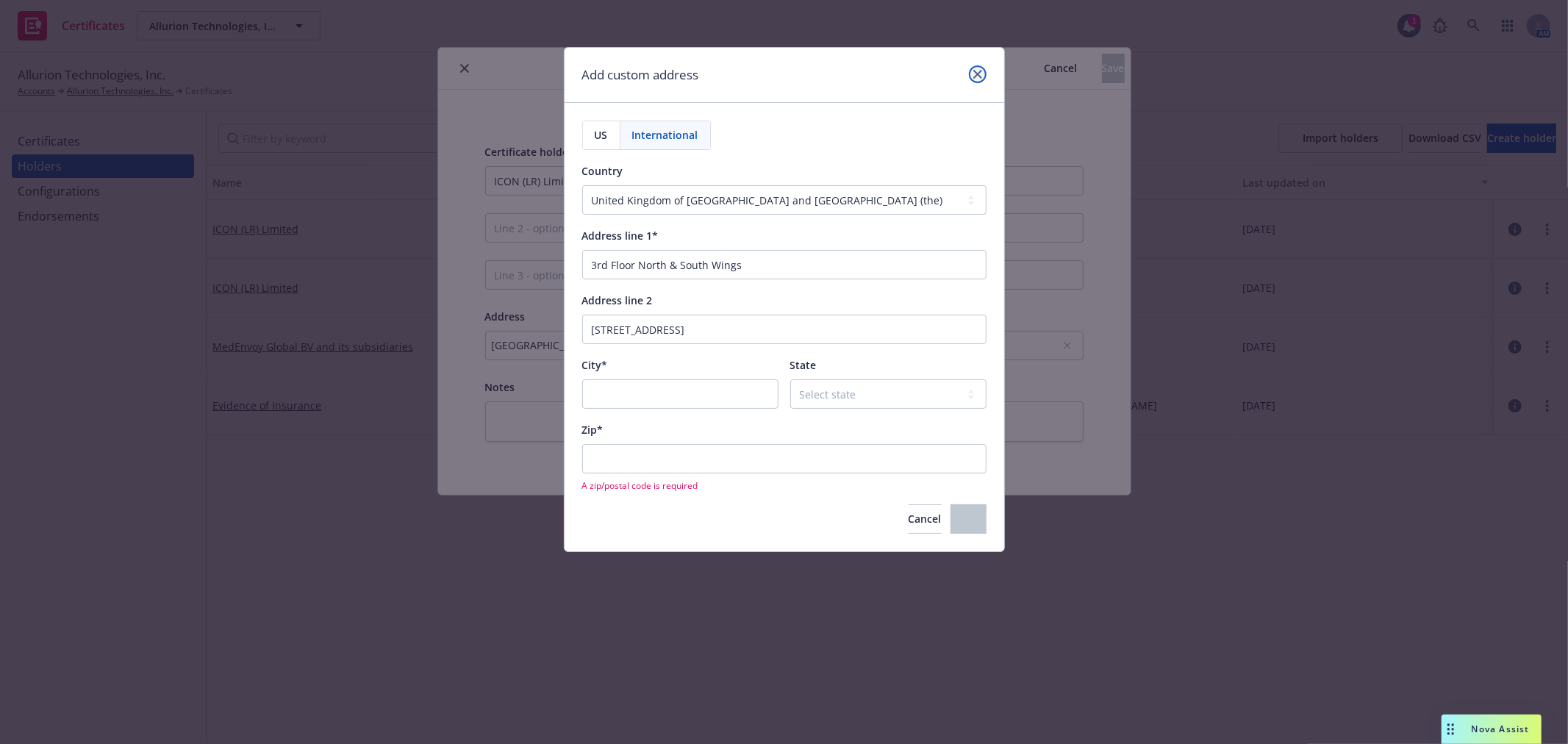
click at [983, 78] on link "close" at bounding box center [977, 74] width 18 height 18
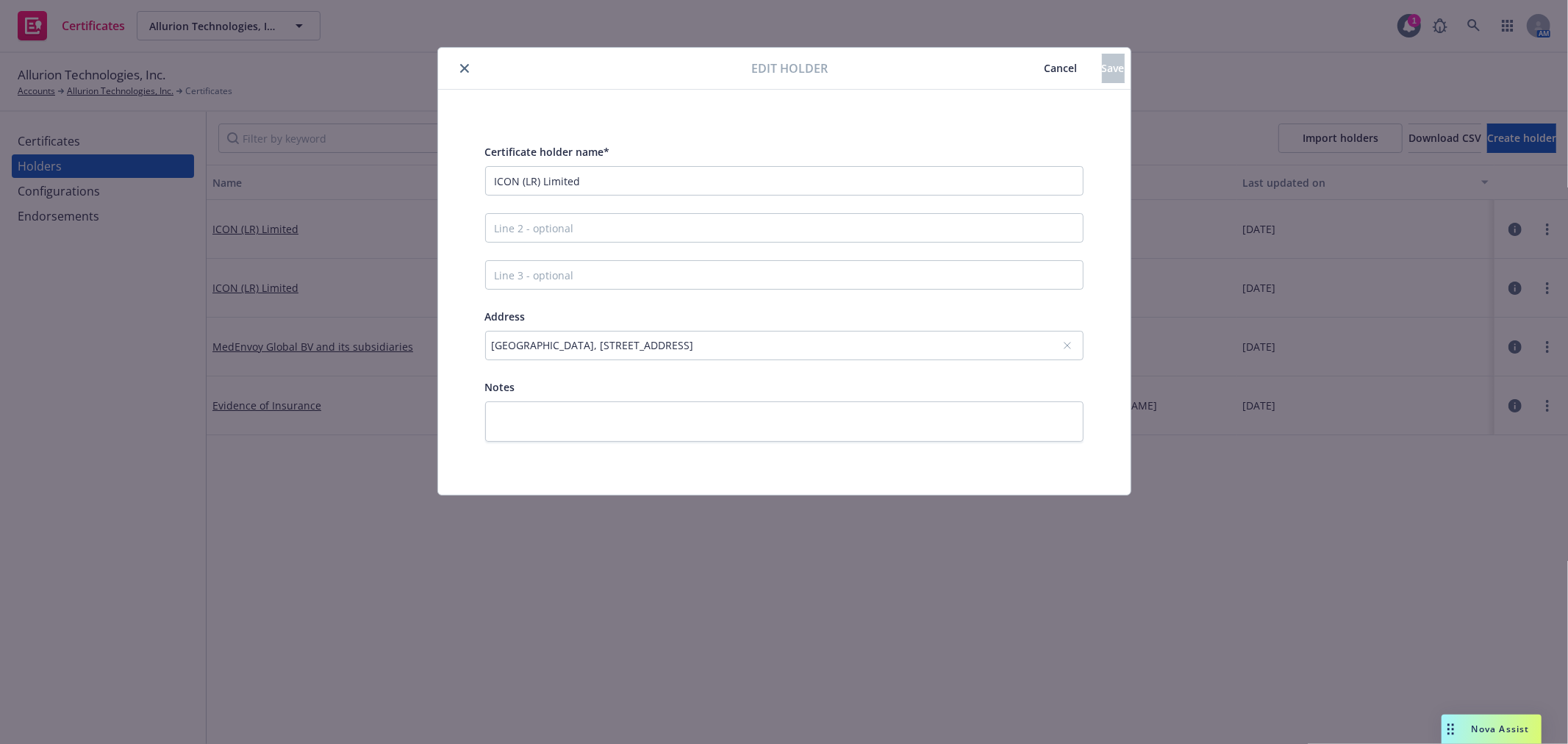
click at [1045, 72] on span "Cancel" at bounding box center [1061, 67] width 33 height 14
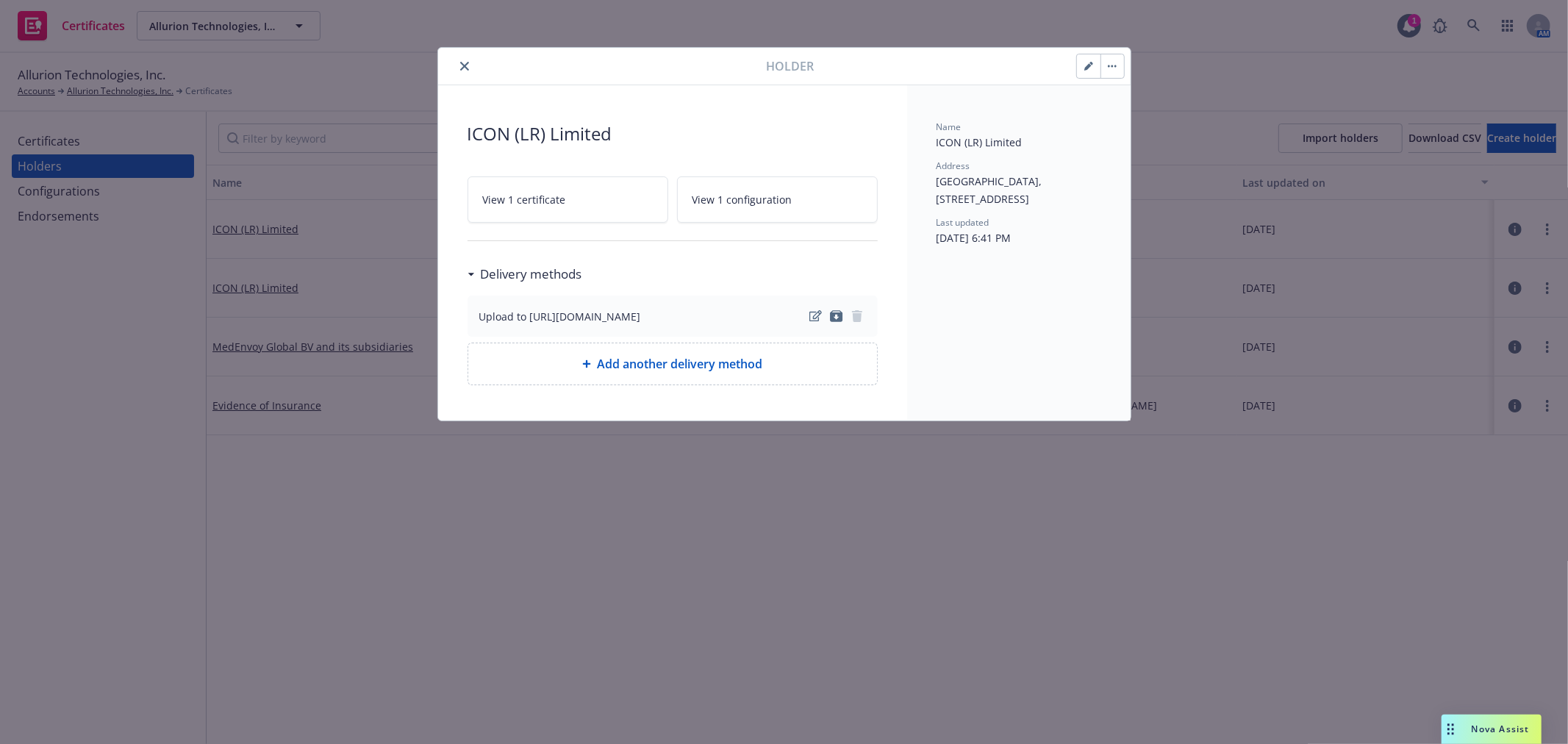
click at [464, 66] on icon "close" at bounding box center [464, 66] width 9 height 9
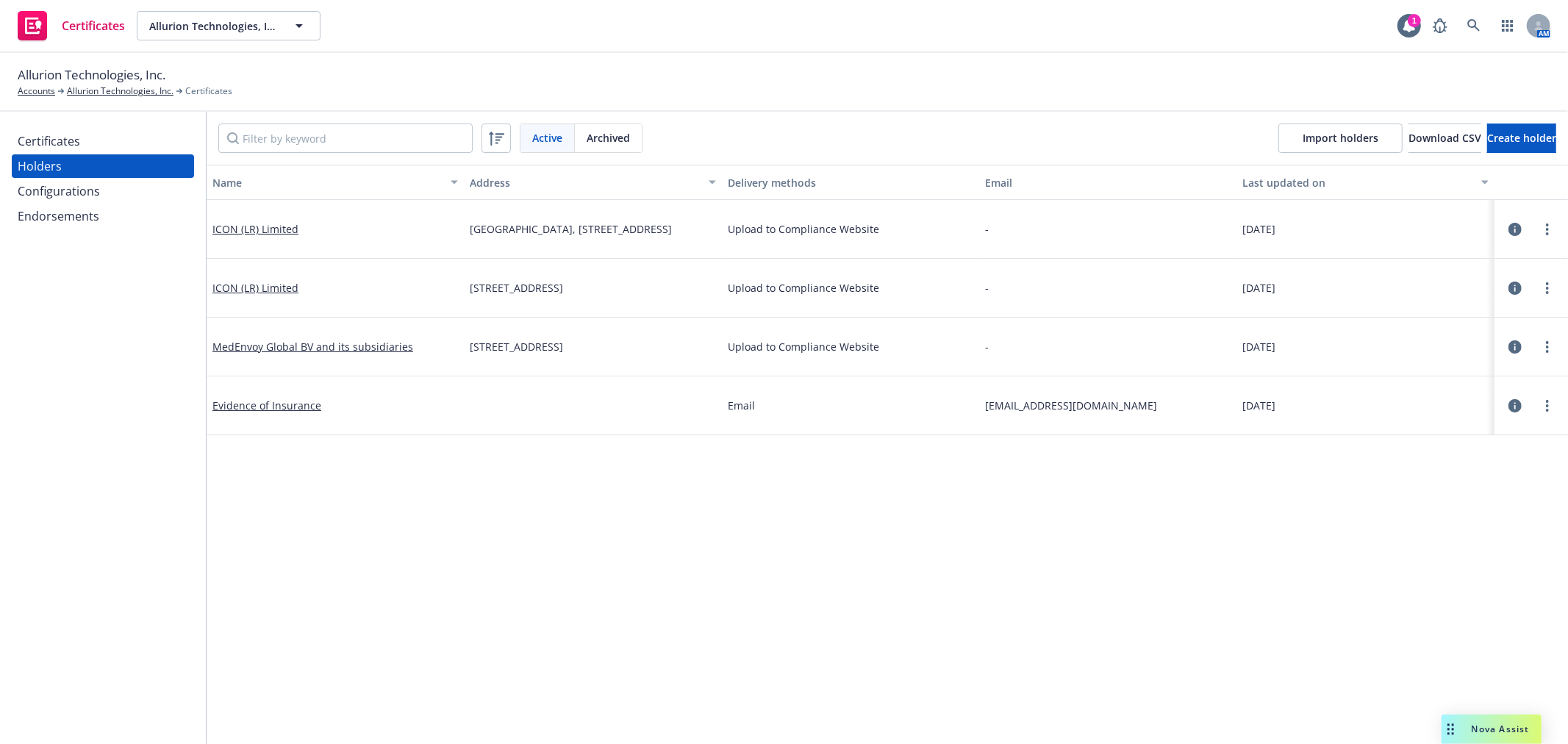
click at [1489, 727] on span "Nova Assist" at bounding box center [1500, 729] width 58 height 13
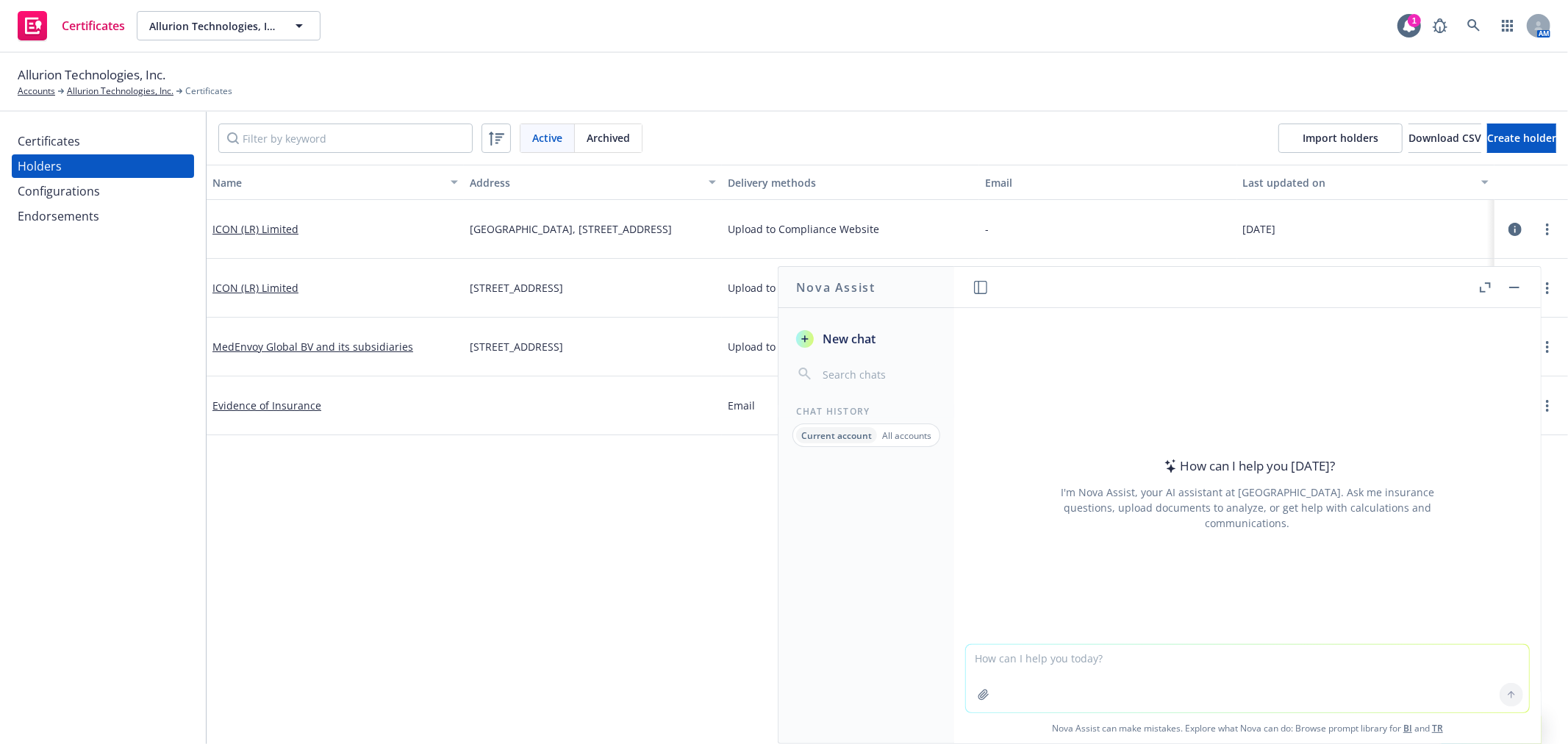
click at [1086, 662] on textarea at bounding box center [1247, 678] width 563 height 68
type textarea "I"
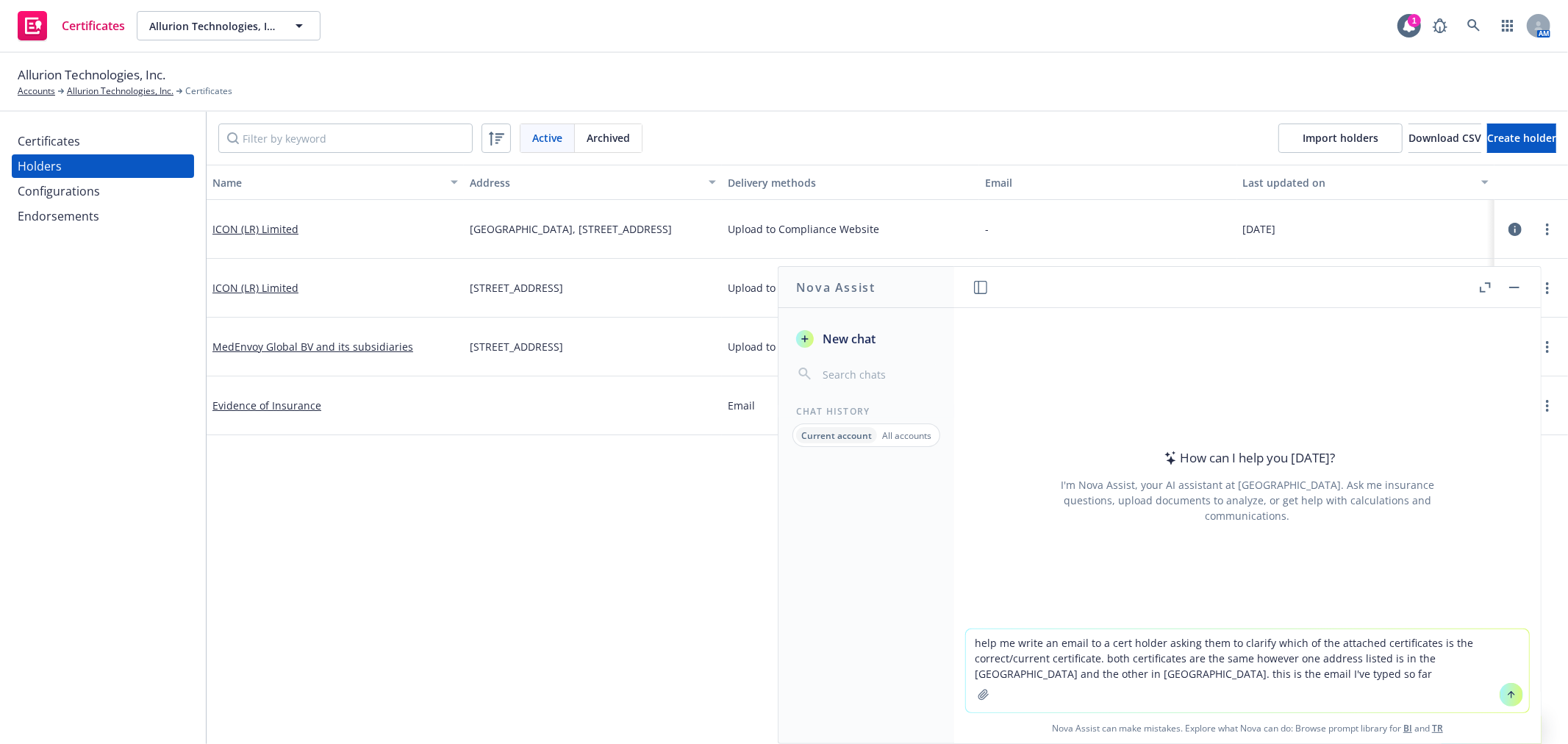
click at [1086, 674] on textarea "help me write an email to a cert holder asking them to clarify which of the att…" at bounding box center [1247, 670] width 563 height 83
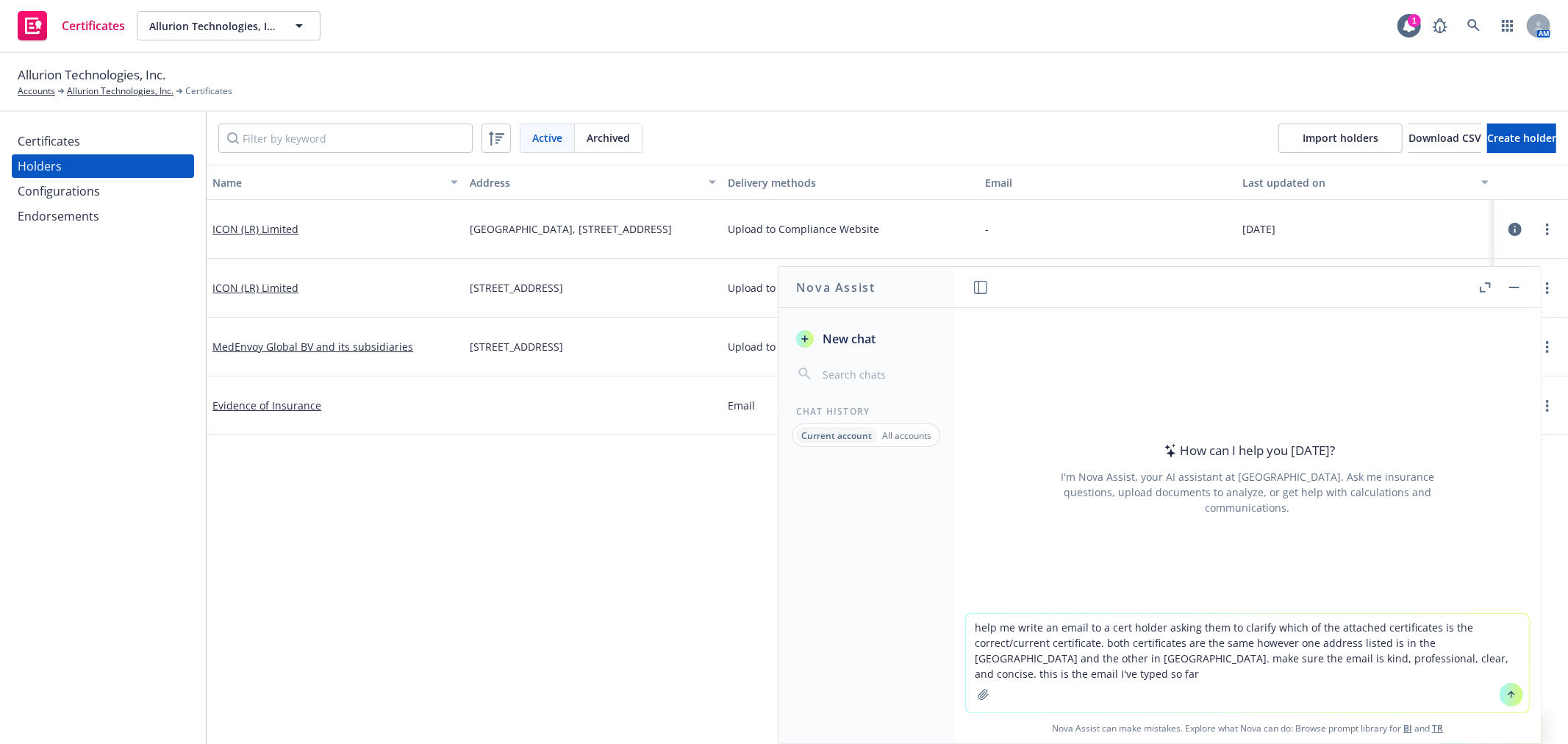
click at [1182, 678] on textarea "help me write an email to a cert holder asking them to clarify which of the att…" at bounding box center [1247, 662] width 563 height 98
paste textarea "Hi Anna, I hope you are doing well. Please see the attached certificates. The c…"
type textarea "help me write an email to a cert holder asking them to clarify which of the att…"
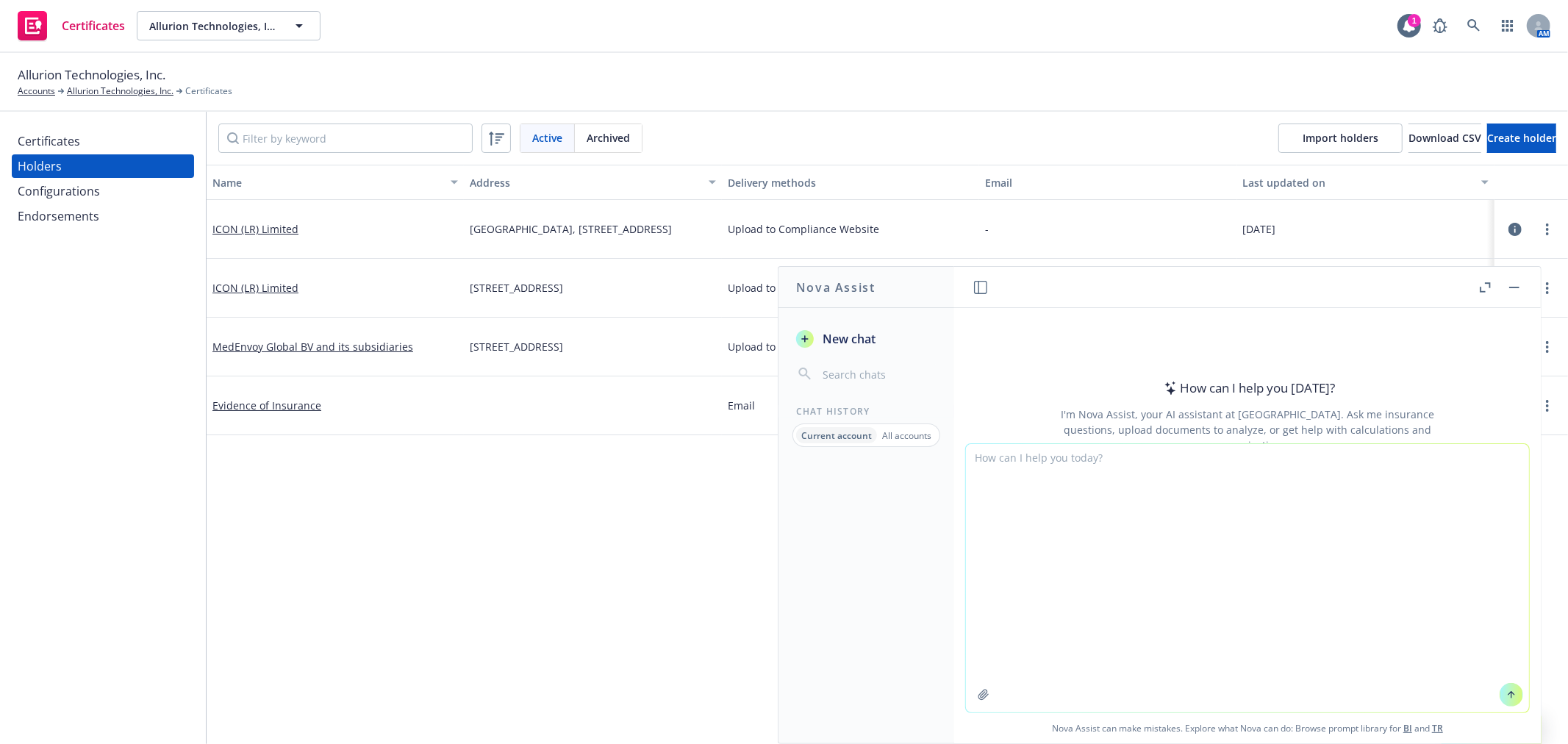
scroll to position [11, 0]
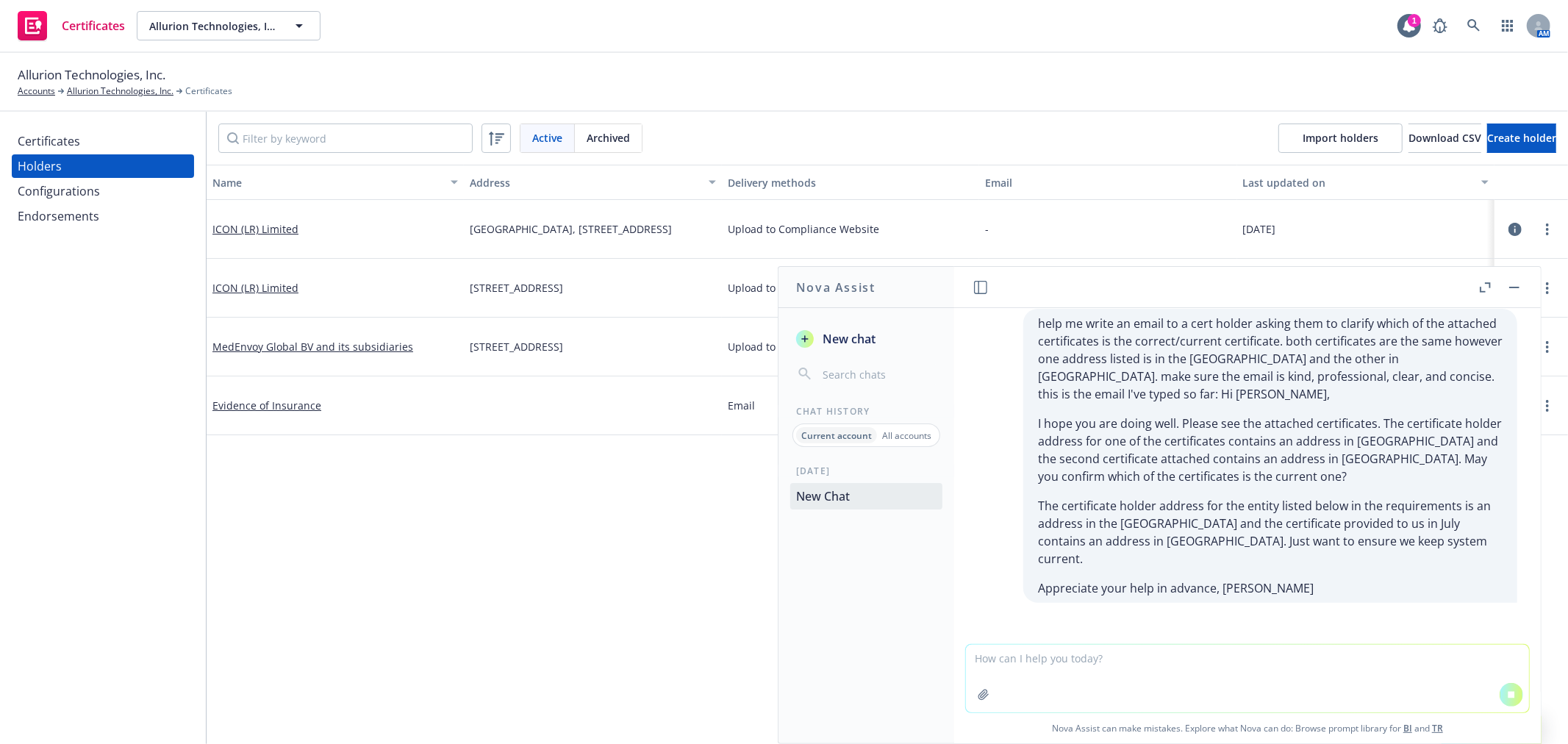
click at [989, 502] on div "help me write an email to a cert holder asking them to clarify which of the att…" at bounding box center [1247, 456] width 563 height 294
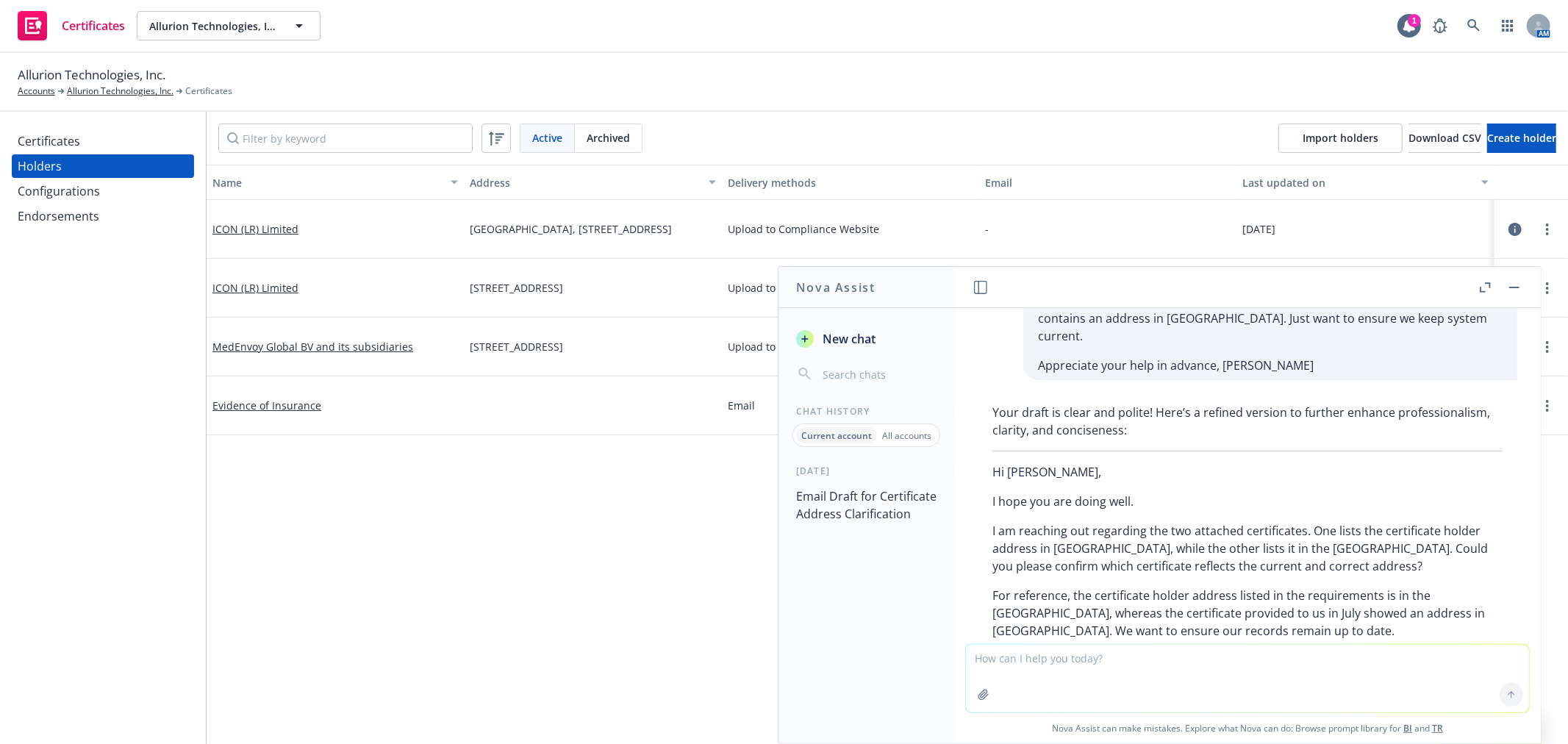
scroll to position [316, 0]
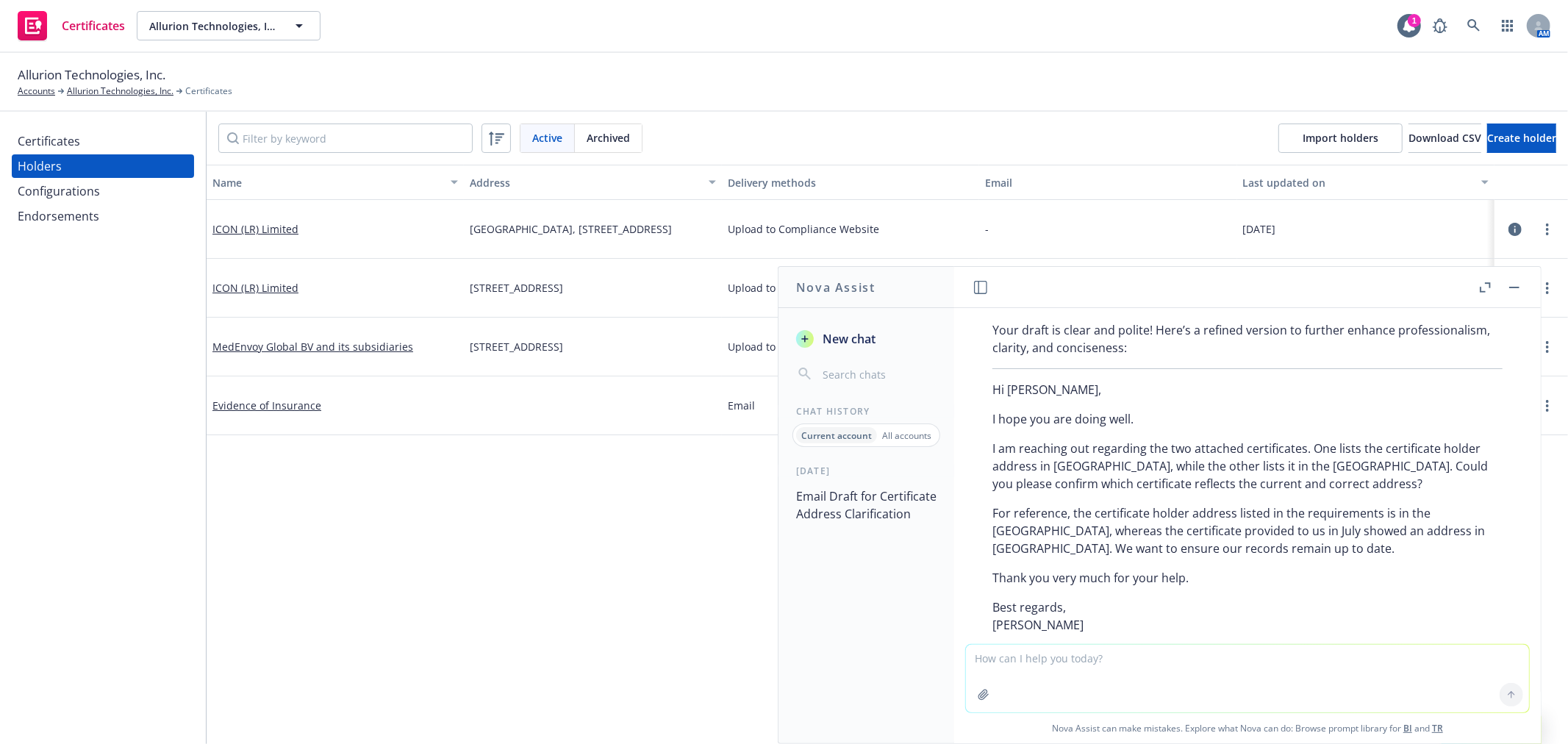
click at [1083, 670] on textarea at bounding box center [1247, 678] width 563 height 68
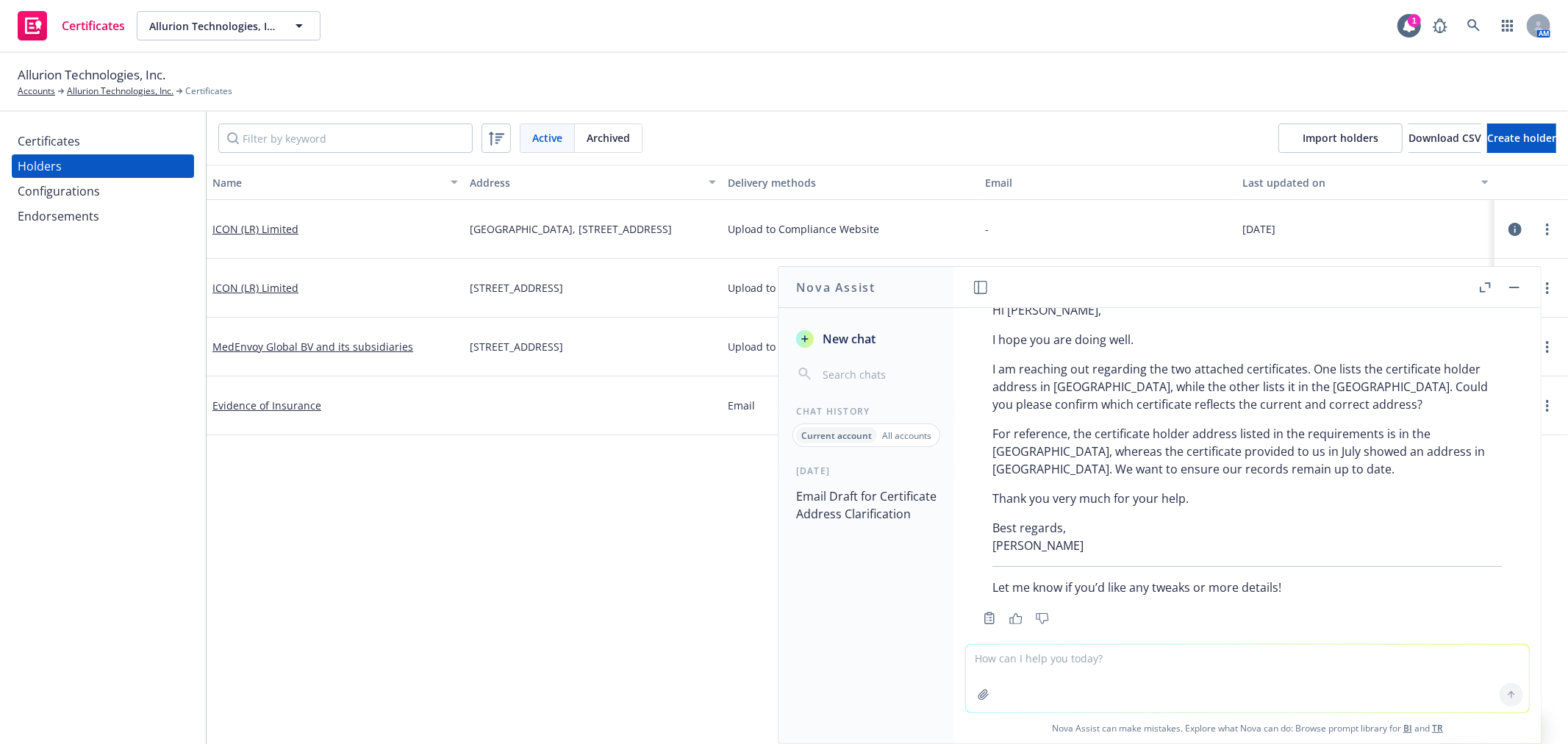
scroll to position [398, 0]
click at [1341, 654] on textarea "hmm that "sounds" a little too proffessional. keep it kind and respectful, but …" at bounding box center [1247, 678] width 563 height 69
click at [1474, 653] on textarea "hmm that "sounds" a little too proffessional. keep it kind and respectful, but …" at bounding box center [1247, 678] width 563 height 69
type textarea "hmm that "sounds" a little too proffessional. keep it kind and respectful, but …"
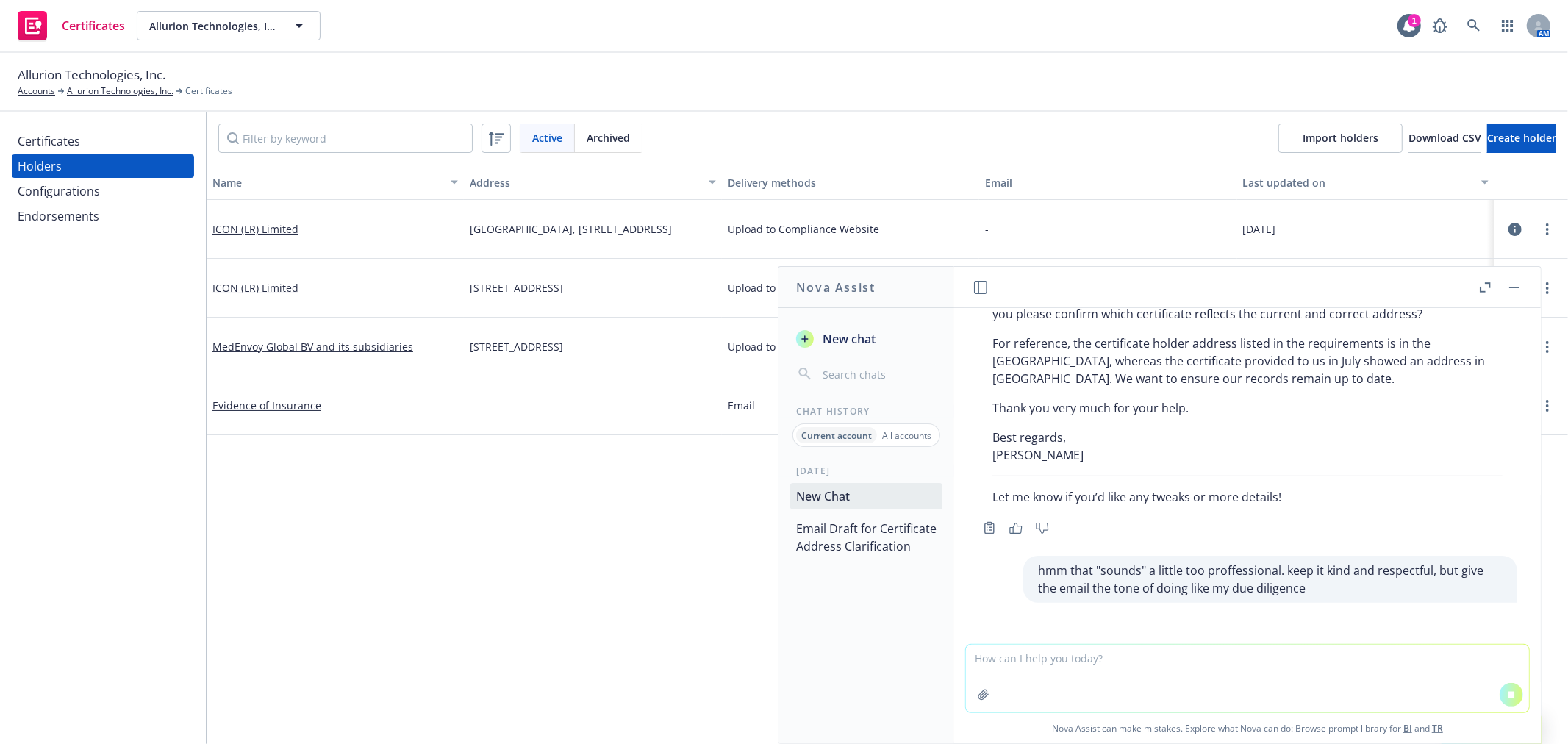
scroll to position [478, 0]
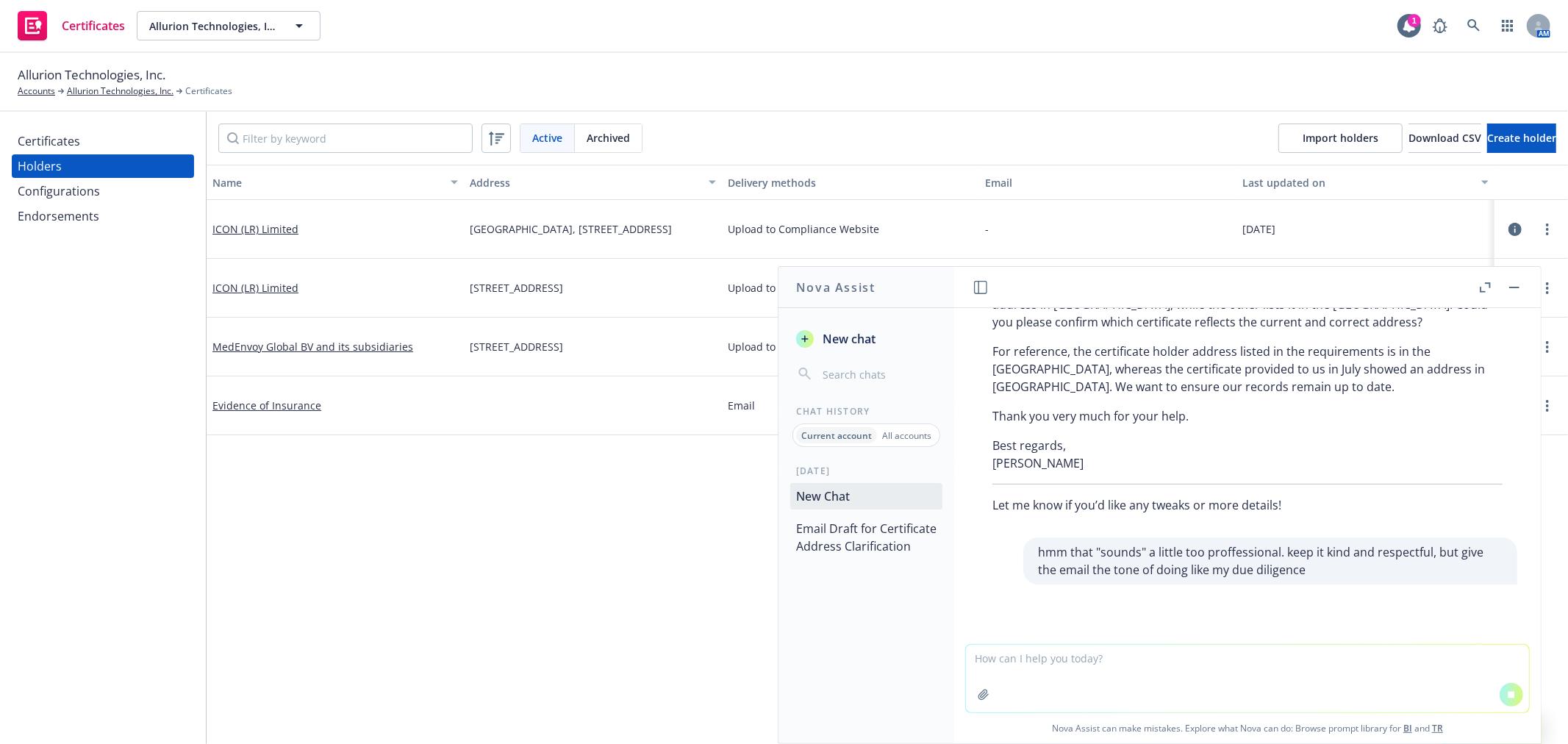
click at [991, 550] on div "hmm that "sounds" a little too proffessional. keep it kind and respectful, but …" at bounding box center [1247, 560] width 563 height 47
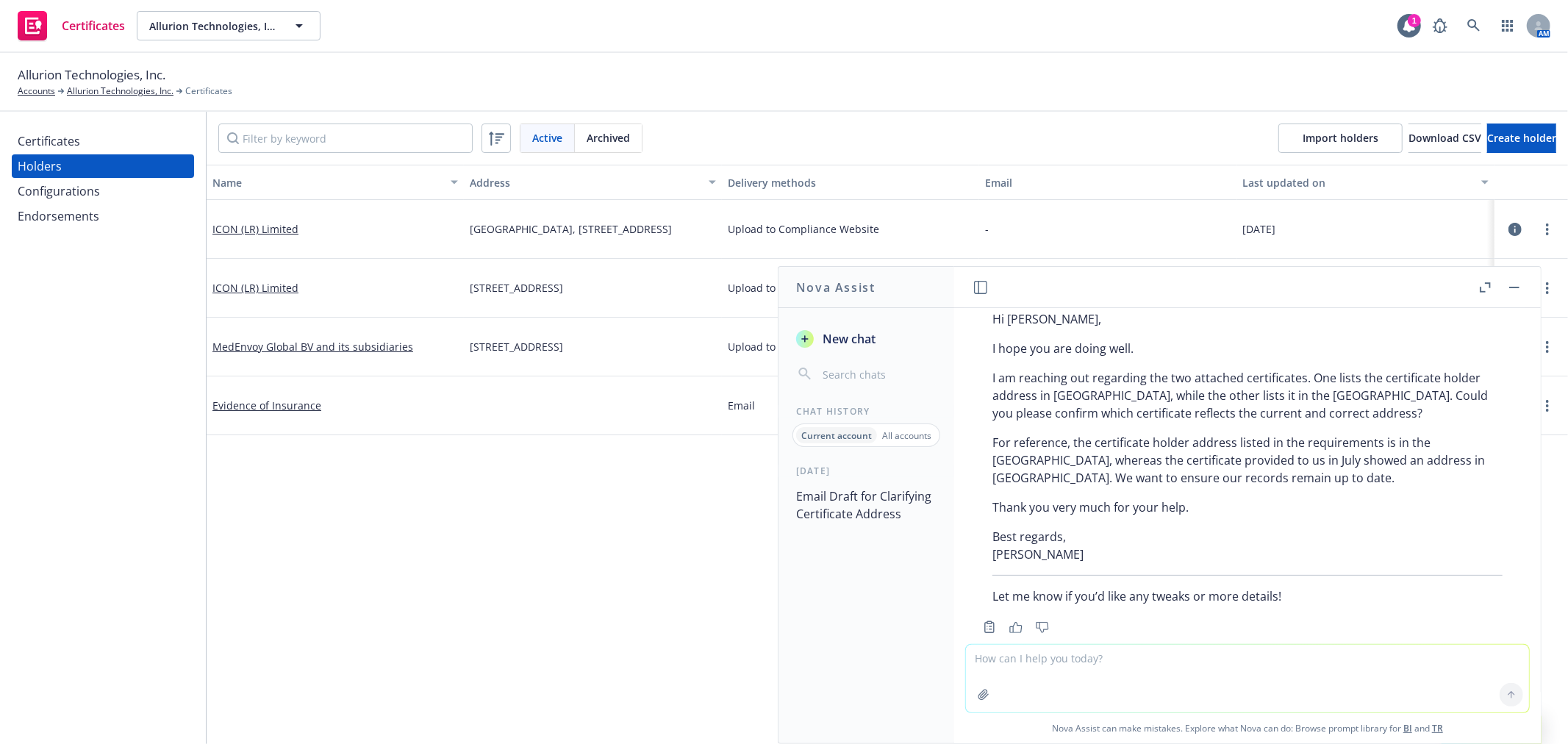
scroll to position [335, 0]
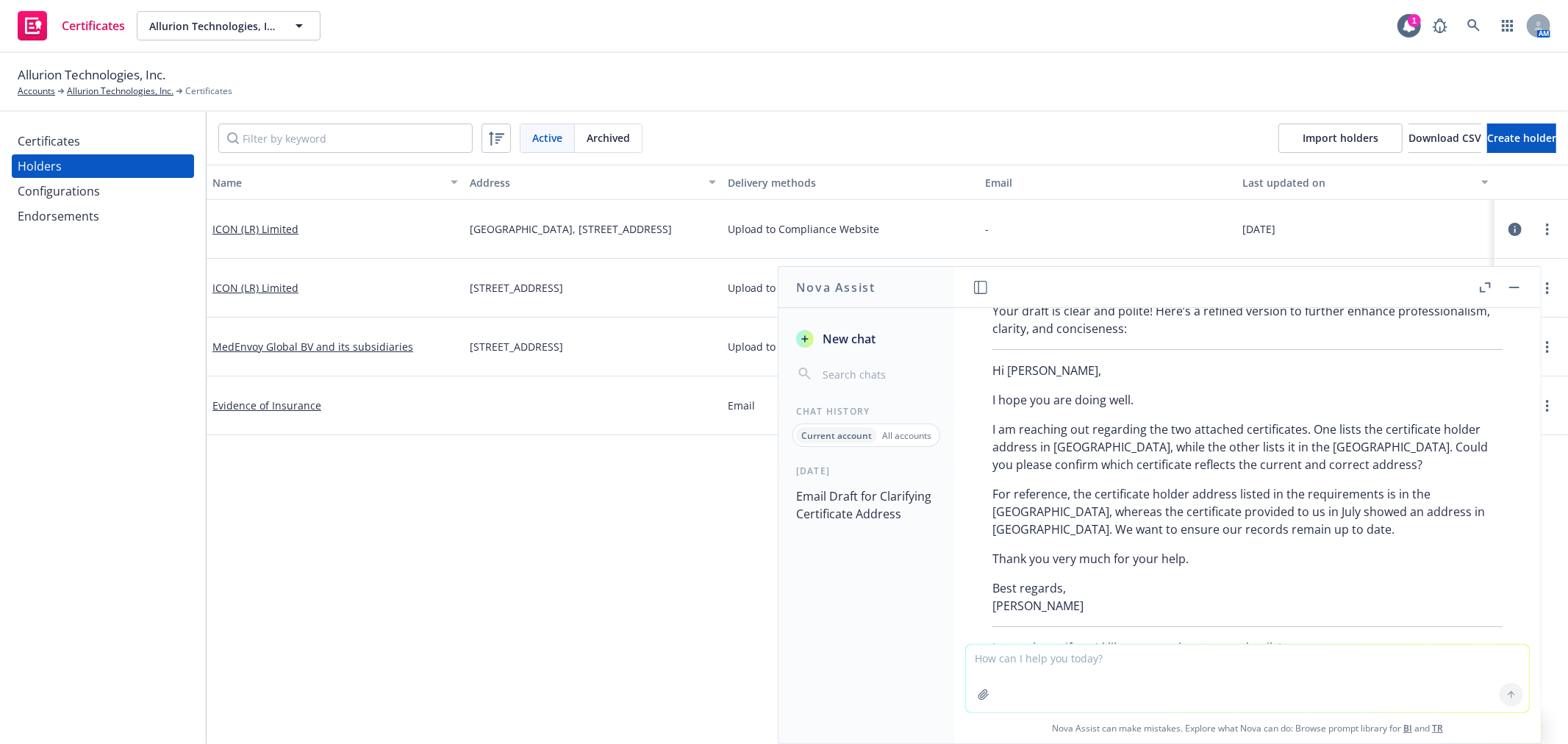
click at [1322, 420] on p "I am reaching out regarding the two attached certificates. One lists the certif…" at bounding box center [1248, 447] width 510 height 53
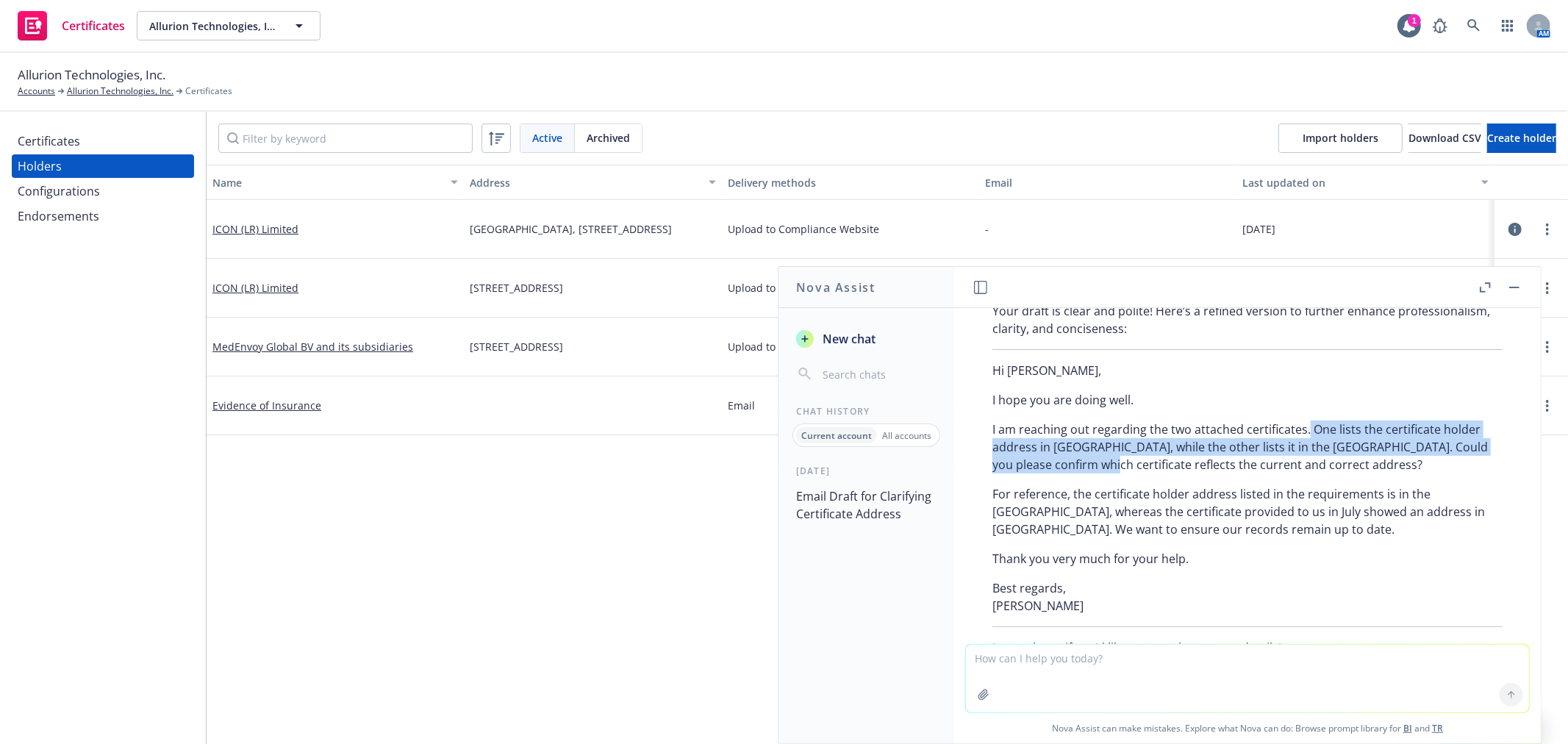
drag, startPoint x: 1306, startPoint y: 412, endPoint x: 1122, endPoint y: 444, distance: 186.8
click at [1122, 444] on p "I am reaching out regarding the two attached certificates. One lists the certif…" at bounding box center [1248, 447] width 510 height 53
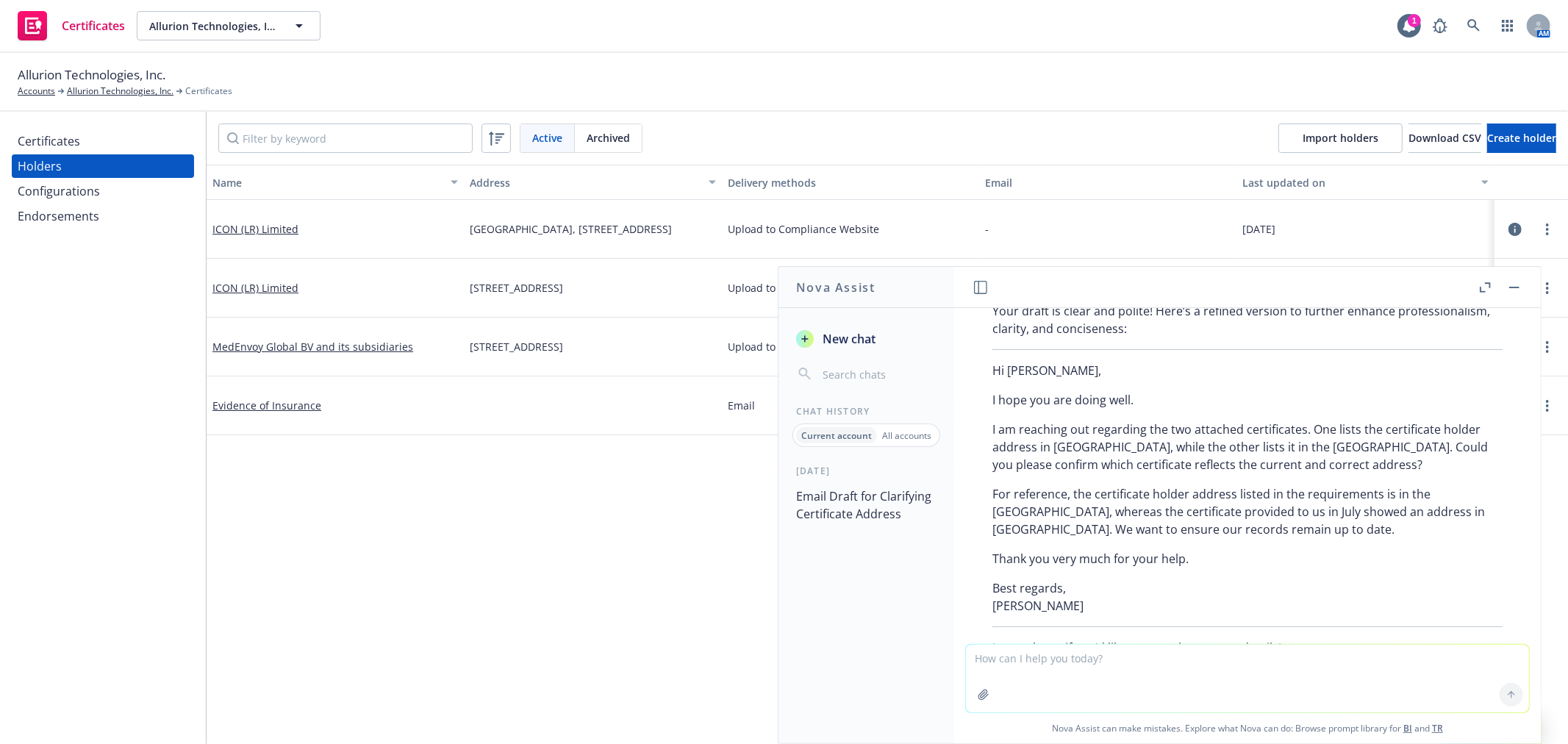
click at [1045, 587] on p "Best regards, Bianca" at bounding box center [1248, 597] width 510 height 35
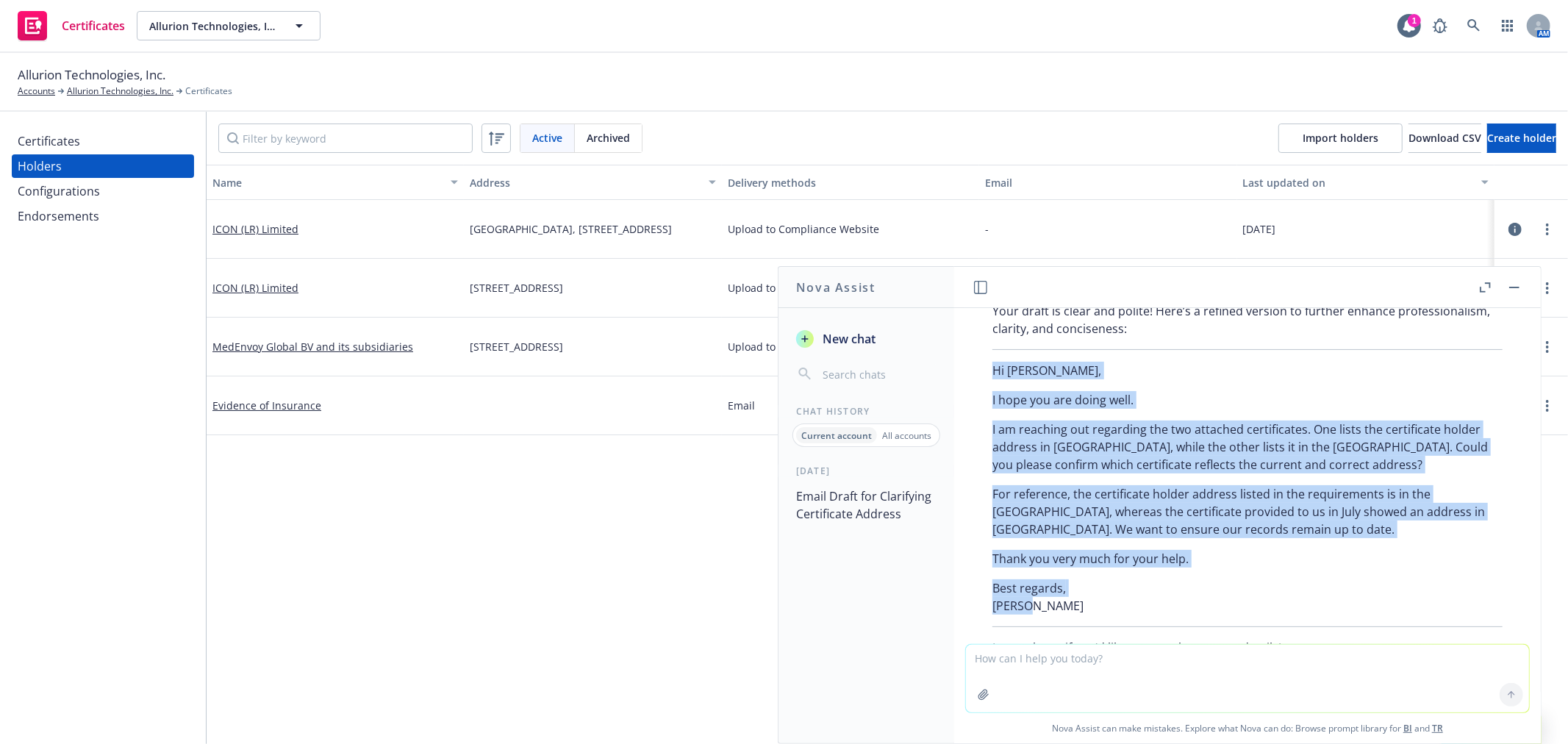
drag, startPoint x: 1039, startPoint y: 591, endPoint x: 981, endPoint y: 351, distance: 246.9
click at [981, 351] on div "Your draft is clear and polite! Here’s a refined version to further enhance pro…" at bounding box center [1247, 479] width 539 height 366
copy div "Hi Anna, I hope you are doing well. I am reaching out regarding the two attache…"
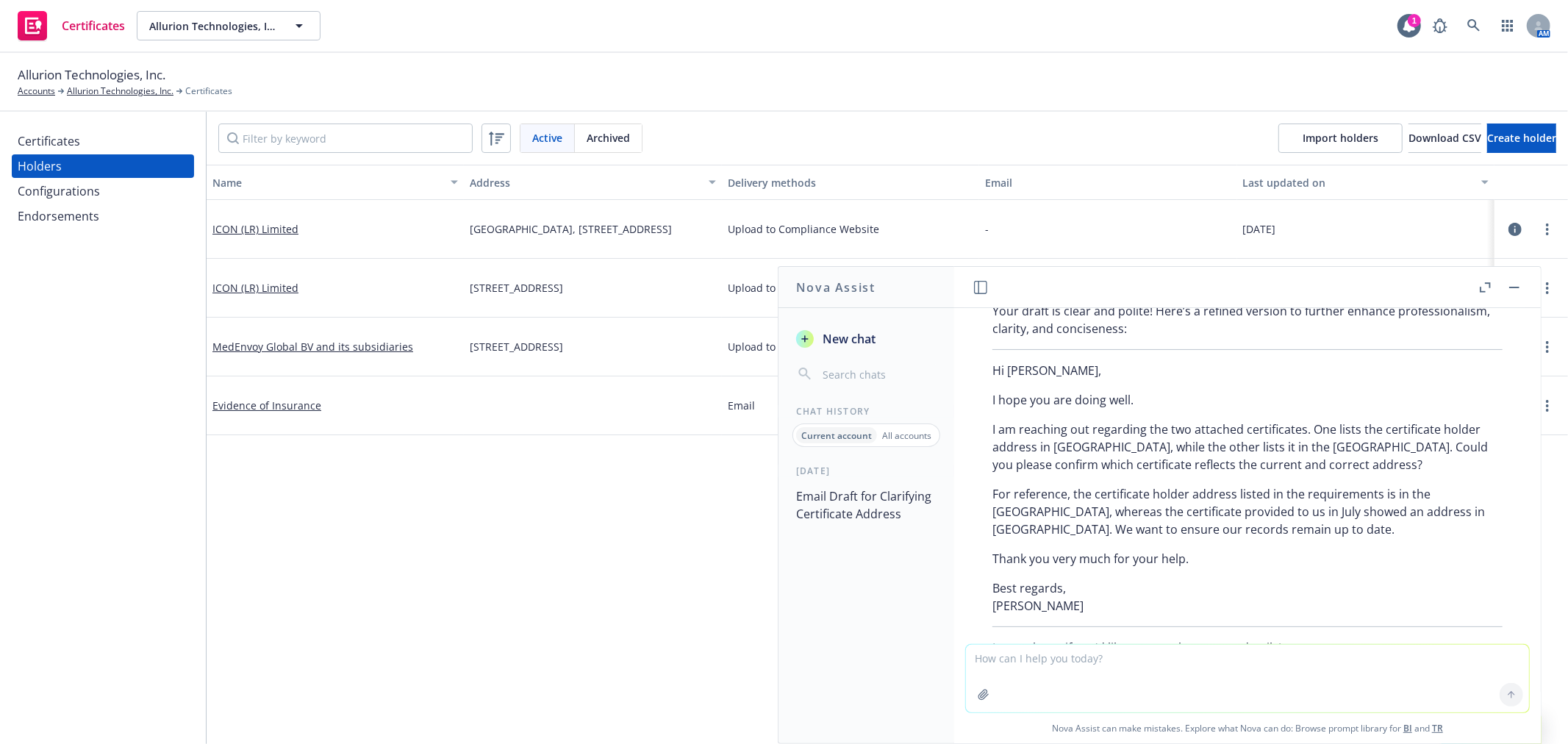
click at [1088, 655] on textarea at bounding box center [1247, 678] width 563 height 68
paste textarea "Hi Anna, I hope you are doing well. I am reaching out regarding the two attache…"
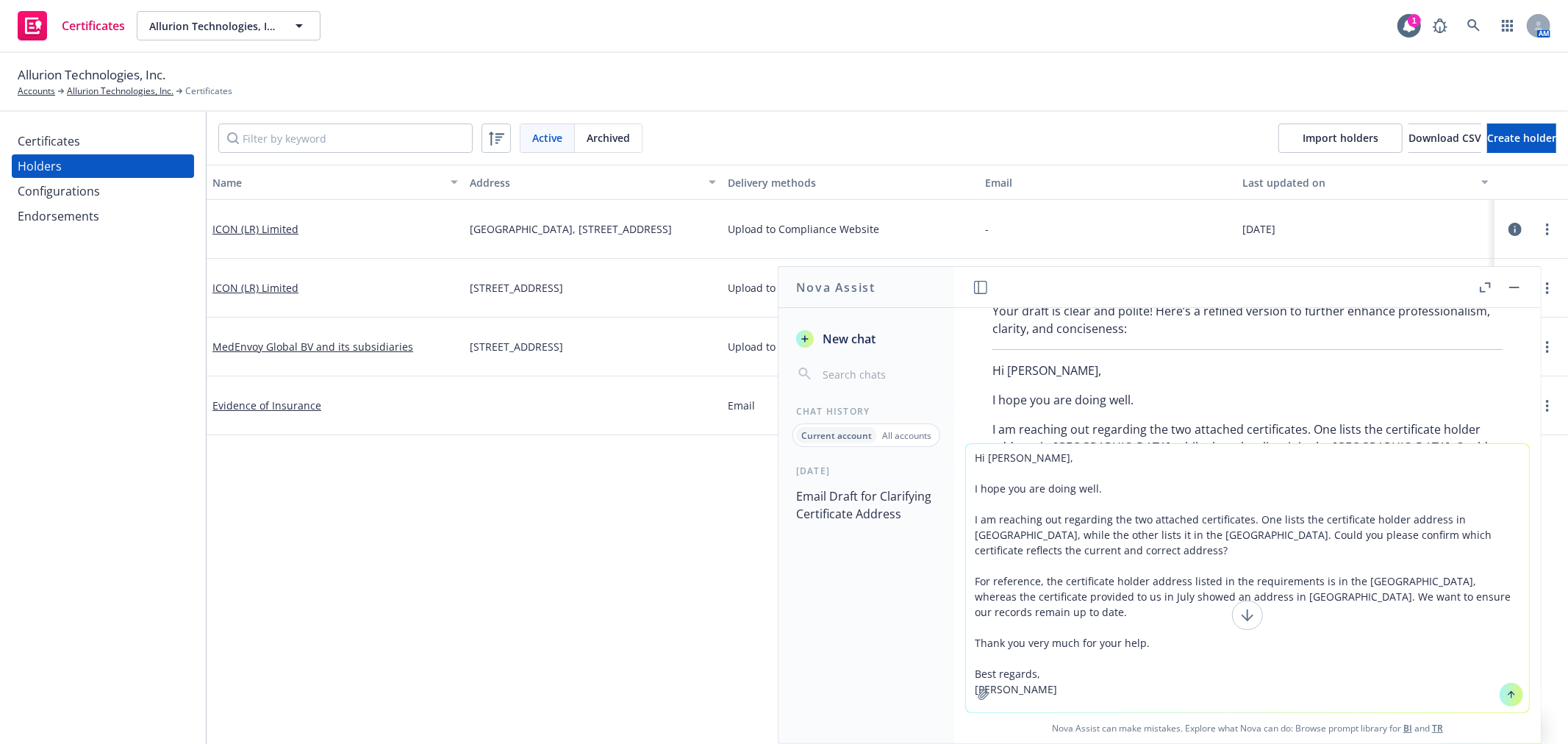
type textarea "Hi Anna, I hope you are doing well. I am reaching out regarding the two attache…"
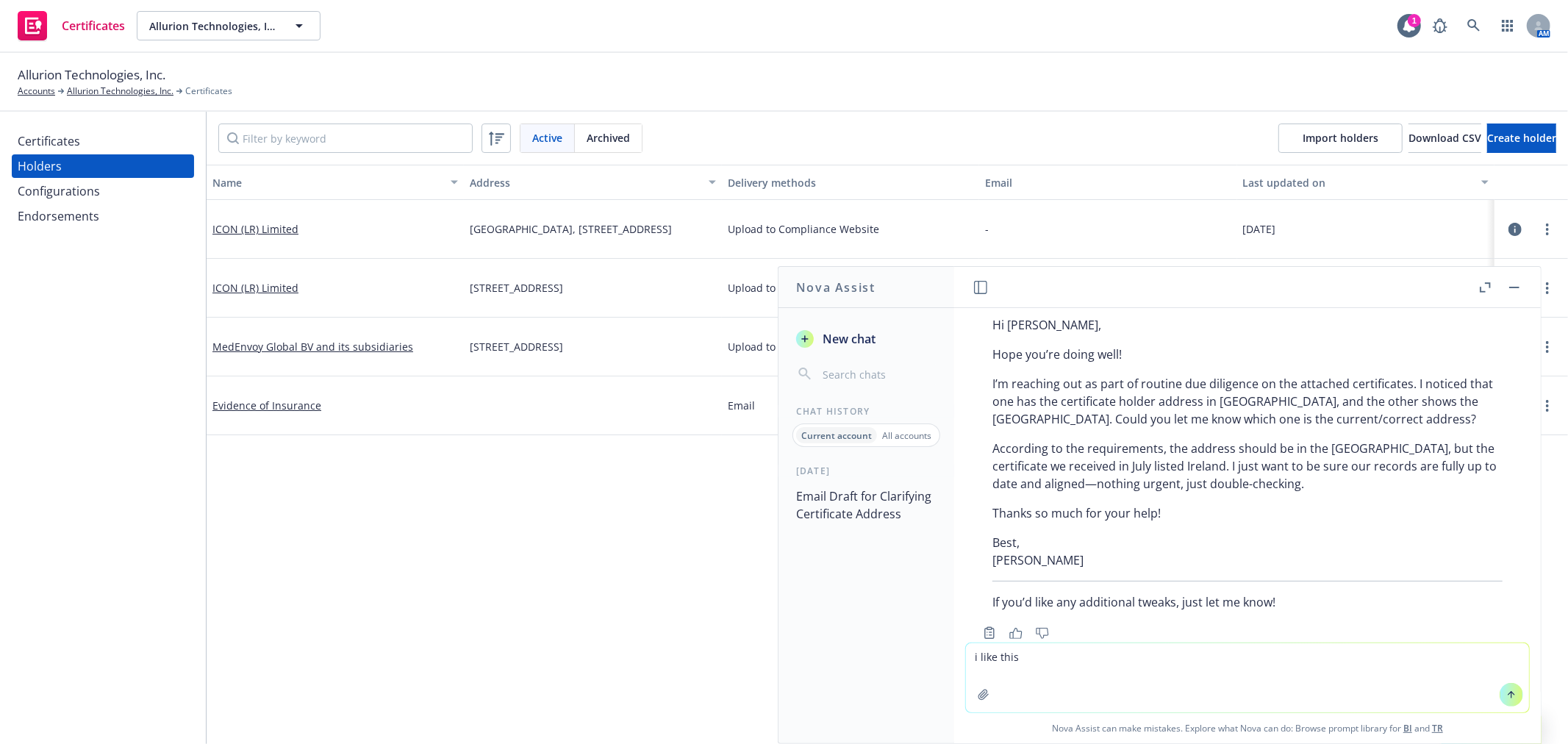
scroll to position [1502, 0]
type textarea "i"
paste textarea "Hi Anna, I hope you are doing well. I am reaching out regarding the two attache…"
type textarea "i like this email but can you abbreviate the countries: Hi Anna, I hope you are…"
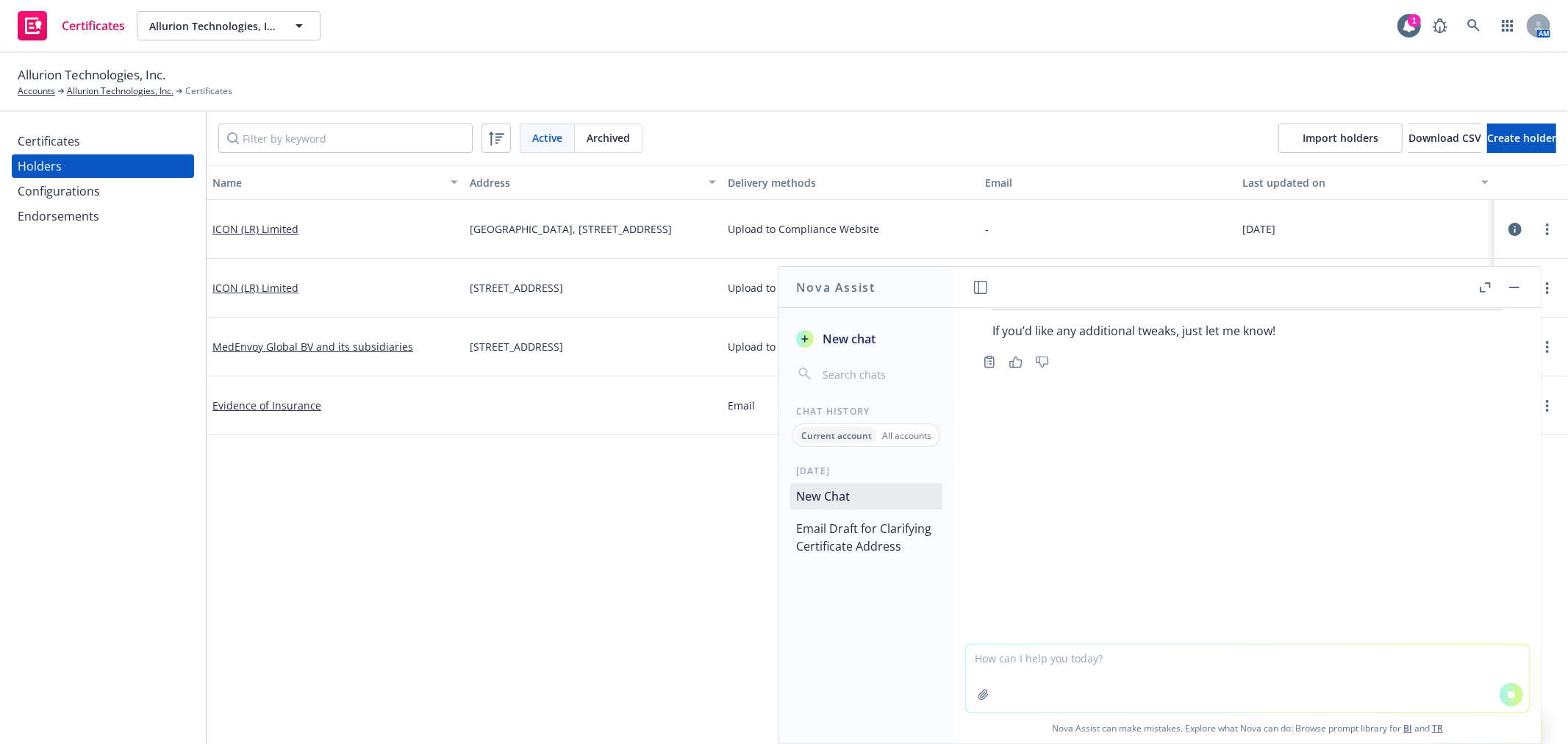
scroll to position [1727, 0]
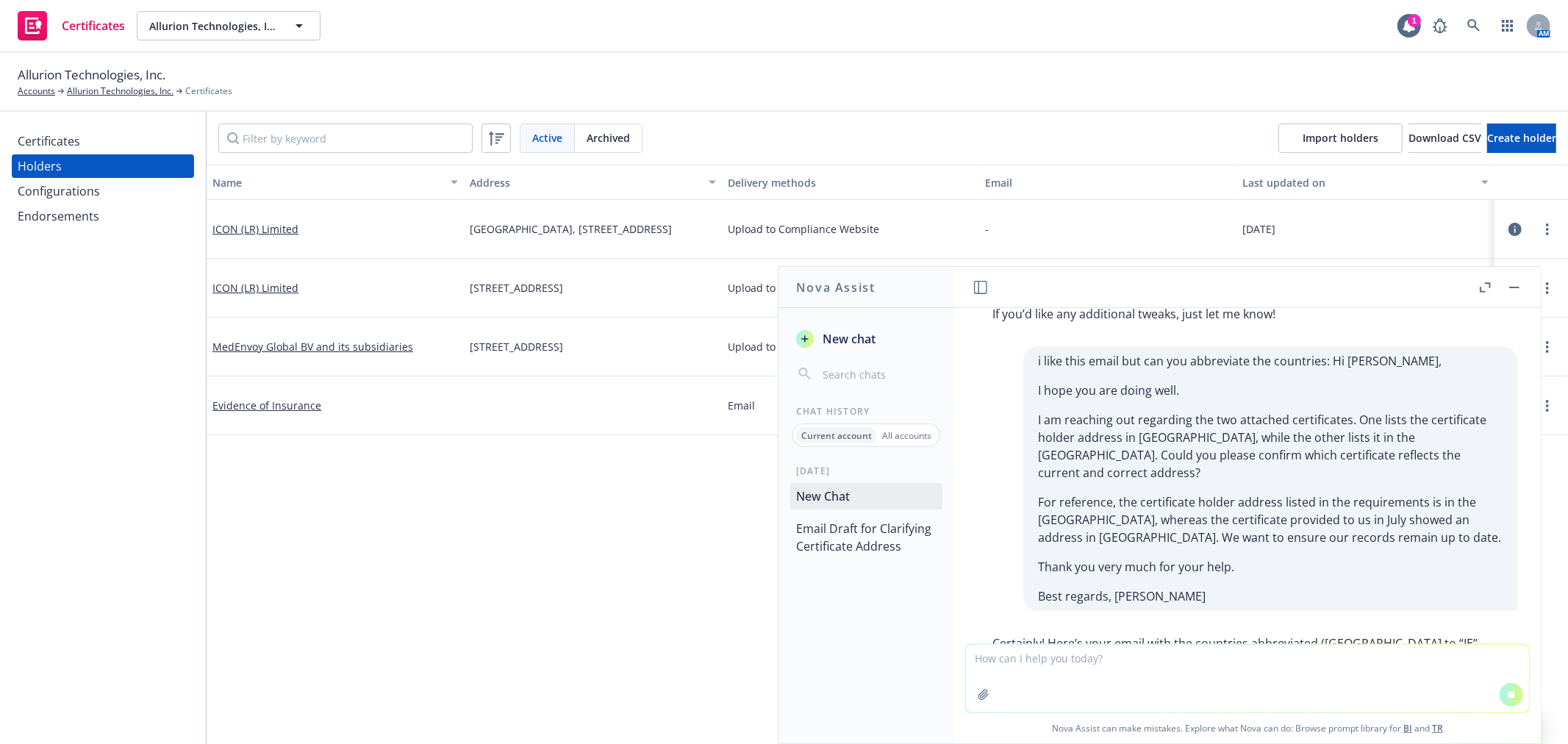
click at [981, 467] on div "i like this email but can you abbreviate the countries: Hi Anna, I hope you are…" at bounding box center [1247, 478] width 563 height 265
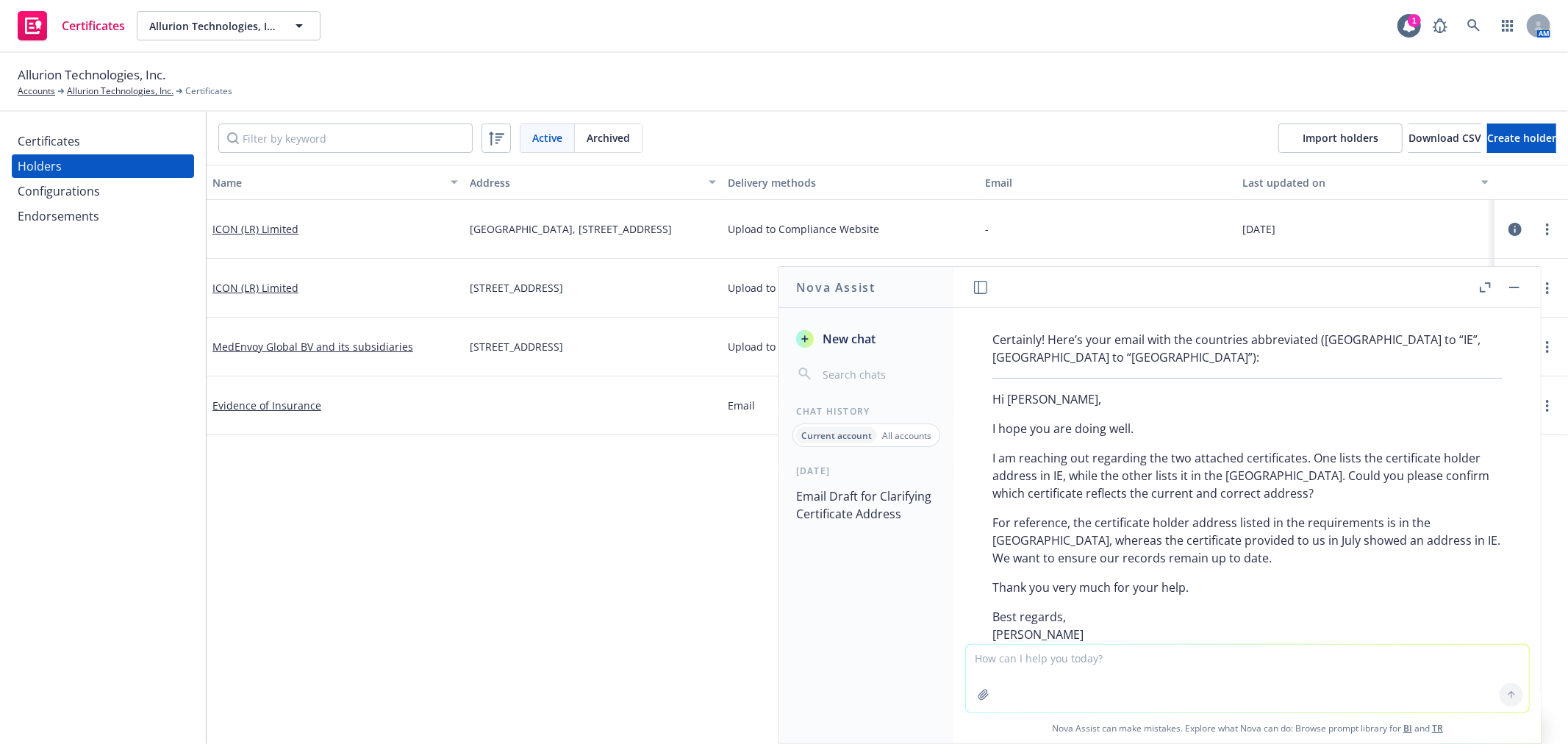
scroll to position [2093, 0]
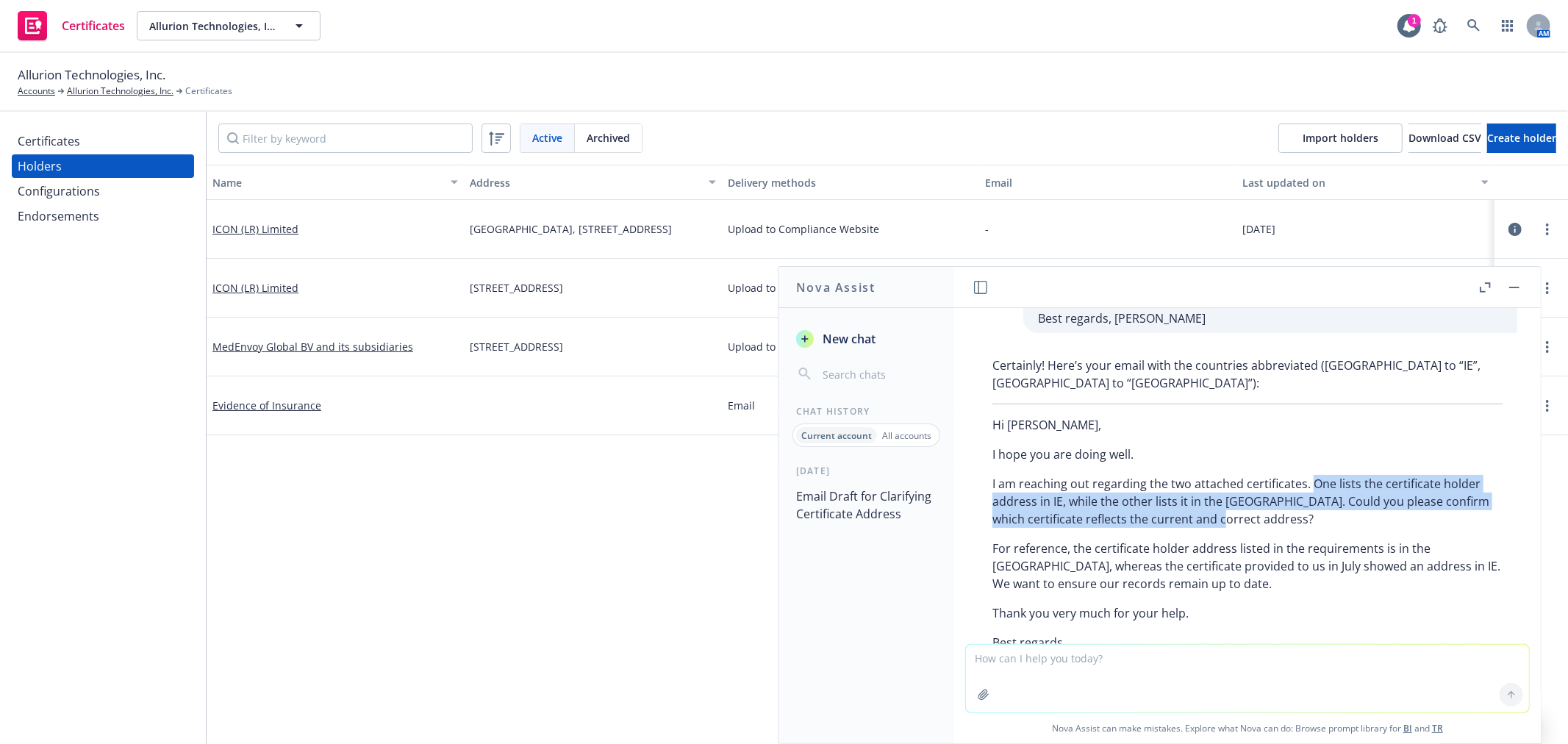
drag, startPoint x: 1308, startPoint y: 430, endPoint x: 1216, endPoint y: 460, distance: 96.8
click at [1216, 475] on p "I am reaching out regarding the two attached certificates. One lists the certif…" at bounding box center [1248, 501] width 510 height 53
copy p "One lists the certificate holder address in IE, while the other lists it in the…"
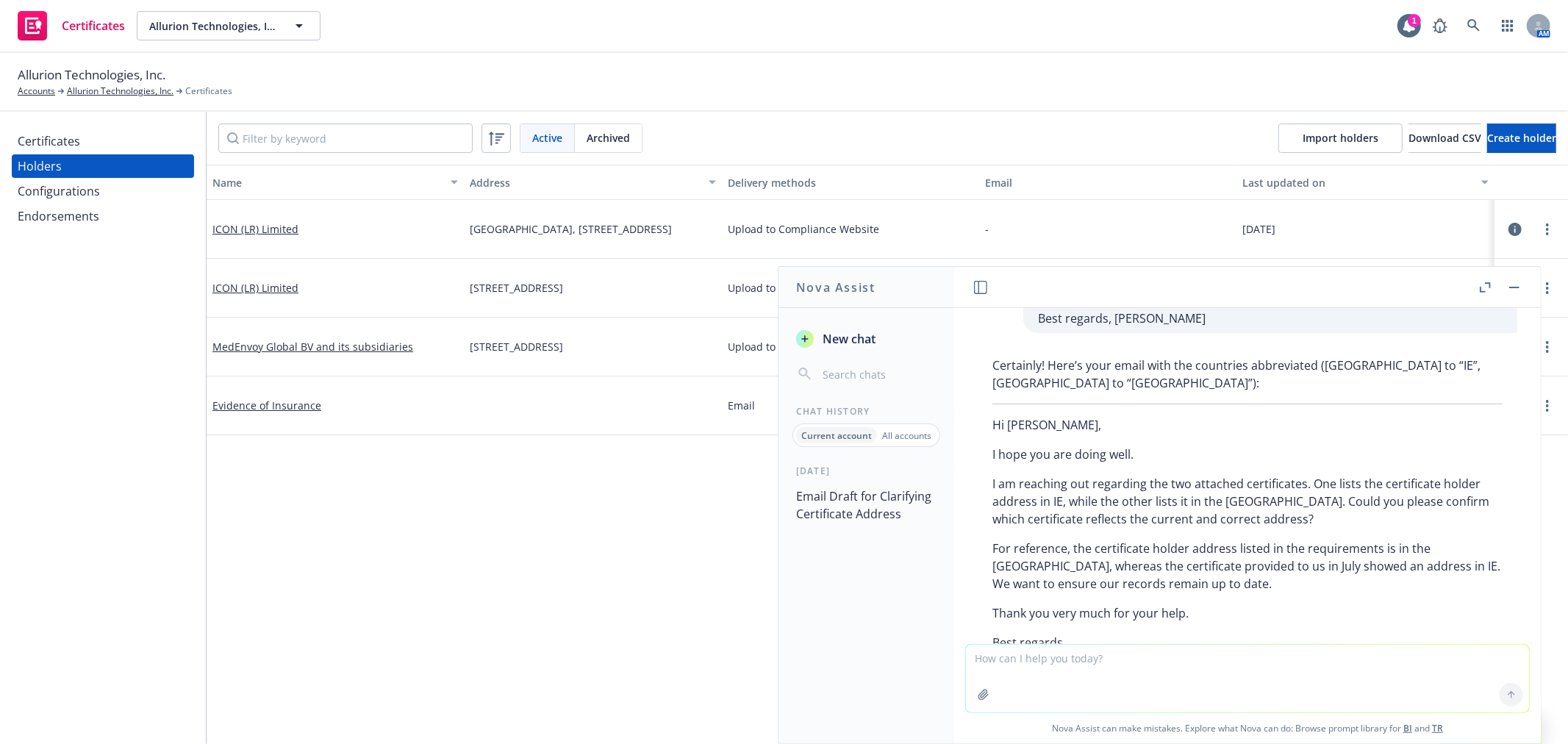
click at [1041, 539] on p "For reference, the certificate holder address listed in the requirements is in …" at bounding box center [1248, 566] width 510 height 53
click at [1207, 539] on p "For reference, the certificate holder address listed in the requirements is in …" at bounding box center [1248, 566] width 510 height 53
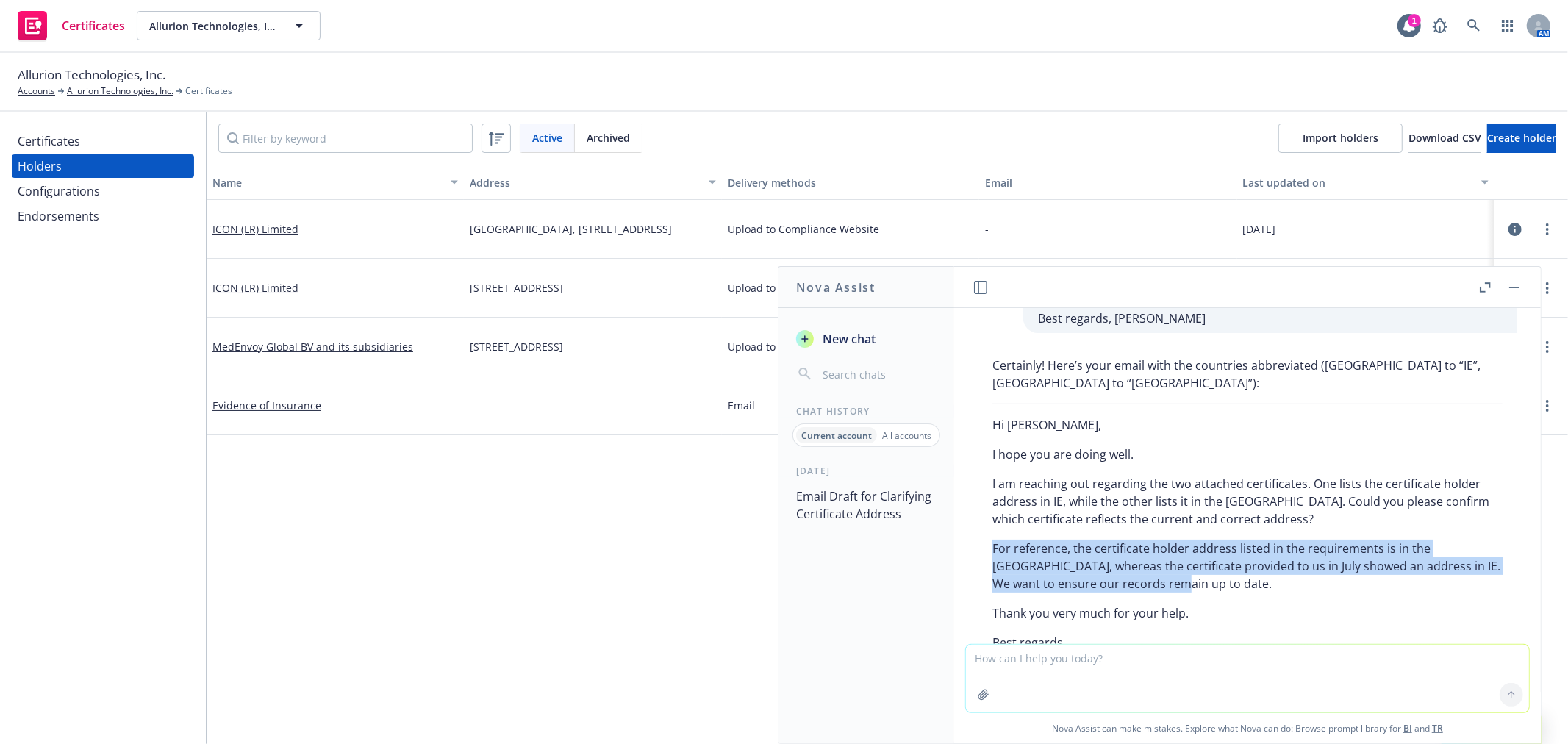
drag, startPoint x: 1205, startPoint y: 531, endPoint x: 993, endPoint y: 493, distance: 215.4
click at [993, 539] on p "For reference, the certificate holder address listed in the requirements is in …" at bounding box center [1248, 566] width 510 height 53
copy p "For reference, the certificate holder address listed in the requirements is in …"
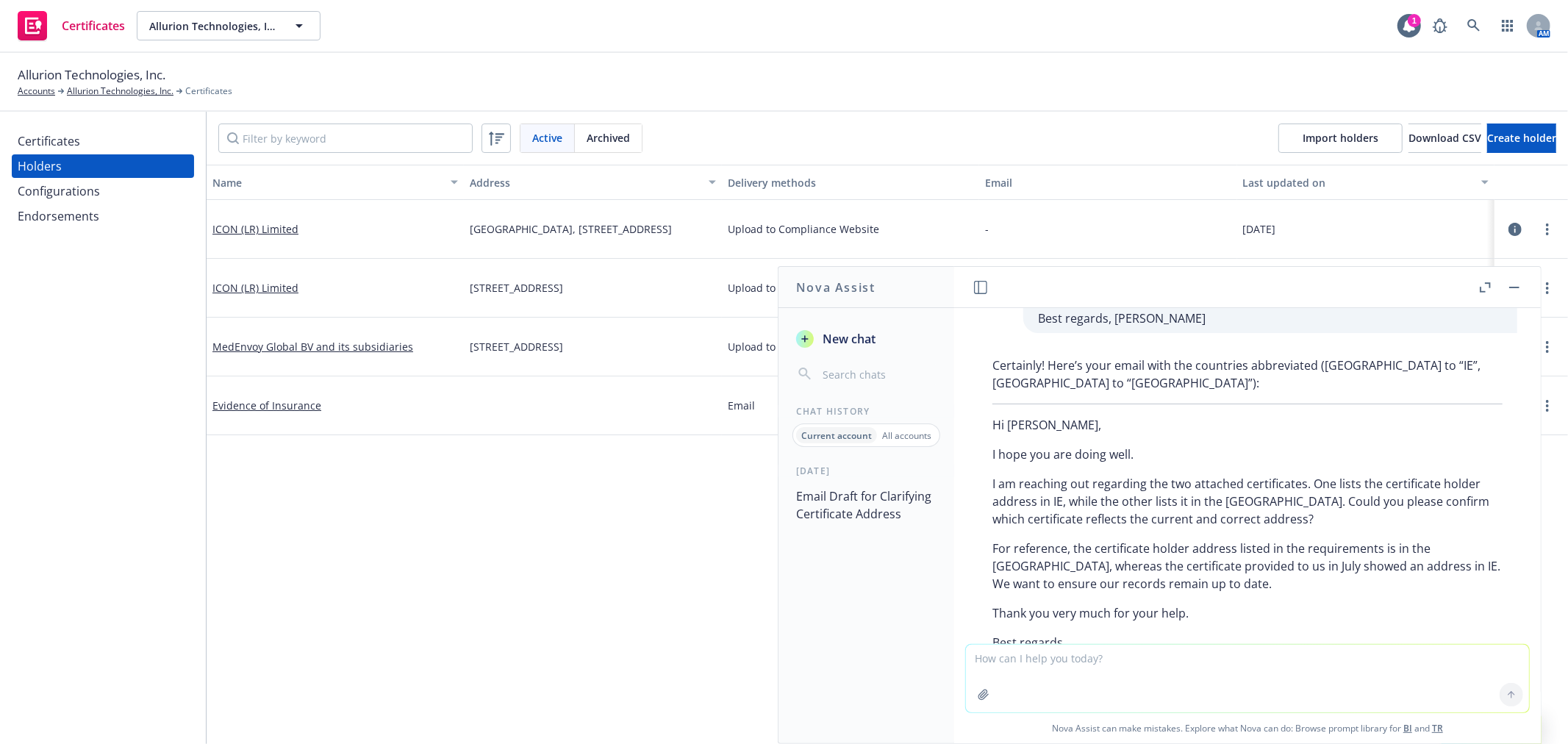
click at [1517, 294] on button "button" at bounding box center [1514, 288] width 18 height 18
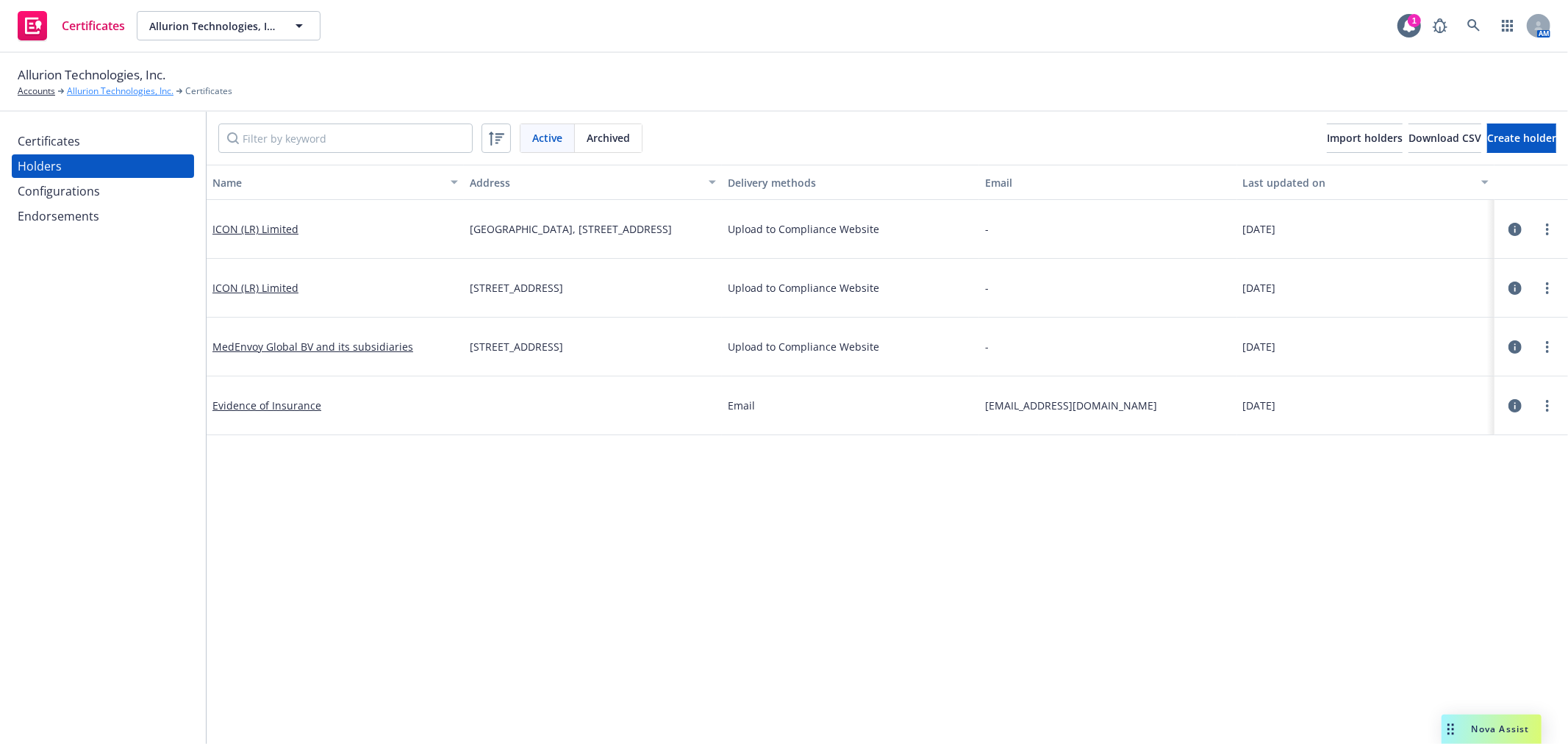
click at [147, 93] on link "Allurion Technologies, Inc." at bounding box center [120, 91] width 106 height 14
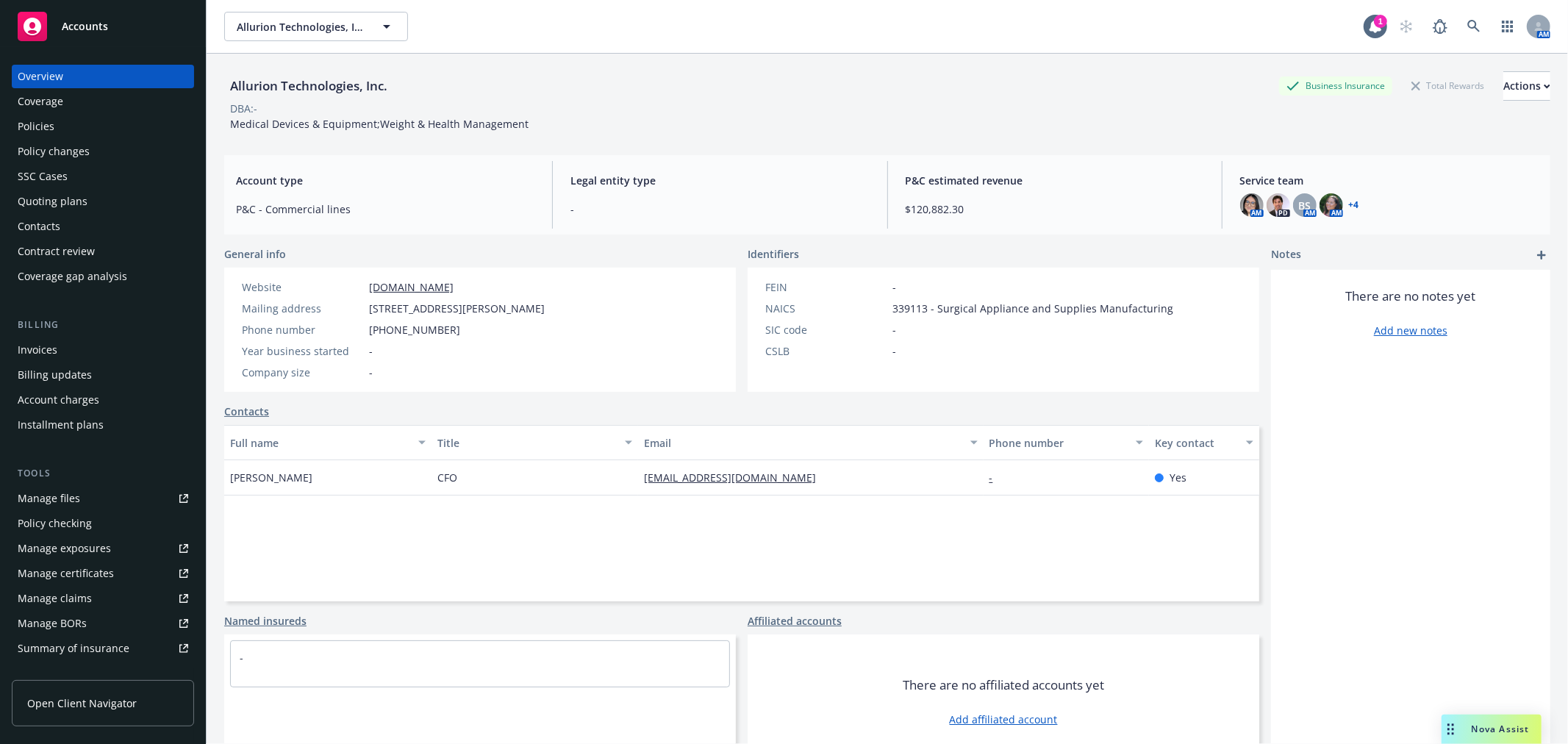
click at [86, 203] on div "Quoting plans" at bounding box center [102, 201] width 170 height 23
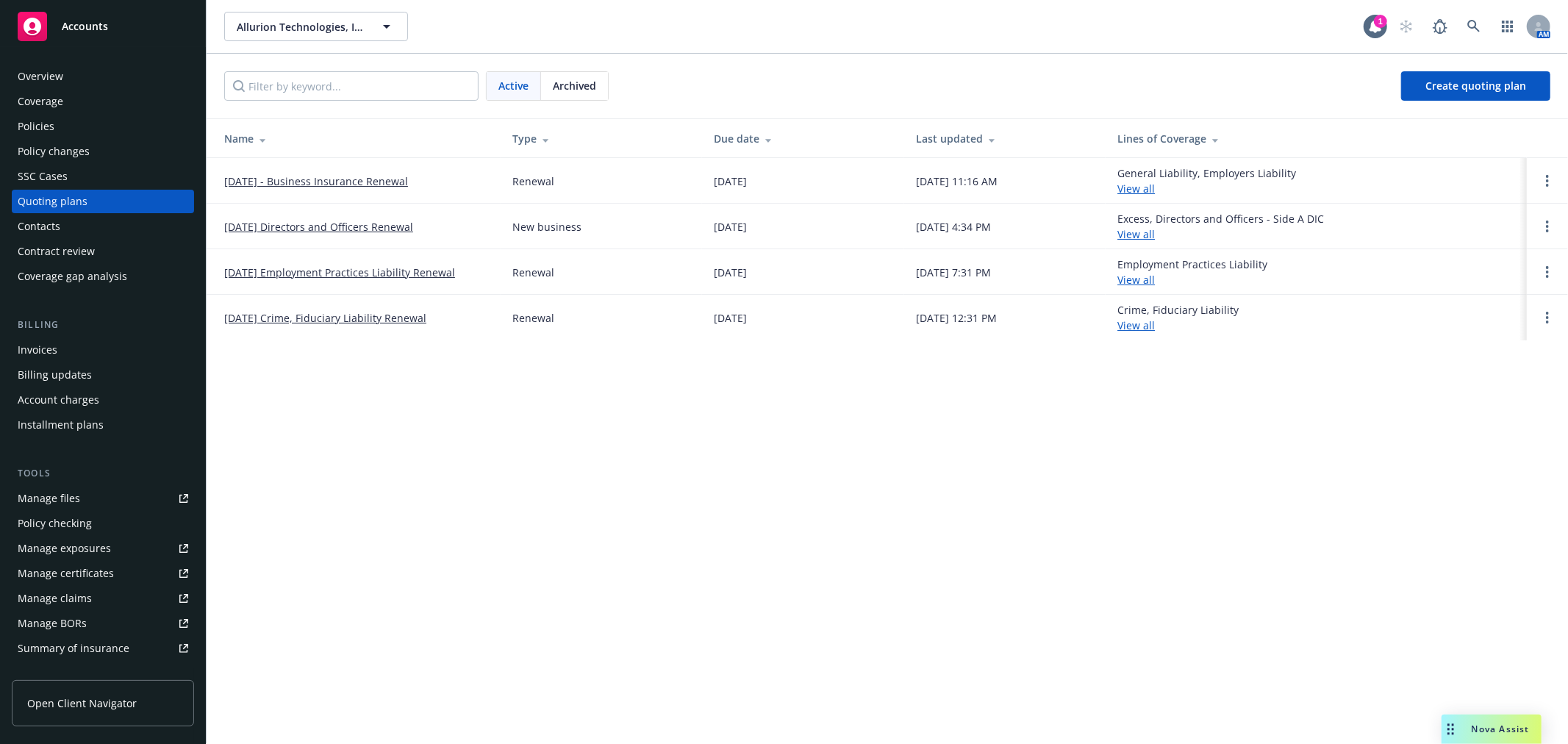
click at [380, 181] on link "[DATE] - Business Insurance Renewal" at bounding box center [316, 181] width 184 height 15
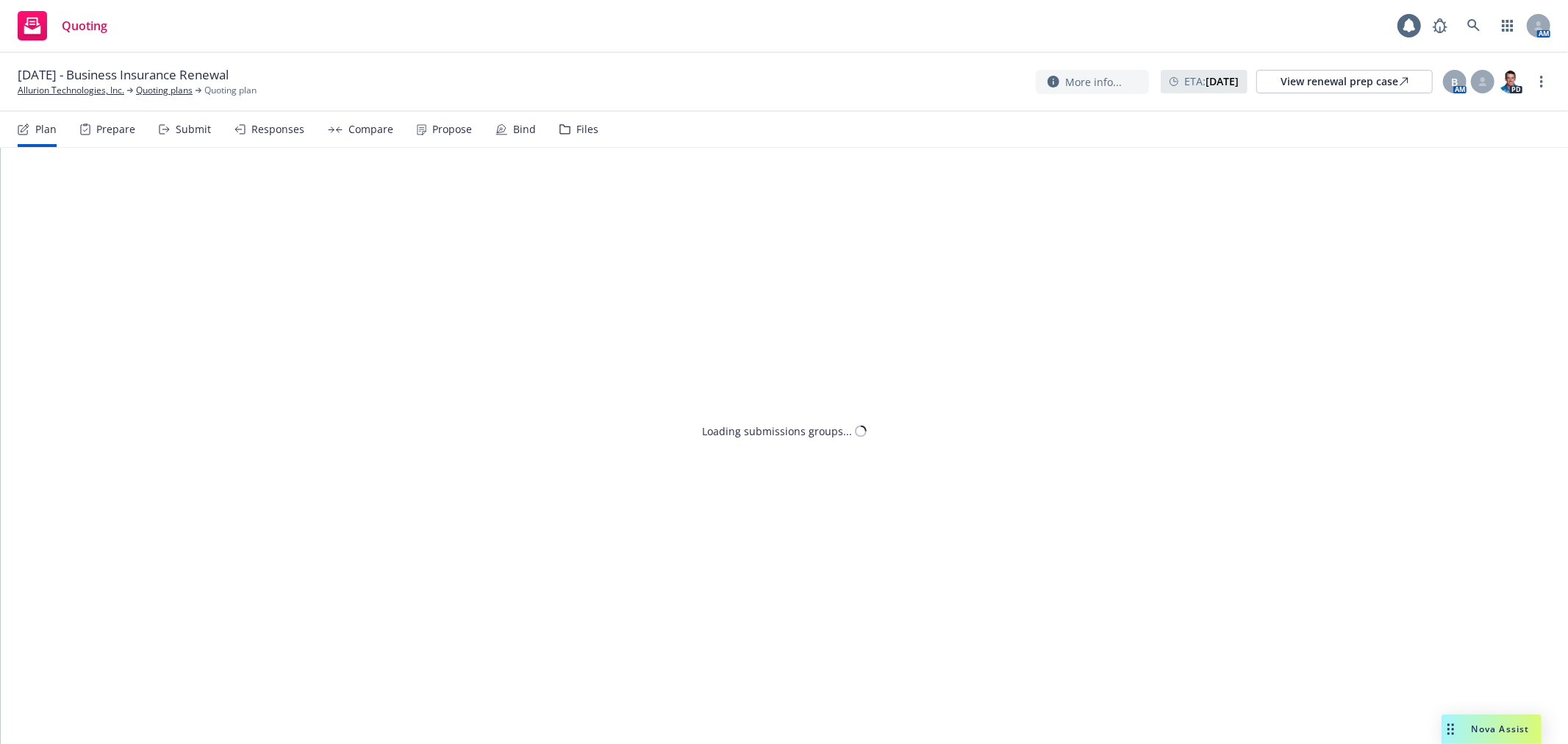
click at [513, 133] on div "Bind" at bounding box center [524, 129] width 23 height 12
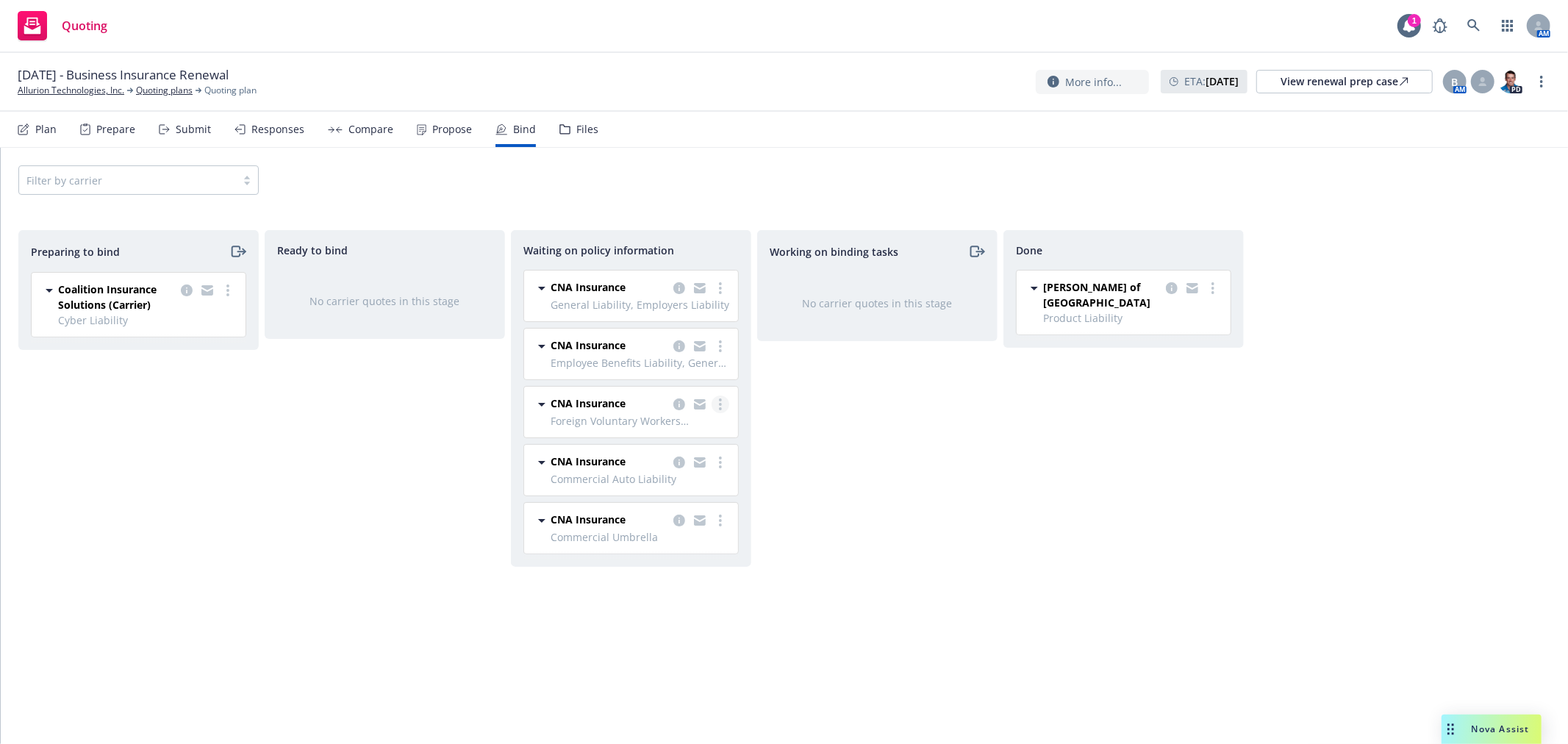
click at [718, 403] on icon "more" at bounding box center [720, 404] width 3 height 12
click at [700, 428] on span "Create policies" at bounding box center [649, 434] width 108 height 14
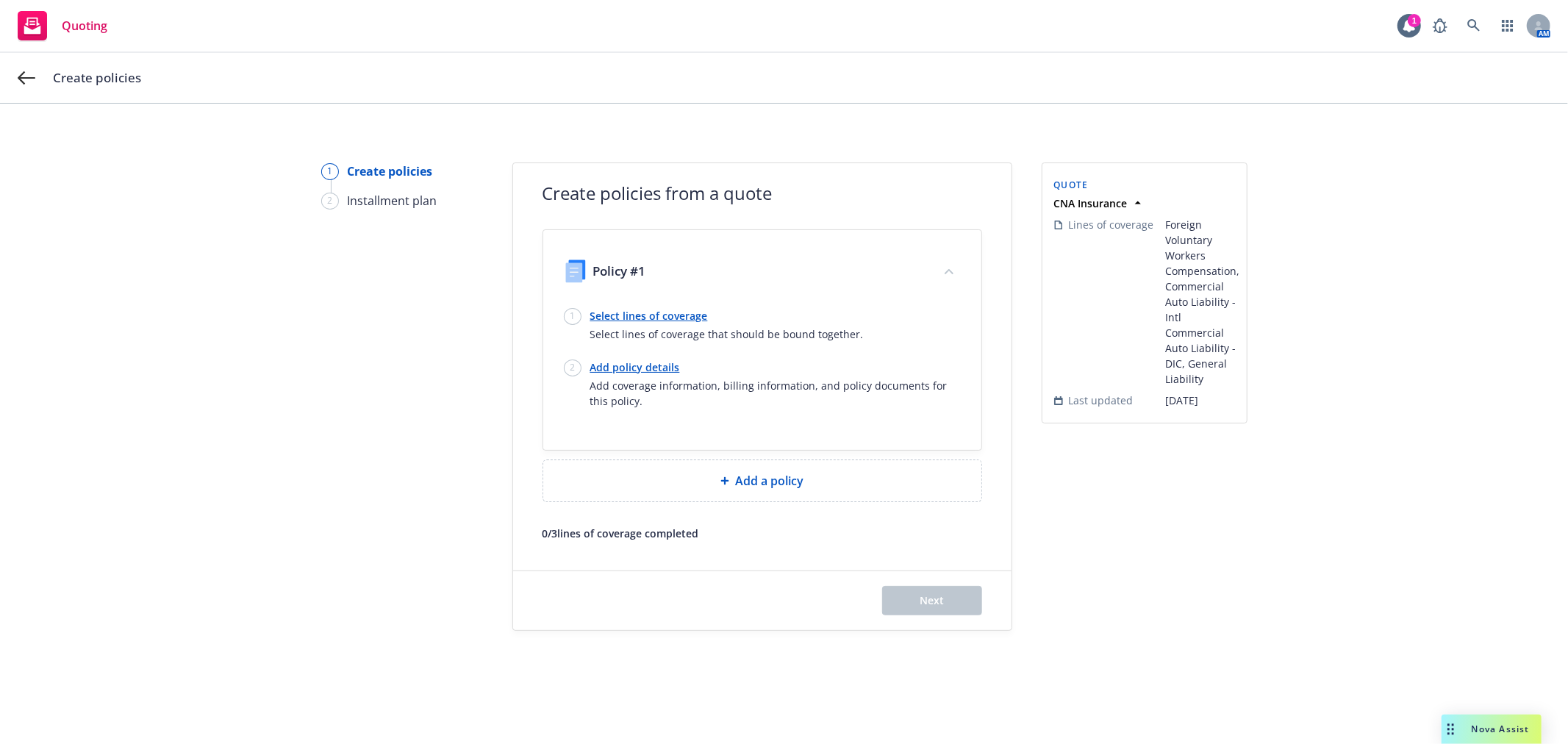
click at [672, 312] on link "Select lines of coverage" at bounding box center [727, 315] width 273 height 15
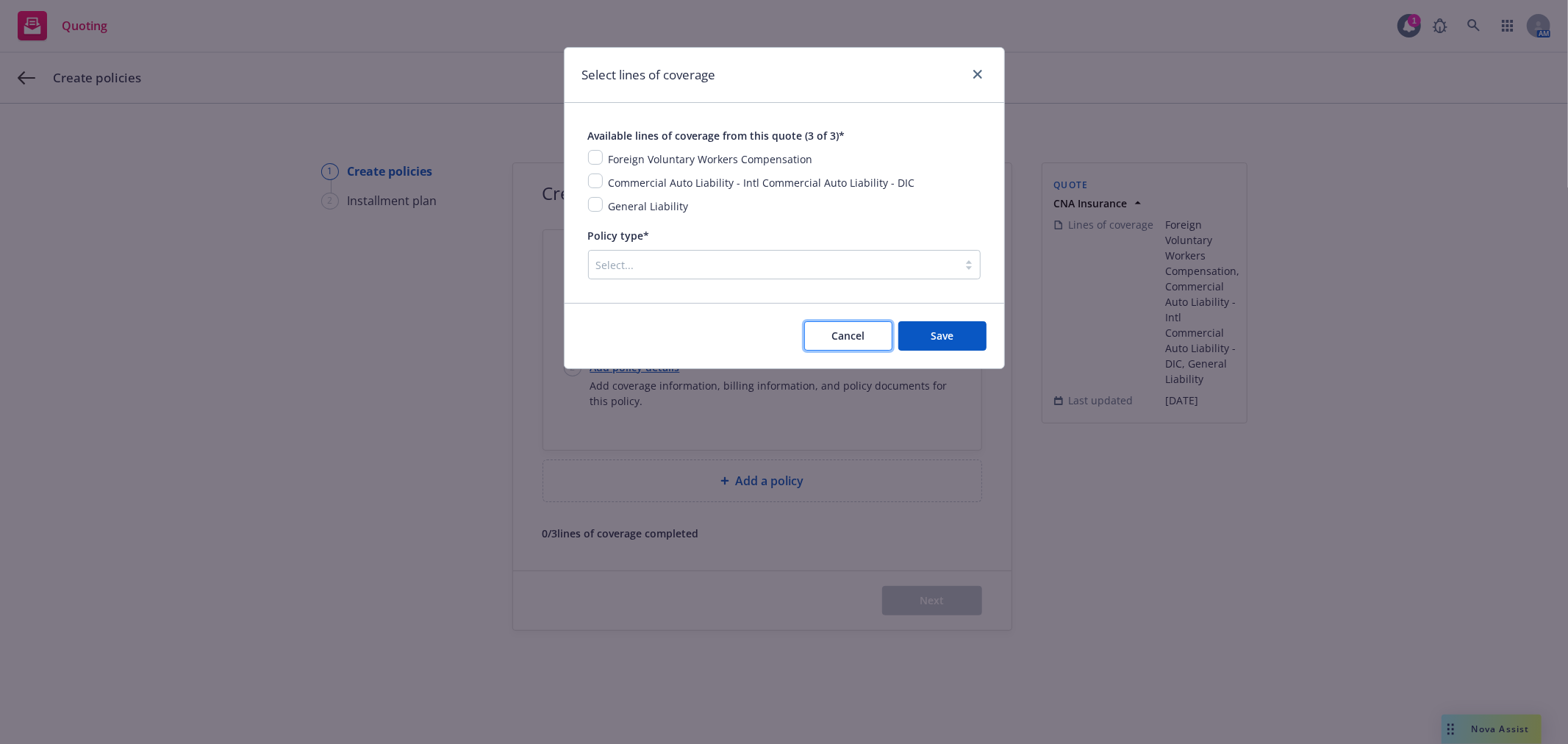
click at [846, 334] on span "Cancel" at bounding box center [847, 335] width 33 height 14
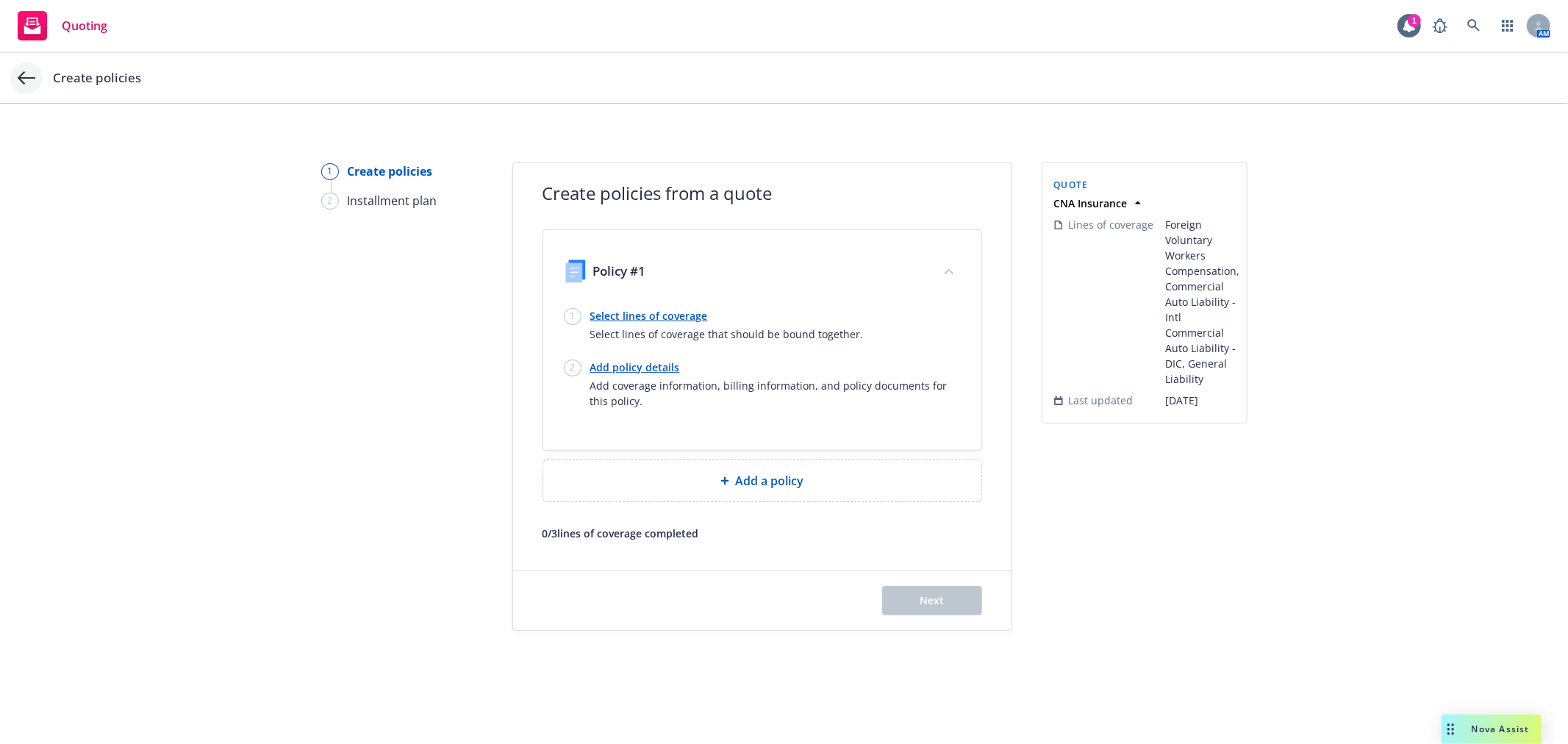
click at [25, 78] on icon at bounding box center [26, 78] width 18 height 14
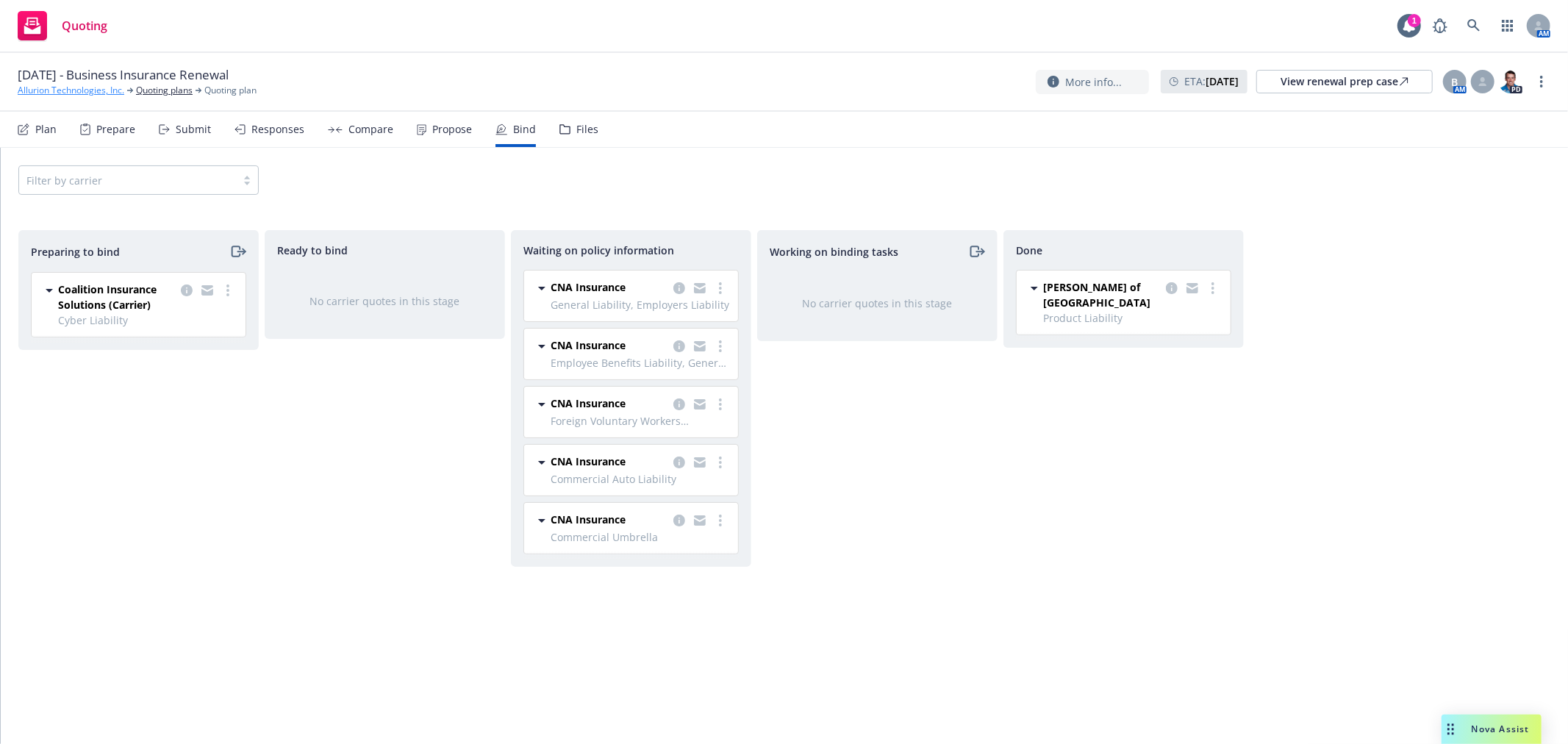
click at [90, 90] on link "Allurion Technologies, Inc." at bounding box center [70, 90] width 106 height 14
